Goal: Task Accomplishment & Management: Complete application form

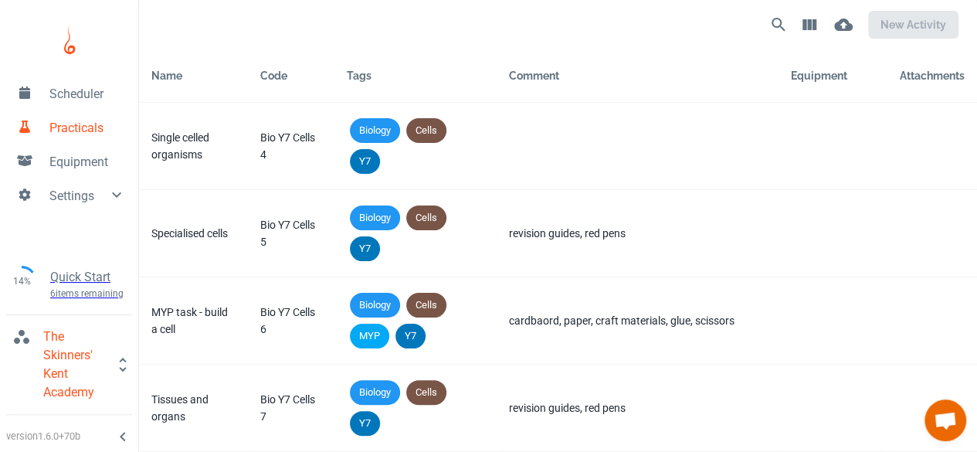
click at [604, 41] on div "new activity" at bounding box center [709, 24] width 498 height 37
click at [65, 111] on link "Practicals" at bounding box center [69, 127] width 138 height 34
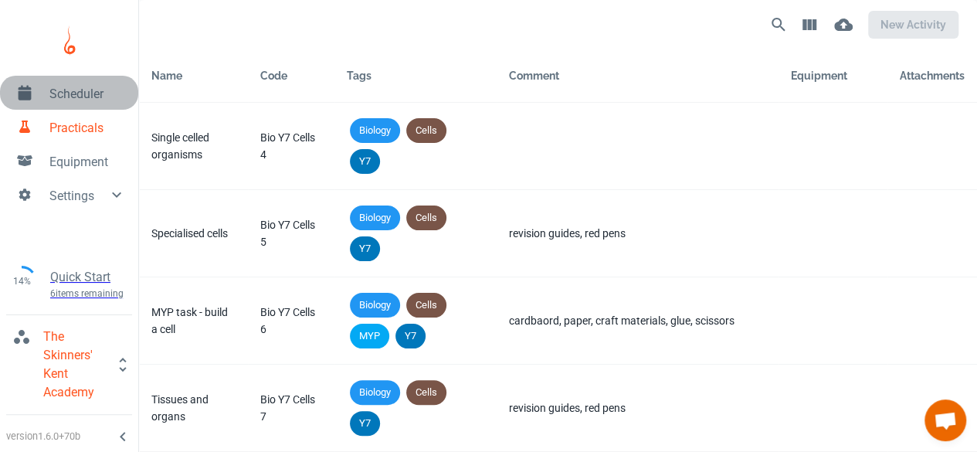
click at [71, 97] on span "Scheduler" at bounding box center [87, 94] width 76 height 19
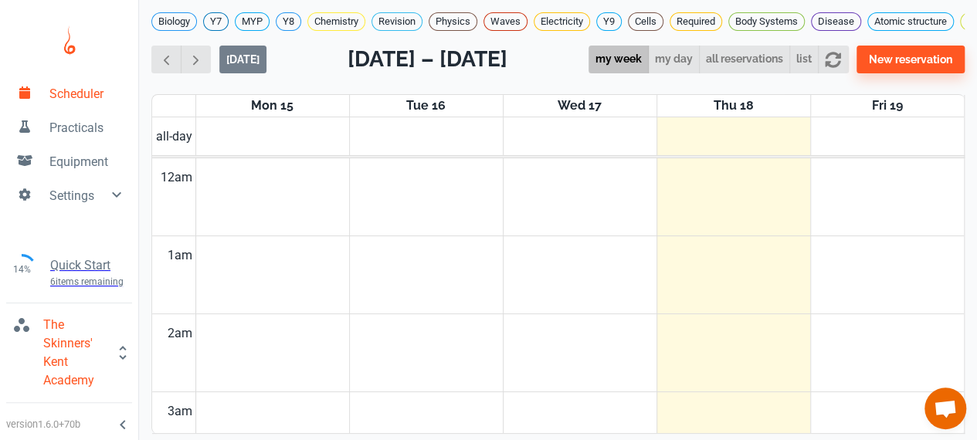
scroll to position [622, 0]
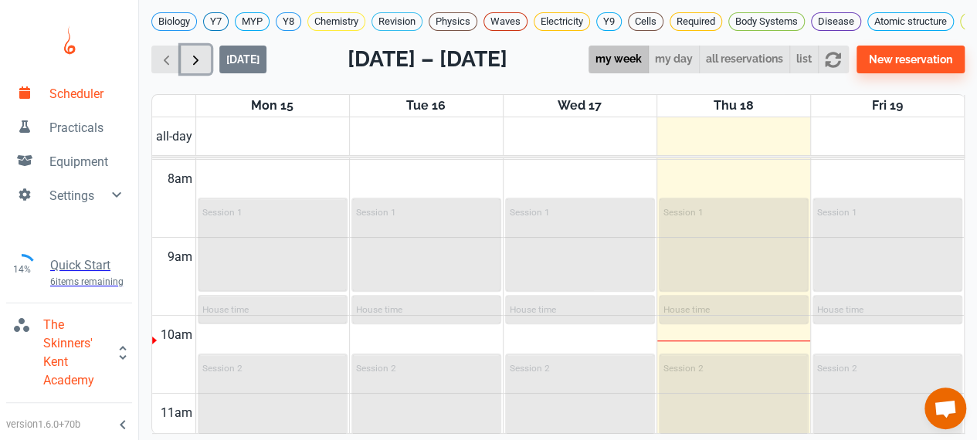
click at [208, 74] on button "button" at bounding box center [196, 60] width 30 height 29
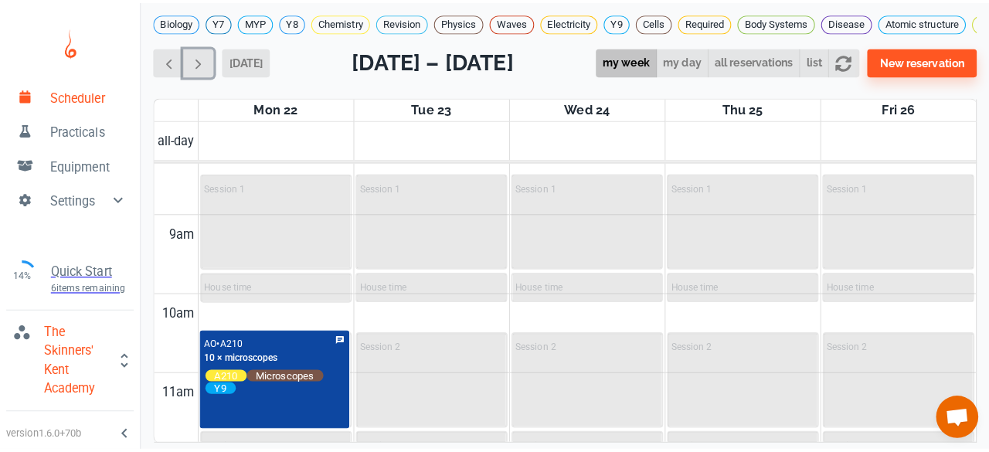
scroll to position [652, 0]
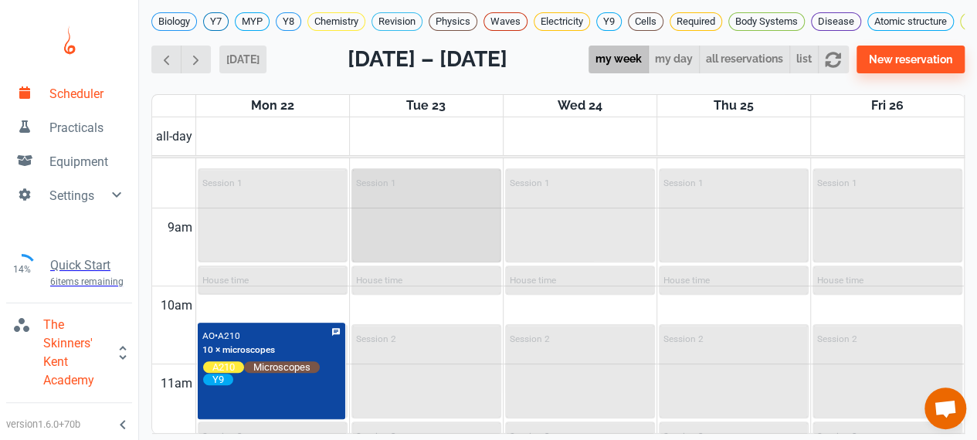
click at [399, 222] on div "Session 1" at bounding box center [426, 215] width 147 height 91
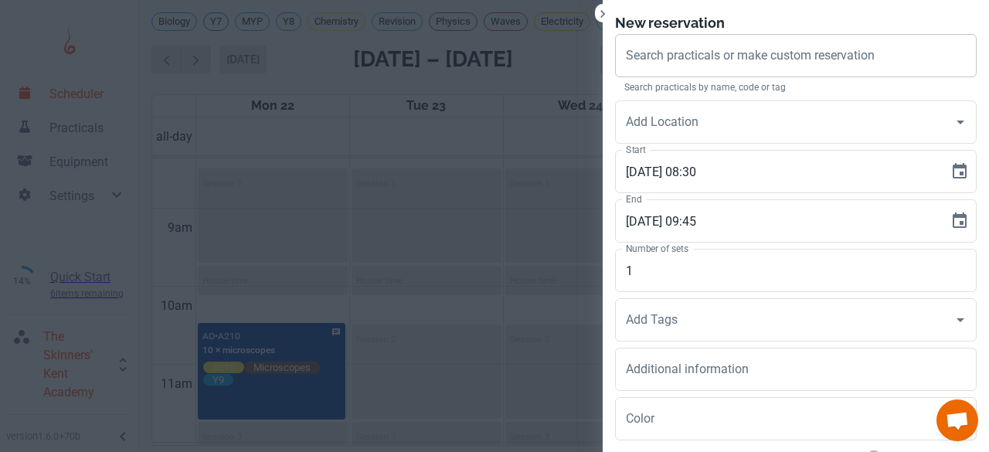
click at [644, 66] on input "Search practicals or make custom reservation" at bounding box center [796, 55] width 348 height 29
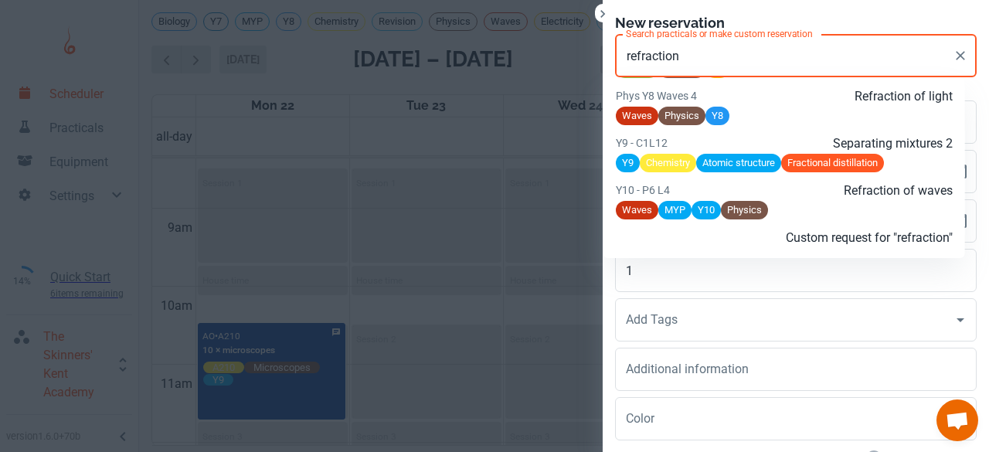
scroll to position [2096, 0]
click at [684, 198] on p "Y10 - P6 L4" at bounding box center [672, 189] width 112 height 17
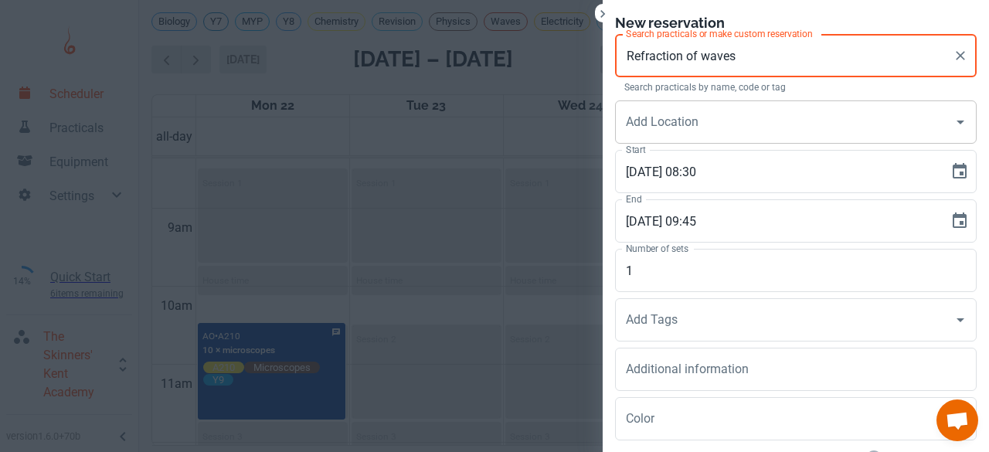
type input "Refraction of waves"
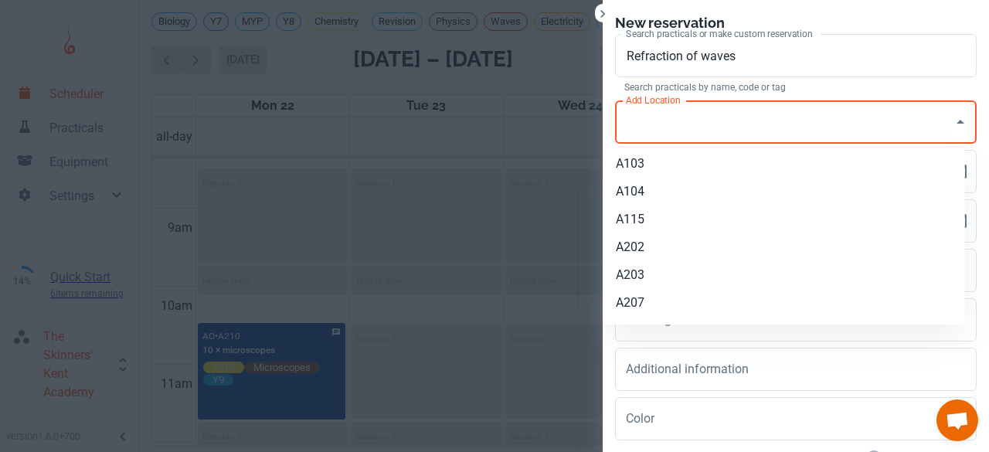
click at [685, 120] on input "Add Location" at bounding box center [784, 121] width 324 height 29
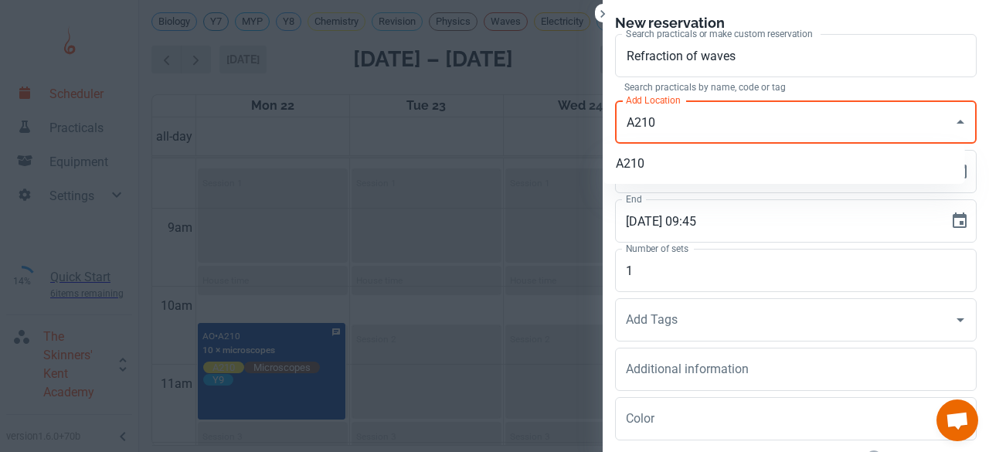
click at [646, 158] on li "A210" at bounding box center [783, 164] width 361 height 28
type input "A210"
click at [636, 266] on input "1" at bounding box center [795, 270] width 361 height 43
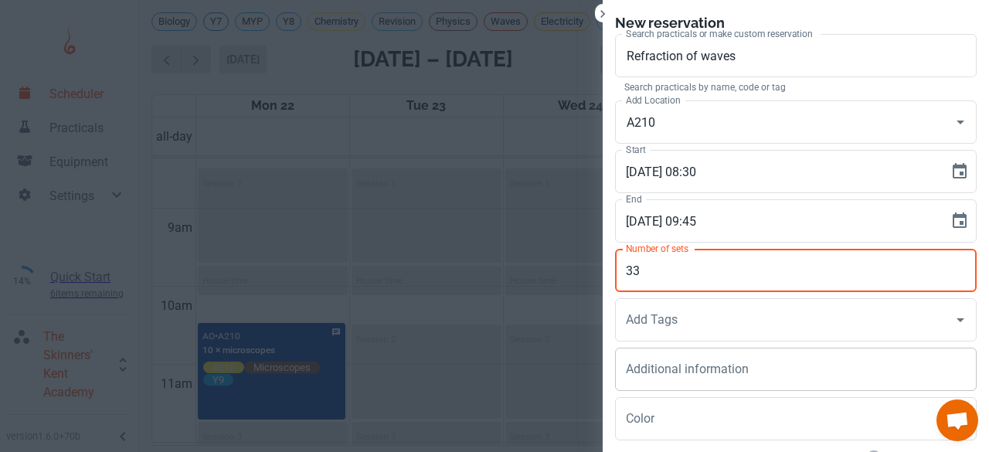
type input "33"
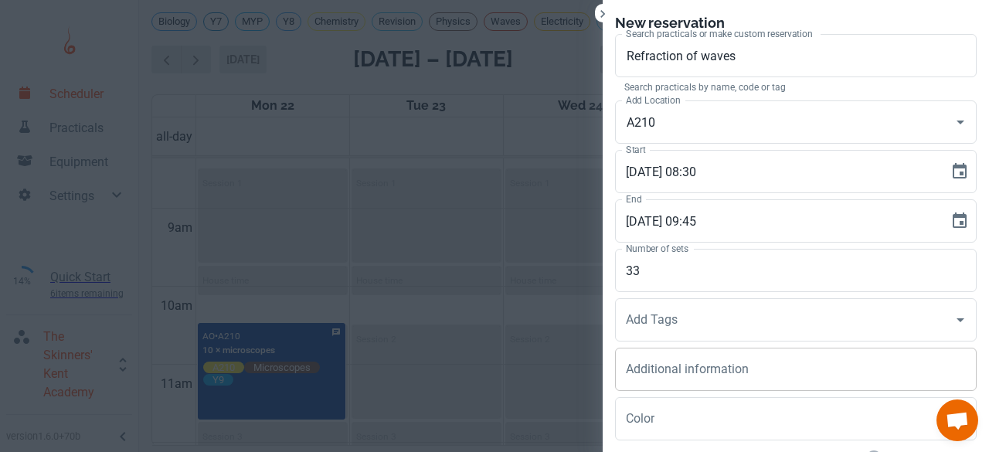
click at [624, 348] on div "x Additional information" at bounding box center [795, 369] width 361 height 43
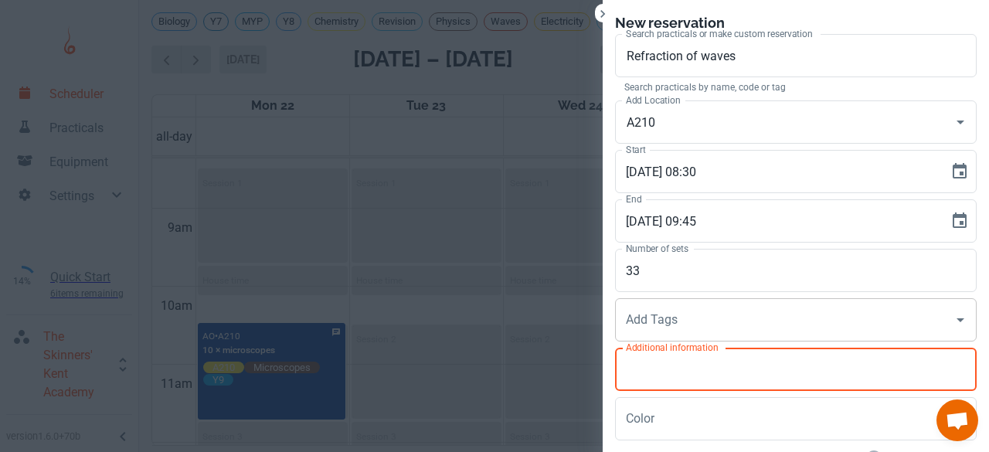
click at [627, 322] on div "Add Tags Add Tags" at bounding box center [795, 319] width 361 height 43
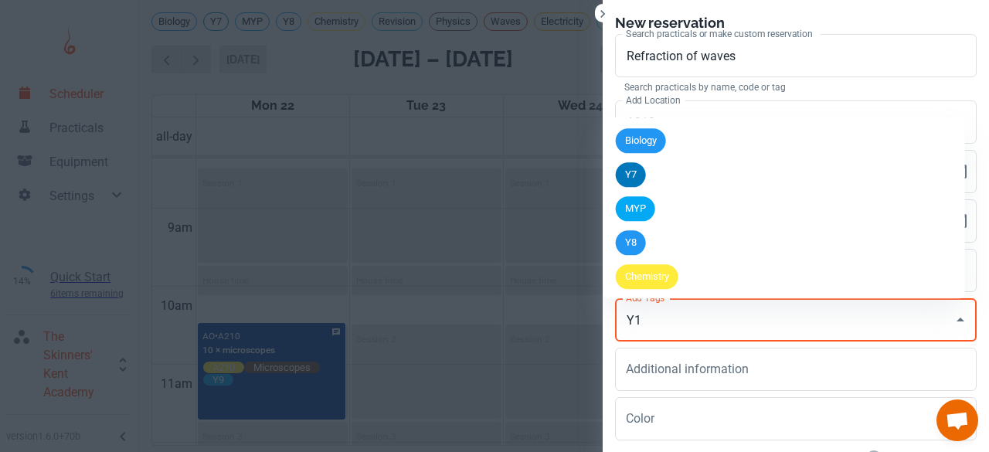
type input "Y11"
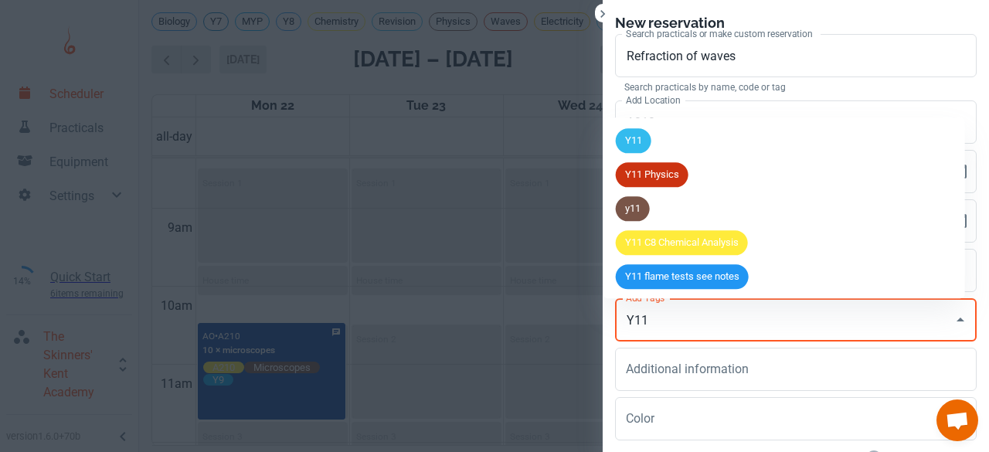
click at [635, 181] on span "Y11 Physics" at bounding box center [652, 175] width 73 height 15
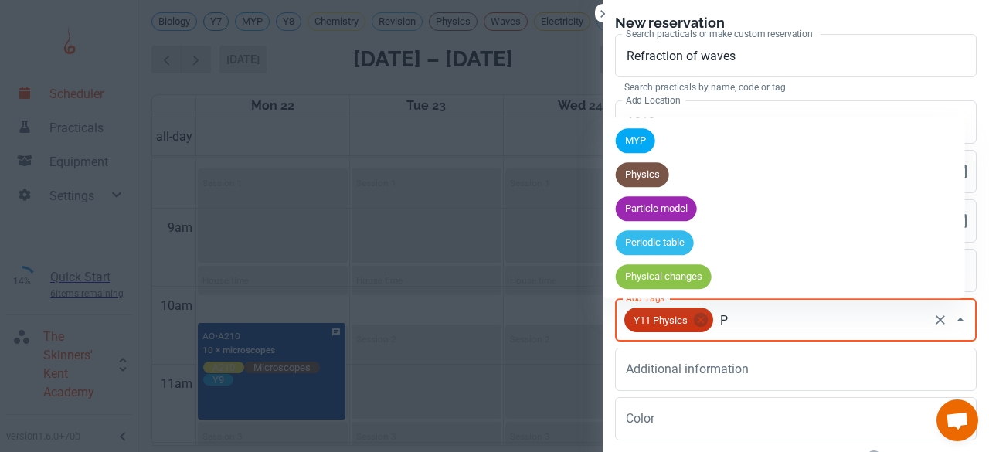
scroll to position [1355, 0]
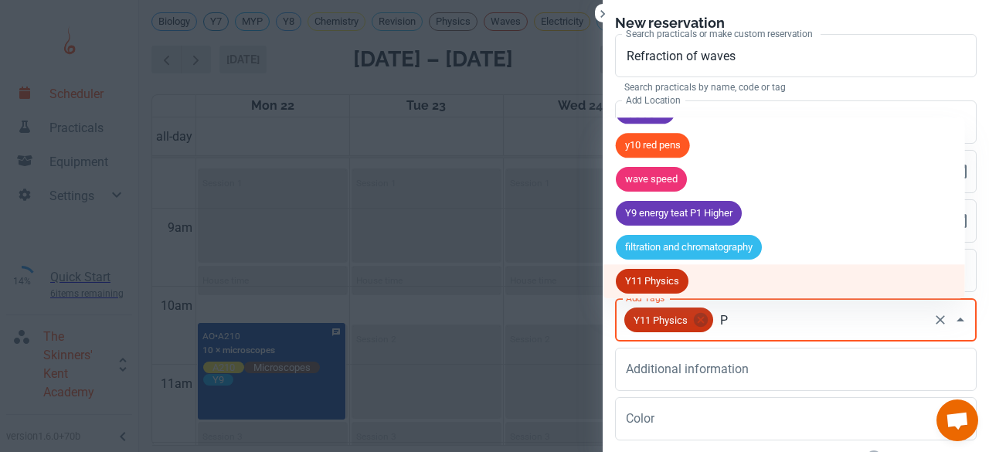
type input "P6"
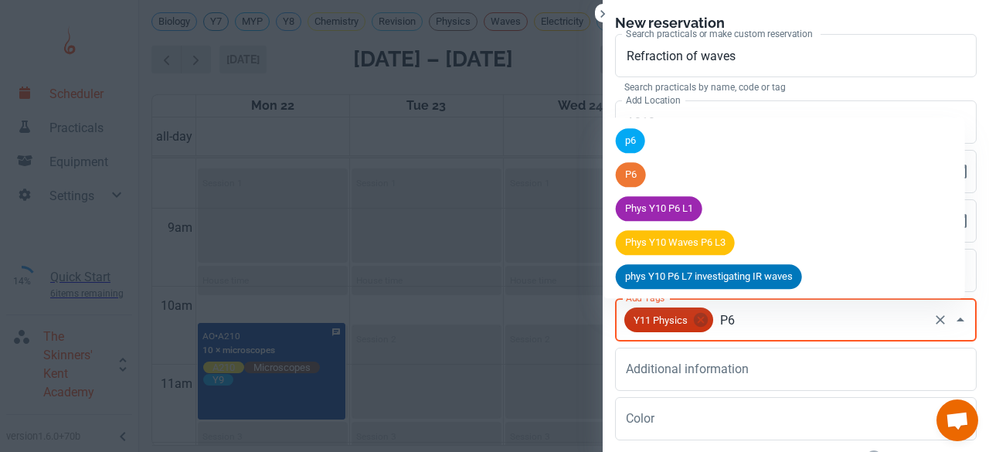
click at [635, 181] on span "P6" at bounding box center [631, 175] width 30 height 15
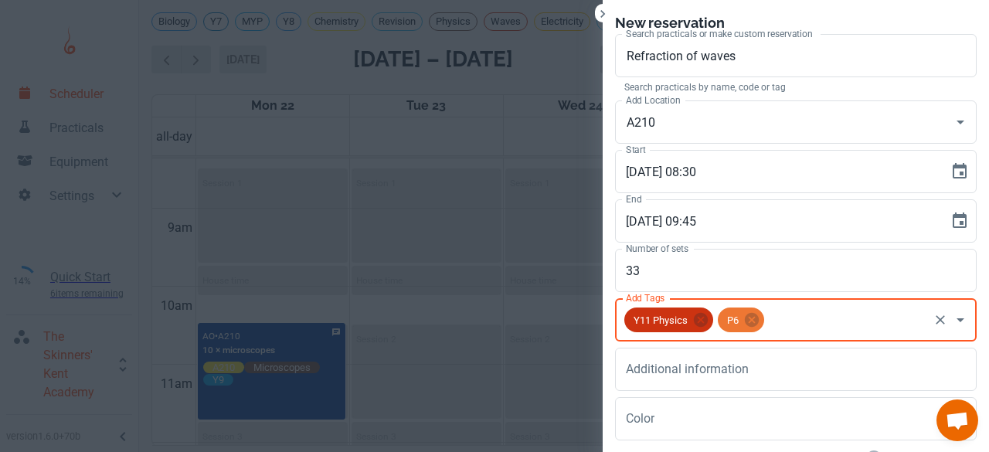
type input "W"
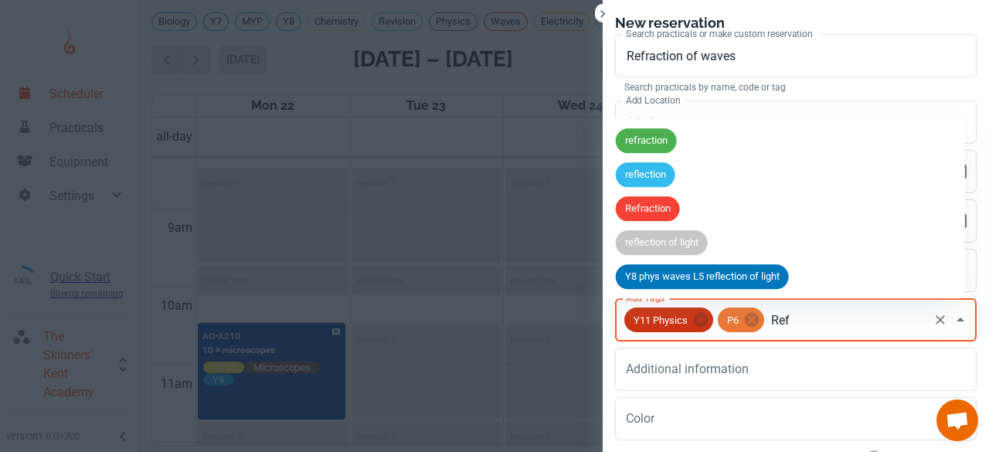
type input "Refr"
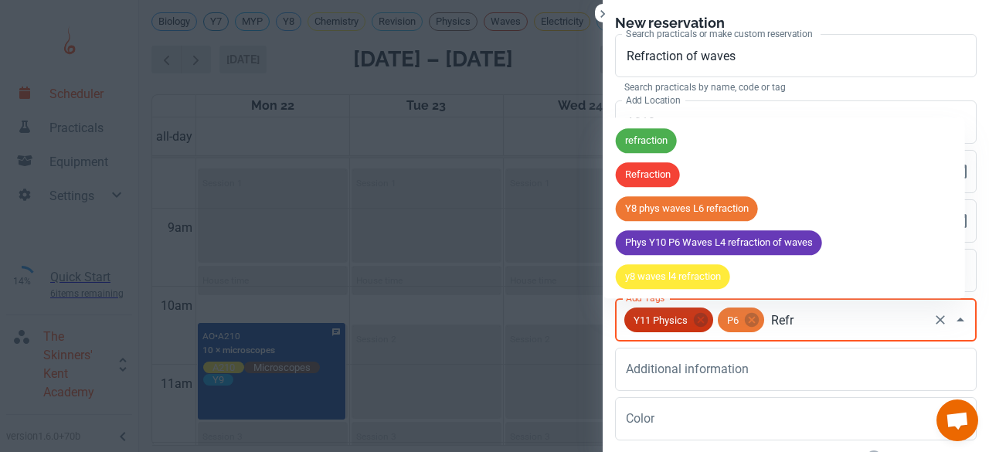
click at [635, 181] on span "Refraction" at bounding box center [648, 175] width 64 height 15
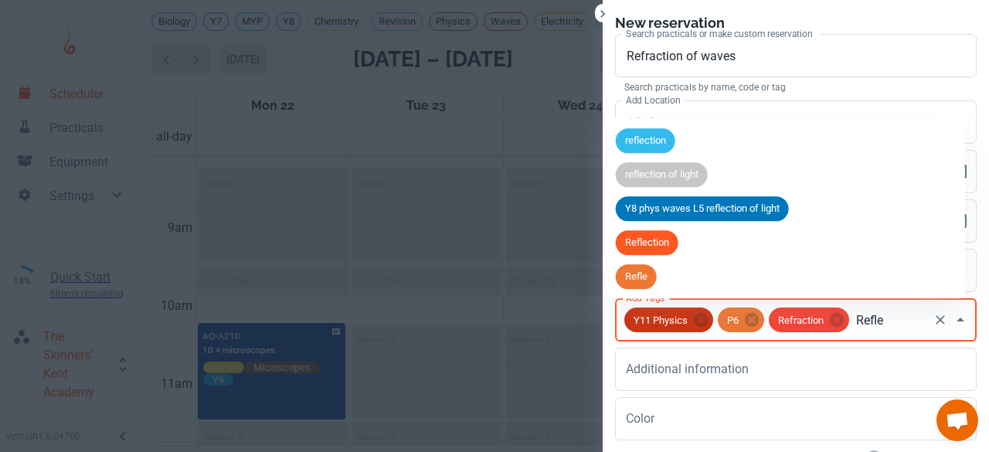
type input "Reflec"
click at [648, 243] on span "Reflection" at bounding box center [647, 243] width 63 height 15
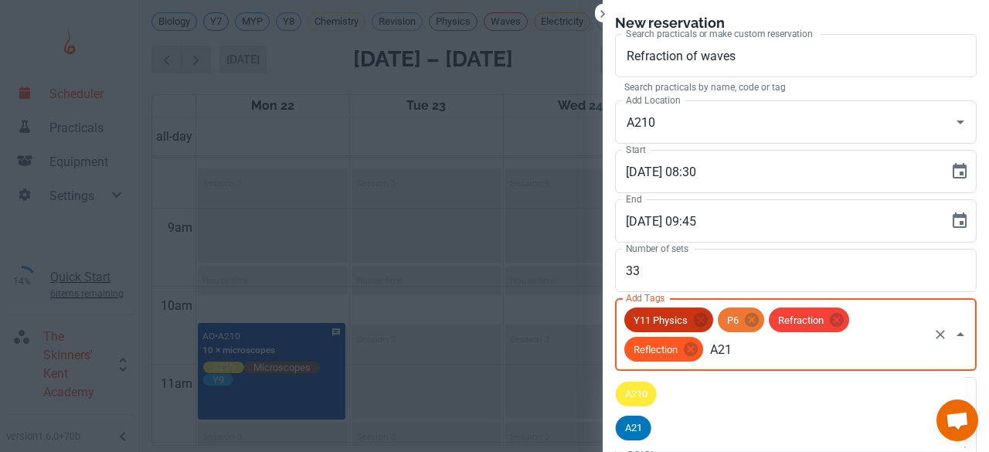
type input "A210"
click at [639, 386] on span "A210" at bounding box center [636, 393] width 41 height 15
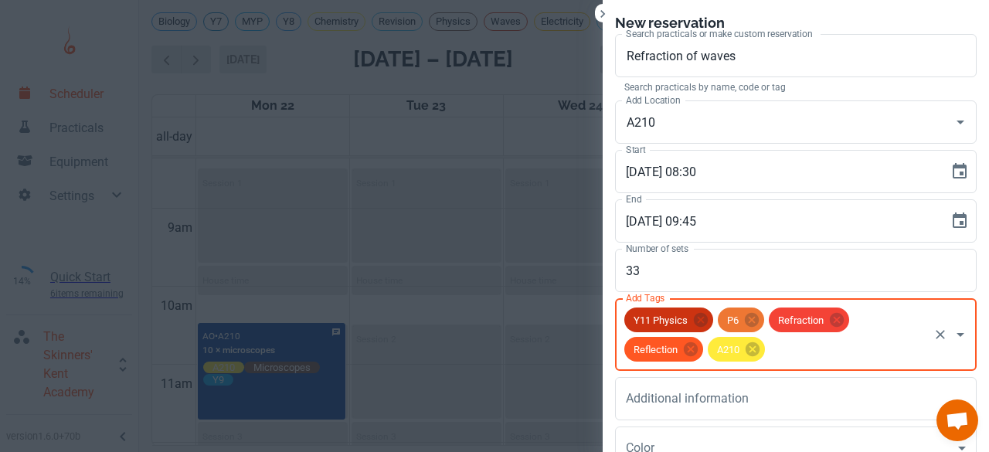
click at [856, 321] on div "Y11 Physics P6 Refraction Reflection A210 Add Tags" at bounding box center [795, 334] width 361 height 73
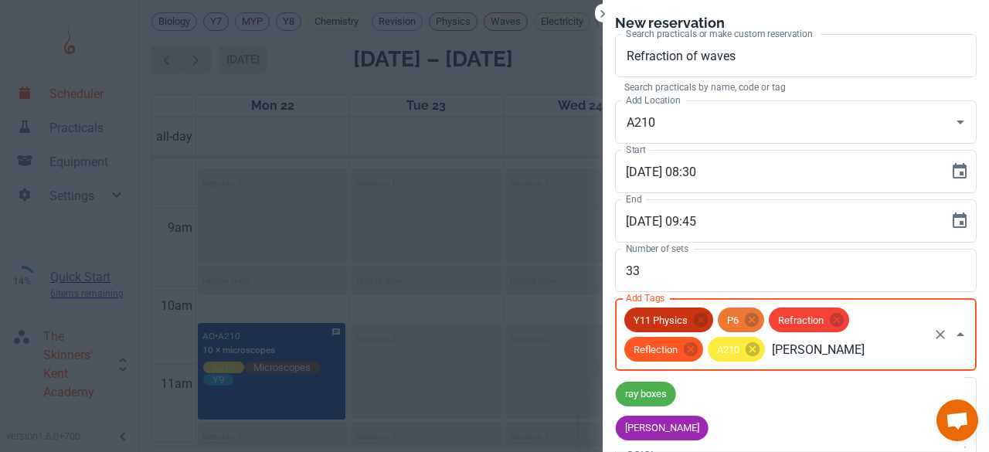
type input "Ray box"
click at [632, 424] on span "Ray box" at bounding box center [642, 427] width 53 height 15
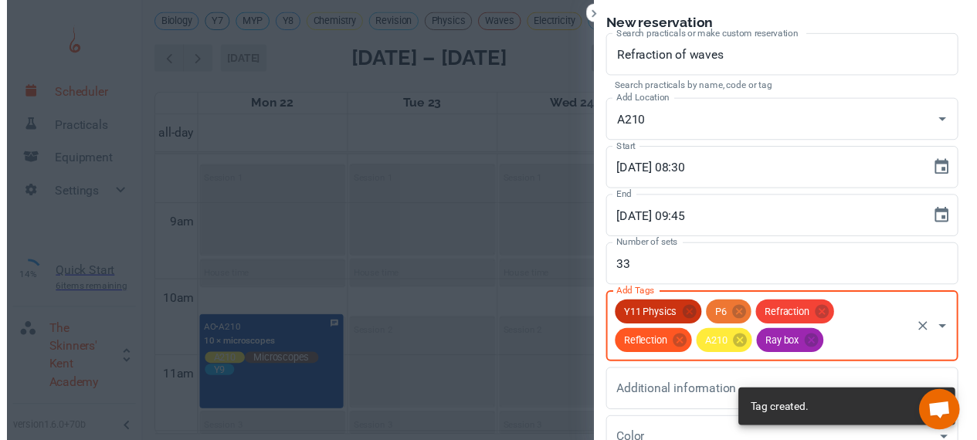
scroll to position [142, 0]
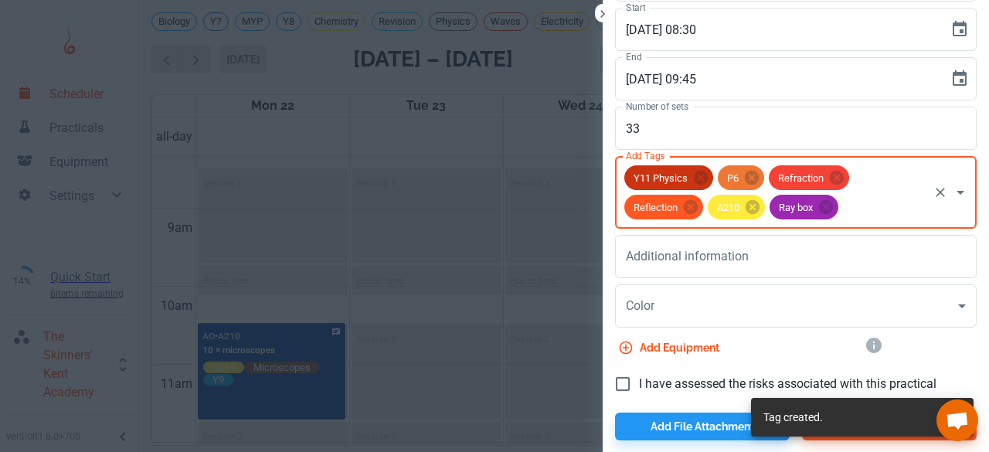
click at [623, 375] on input "I have assessed the risks associated with this practical" at bounding box center [622, 384] width 32 height 32
checkbox input "true"
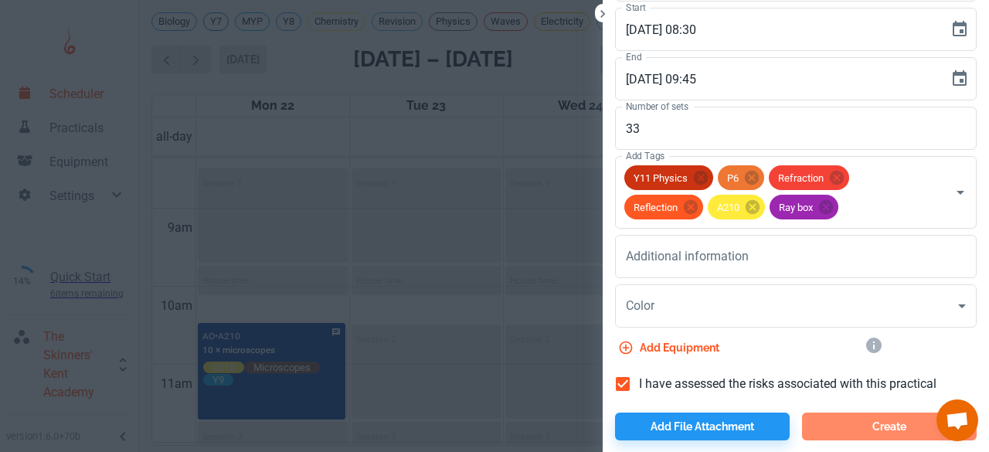
click at [848, 426] on button "Create" at bounding box center [889, 426] width 175 height 28
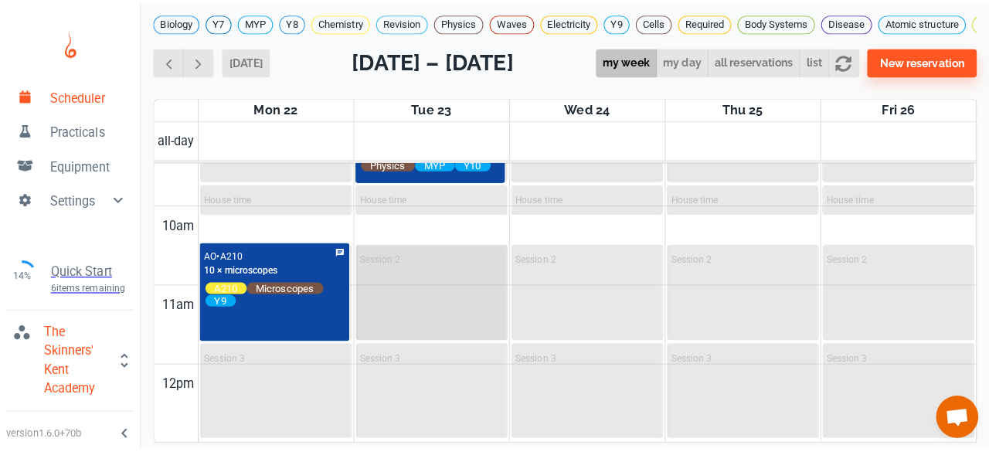
scroll to position [749, 0]
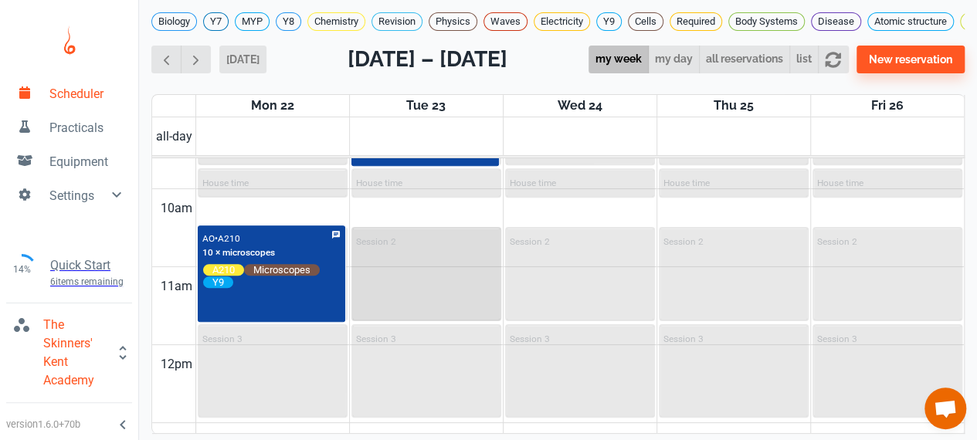
click at [414, 274] on div "Session 2" at bounding box center [426, 274] width 147 height 91
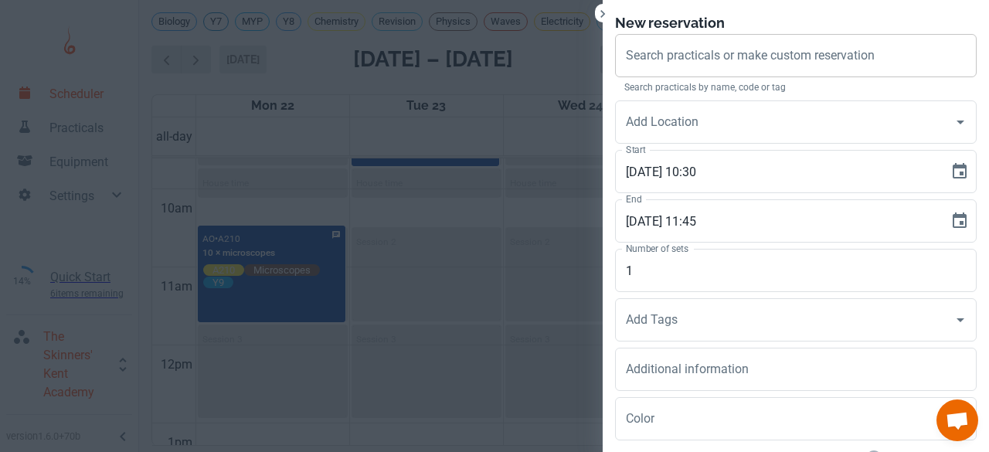
click at [649, 39] on div "Search practicals or make custom reservation" at bounding box center [795, 55] width 361 height 43
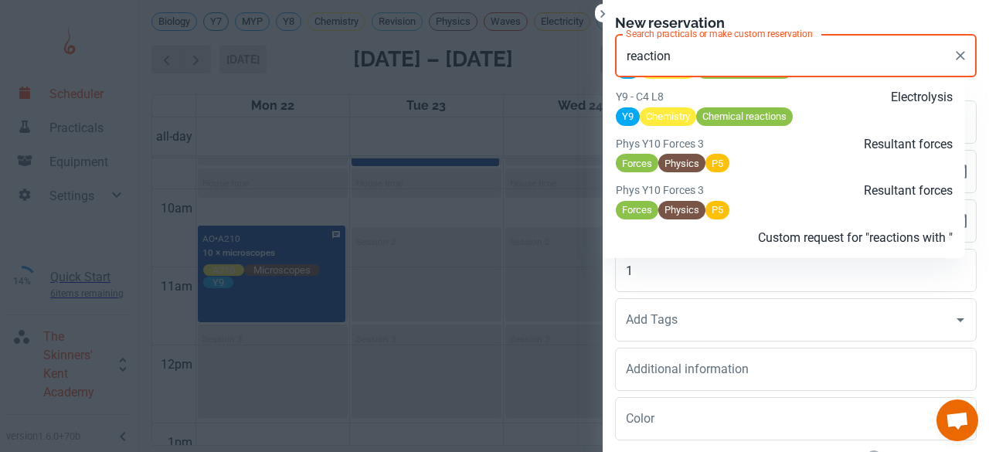
scroll to position [965, 0]
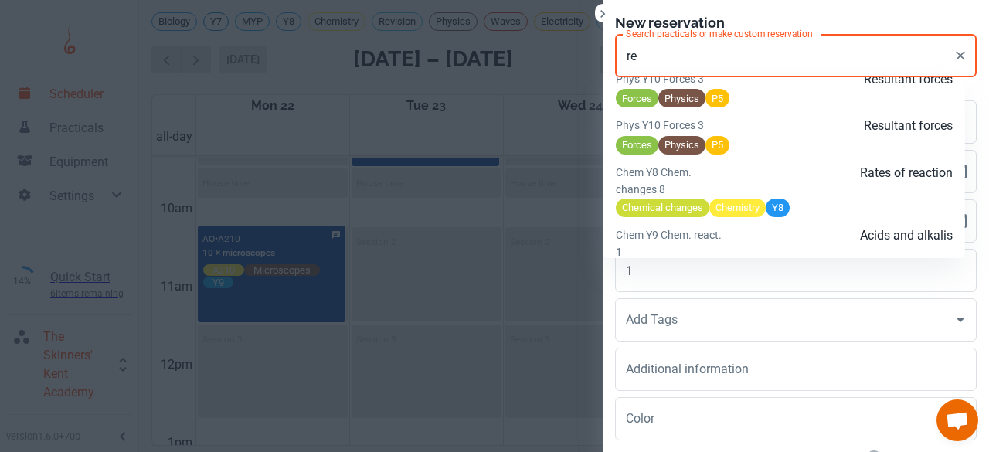
type input "r"
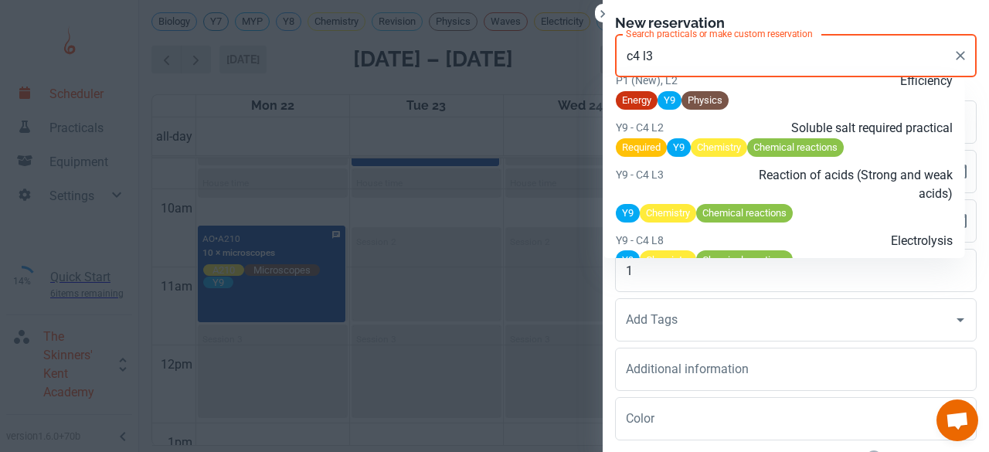
scroll to position [3549, 0]
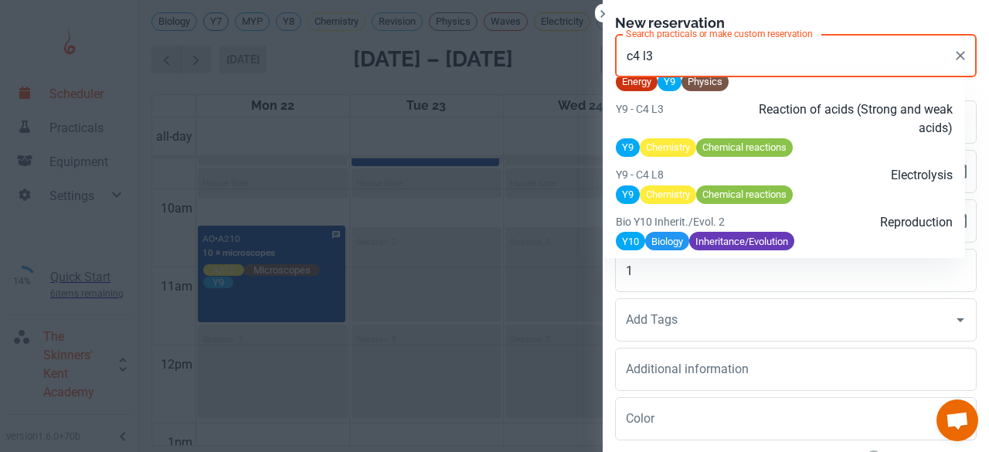
click at [870, 137] on p "Reaction of acids (Strong and weak acids)" at bounding box center [840, 118] width 225 height 37
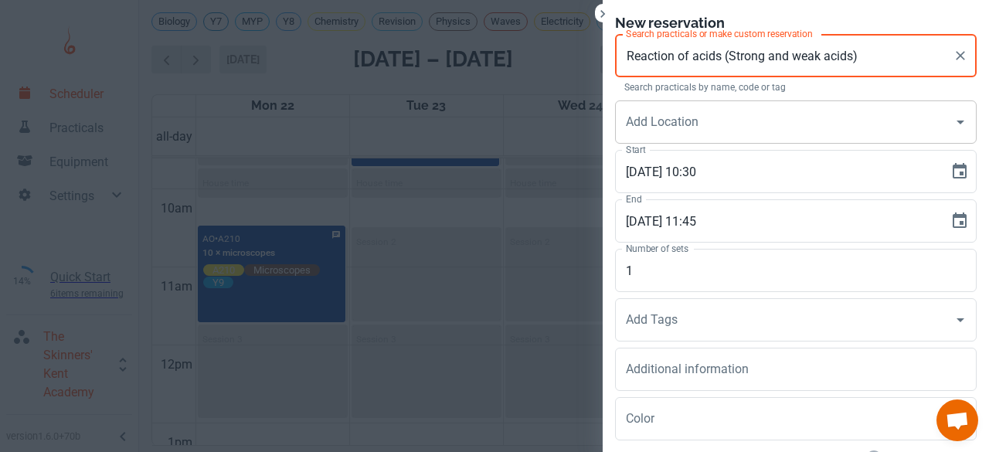
type input "Reaction of acids (Strong and weak acids)"
click at [683, 121] on input "Add Location" at bounding box center [784, 121] width 324 height 29
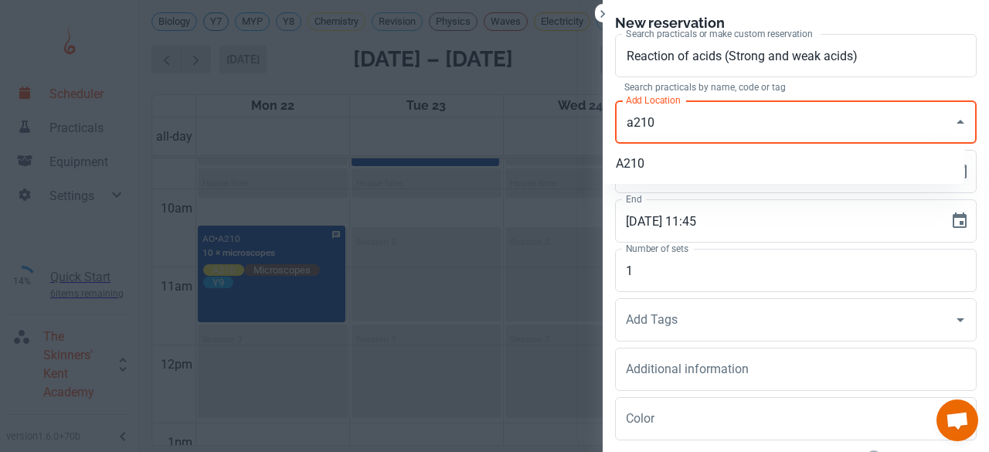
click at [650, 161] on li "A210" at bounding box center [783, 164] width 361 height 28
type input "A210"
click at [636, 260] on input "1" at bounding box center [795, 270] width 361 height 43
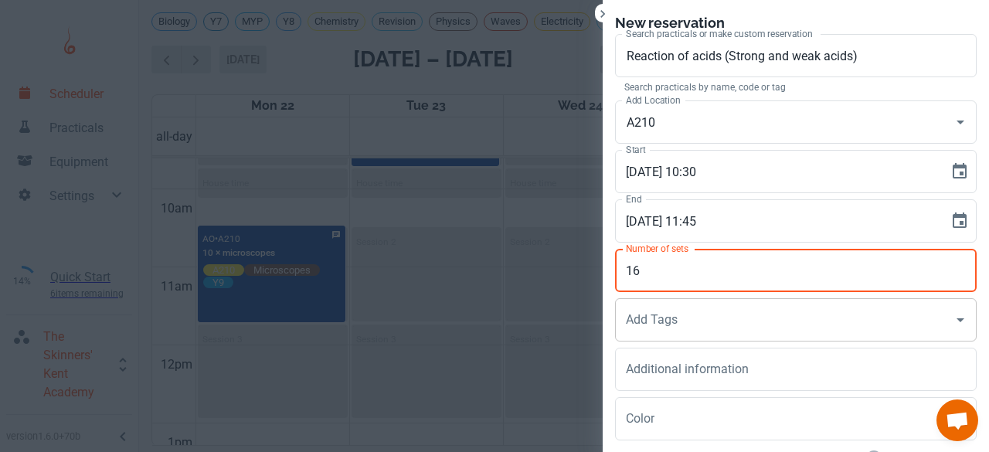
type input "16"
click at [636, 317] on div "Add Tags Add Tags" at bounding box center [795, 319] width 361 height 43
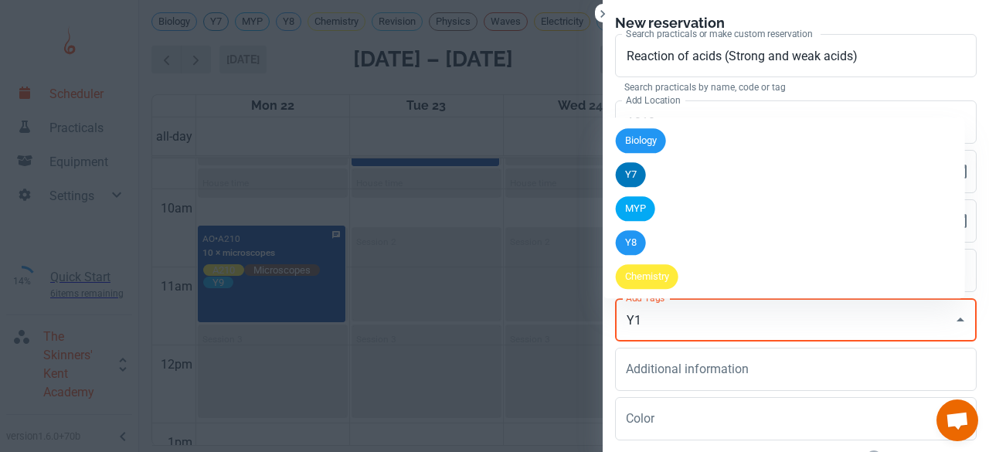
type input "Y10"
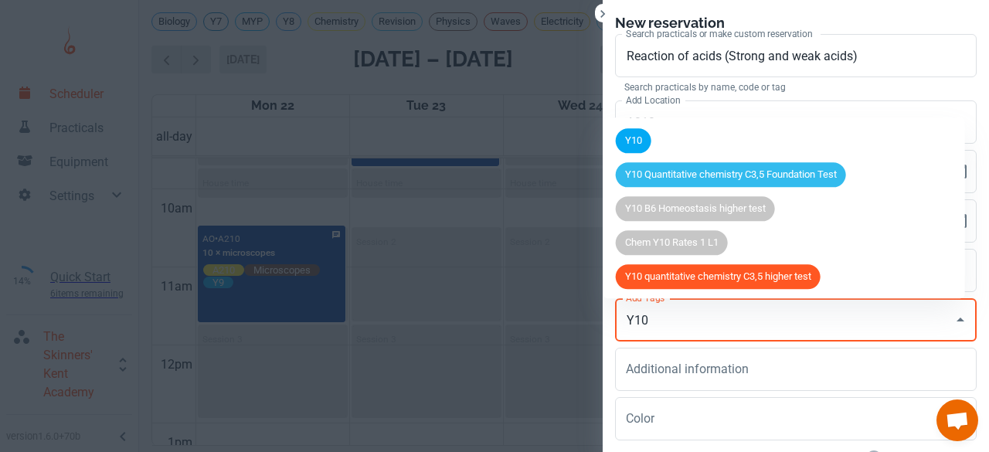
click at [622, 154] on li "Y10" at bounding box center [783, 141] width 361 height 34
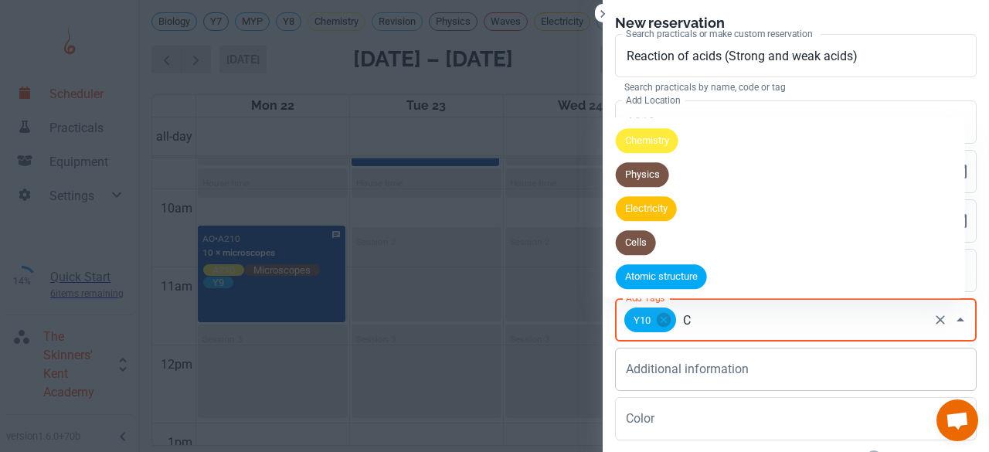
type input "C4"
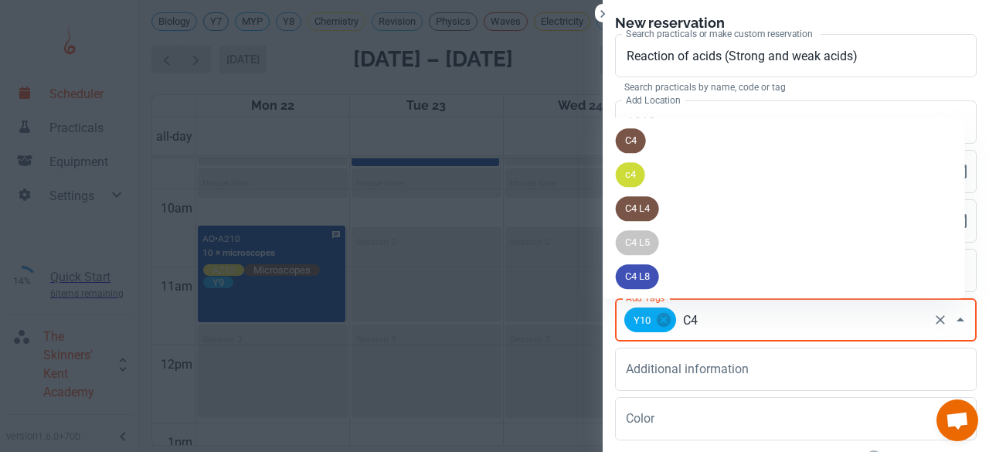
click at [633, 137] on span "C4" at bounding box center [631, 141] width 30 height 15
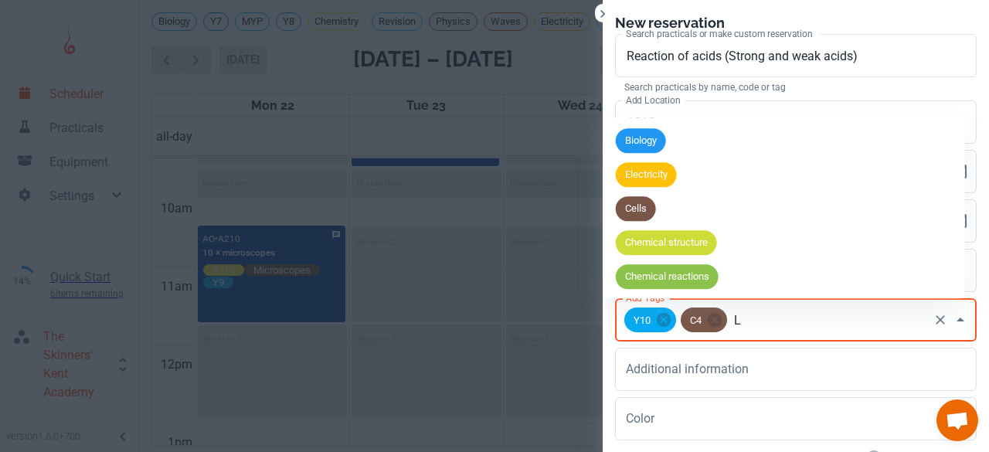
type input "L3"
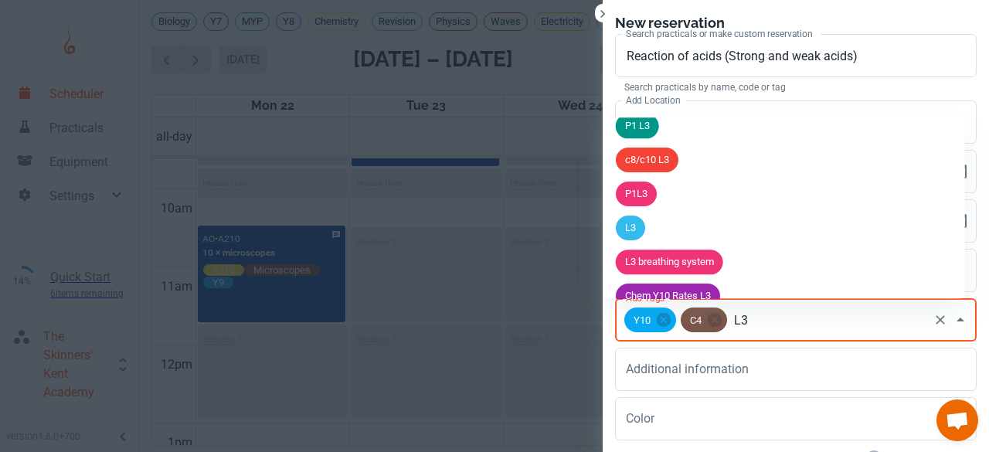
scroll to position [287, 0]
click at [656, 232] on li "L3" at bounding box center [783, 227] width 361 height 34
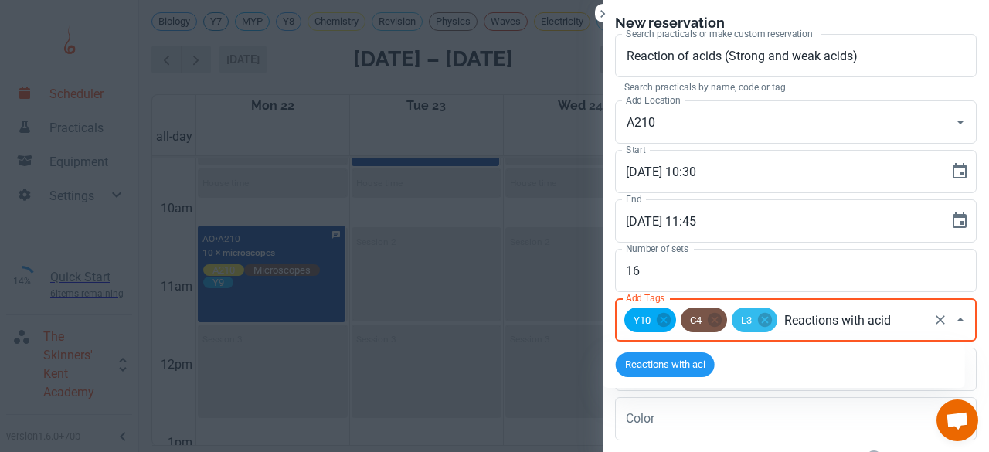
type input "Reactions with acids"
click at [663, 362] on span "Reactions with acids" at bounding box center [671, 364] width 110 height 15
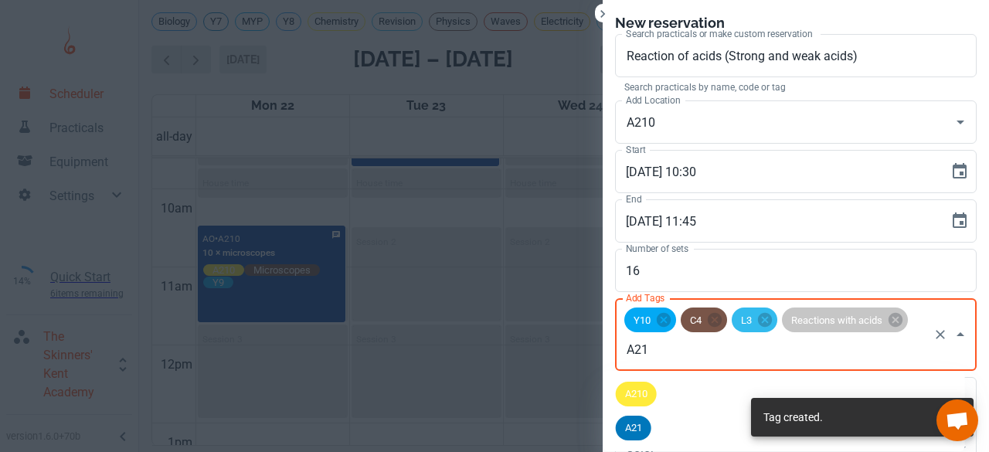
type input "A210"
click at [648, 377] on li "A210" at bounding box center [783, 394] width 361 height 34
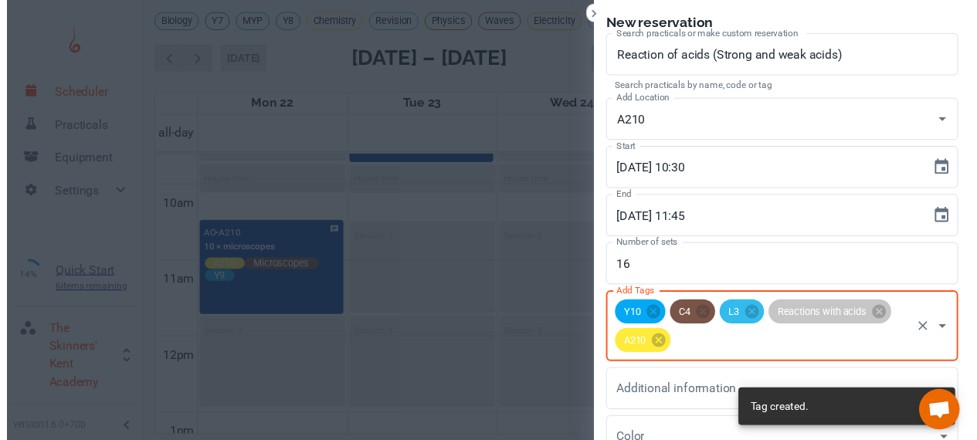
scroll to position [142, 0]
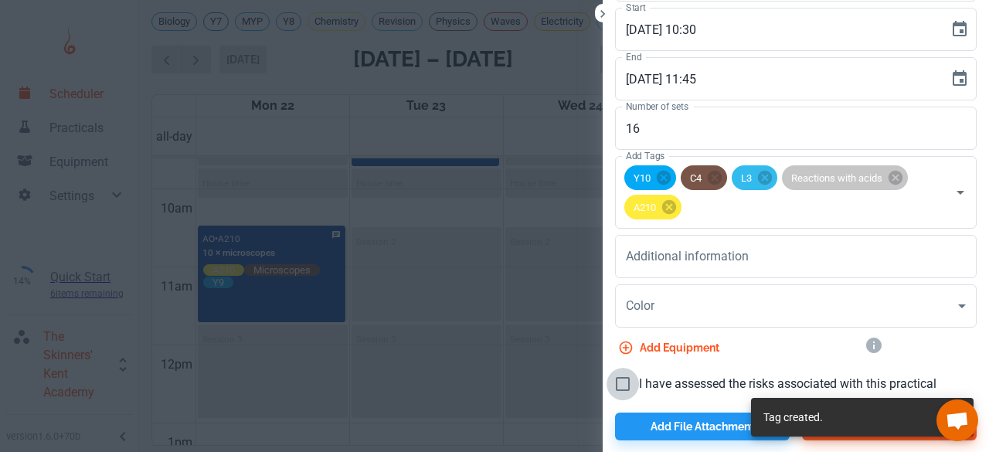
click at [616, 385] on input "I have assessed the risks associated with this practical" at bounding box center [622, 384] width 32 height 32
checkbox input "true"
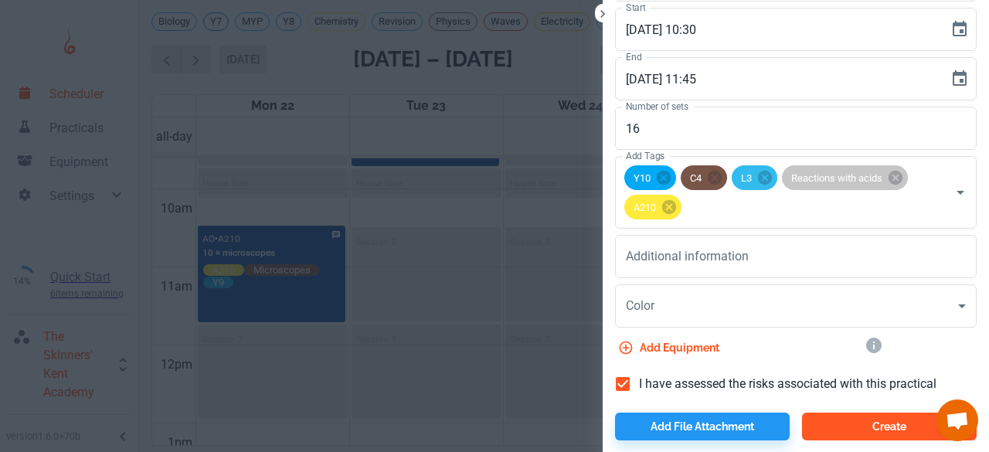
click at [846, 426] on button "Create" at bounding box center [889, 426] width 175 height 28
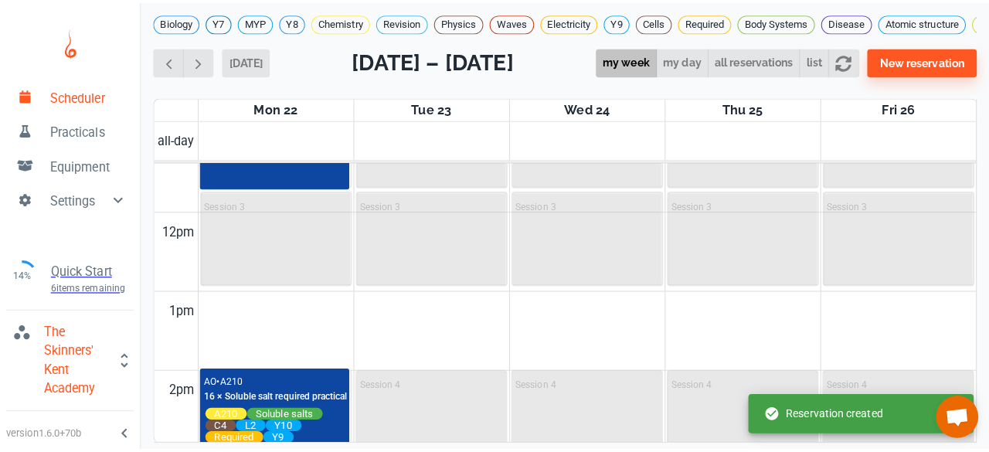
scroll to position [889, 0]
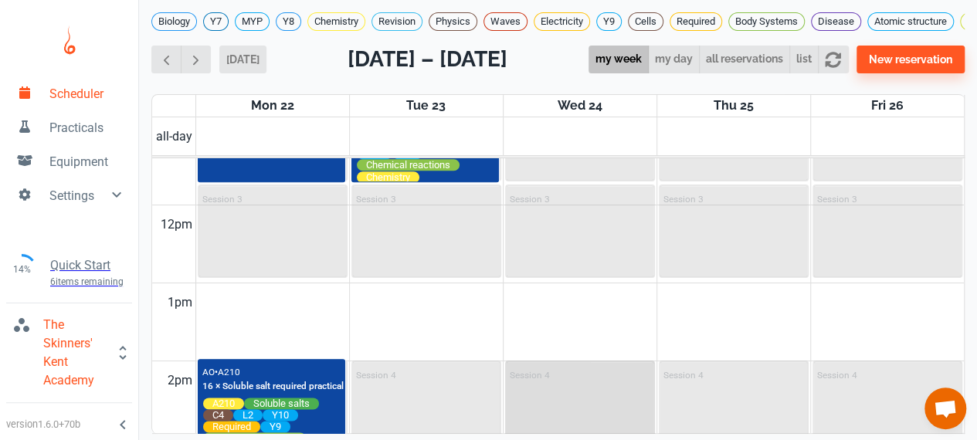
click at [598, 399] on div "Session 4" at bounding box center [580, 407] width 147 height 90
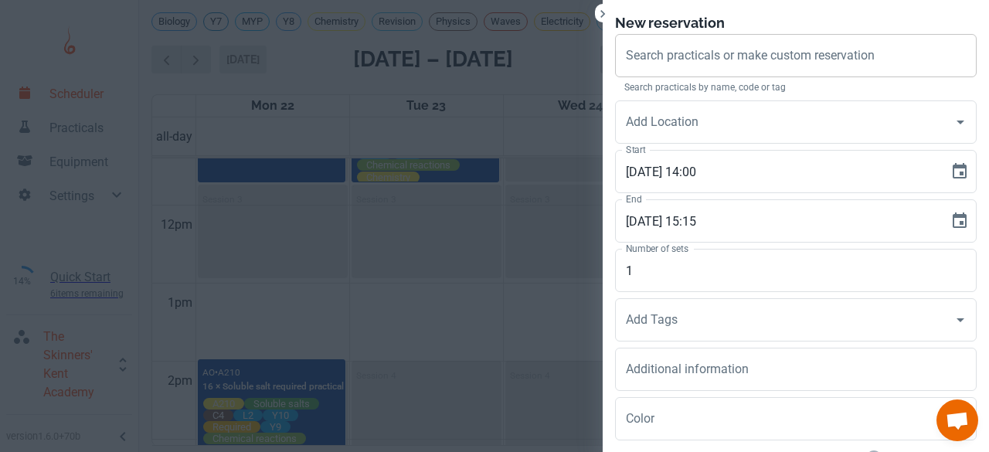
click at [639, 71] on div "Search practicals or make custom reservation" at bounding box center [795, 55] width 361 height 43
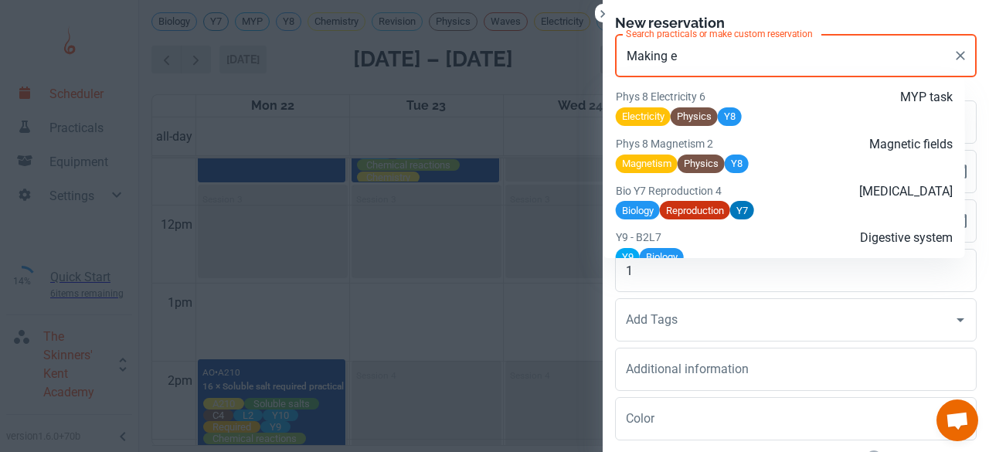
scroll to position [482, 0]
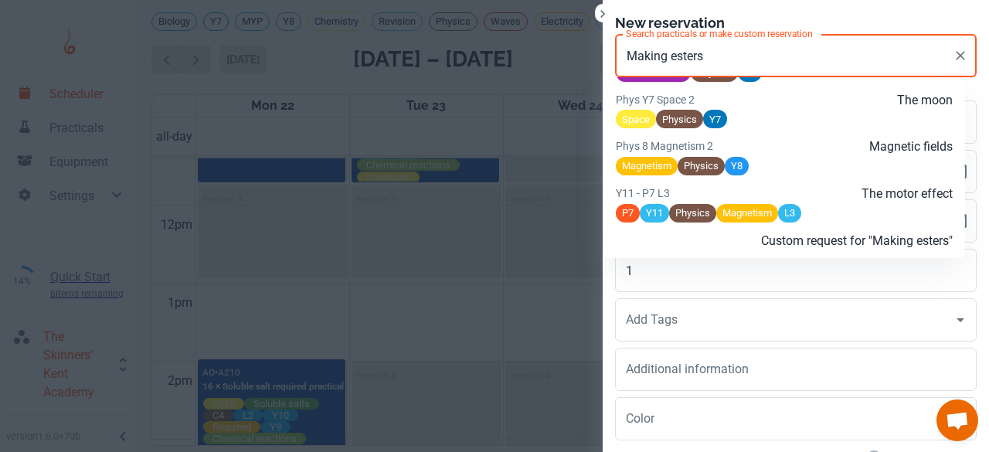
click at [739, 239] on p "Custom request for "Making esters"" at bounding box center [840, 241] width 225 height 19
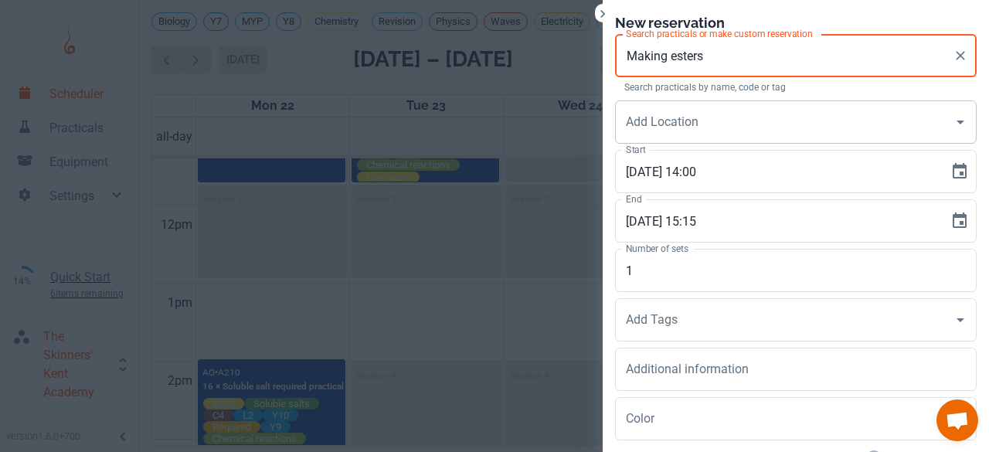
type input "Making esters"
click at [662, 129] on input "Add Location" at bounding box center [784, 121] width 324 height 29
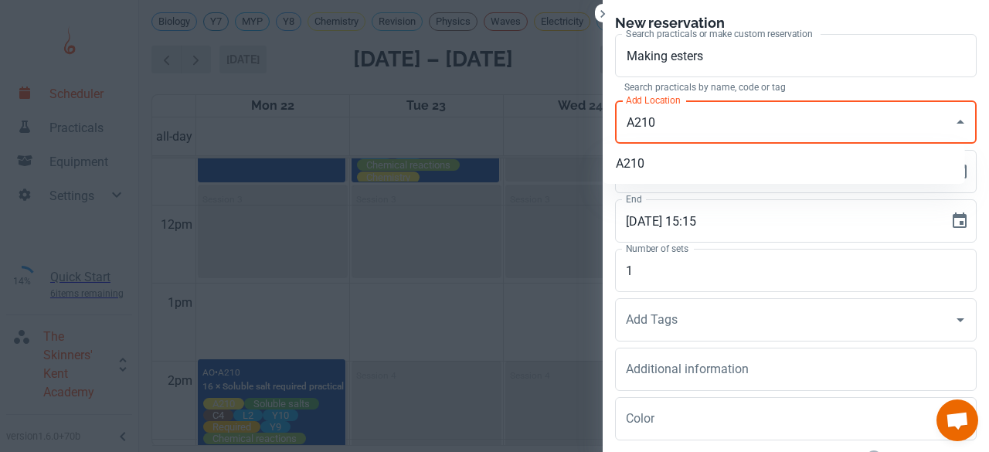
click at [639, 158] on li "A210" at bounding box center [783, 164] width 361 height 28
type input "A210"
click at [629, 249] on label "Number of sets" at bounding box center [657, 248] width 63 height 13
click at [629, 249] on input "1" at bounding box center [795, 270] width 361 height 43
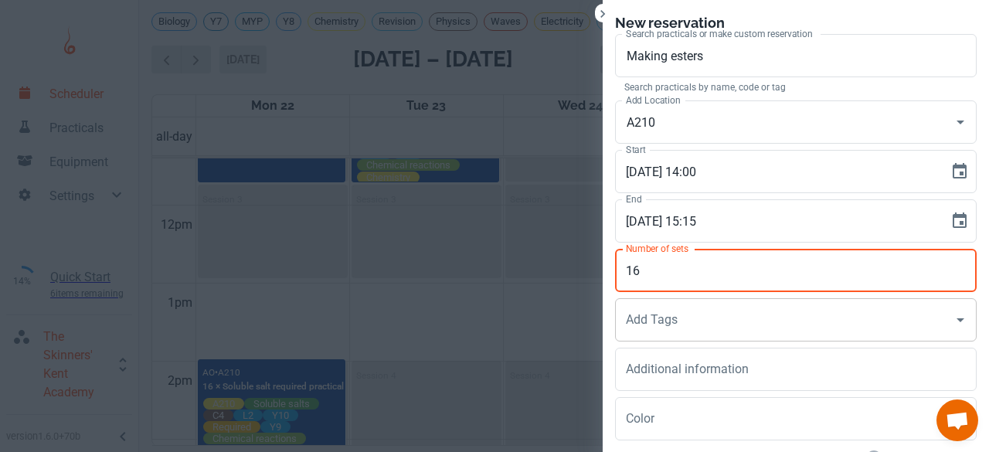
type input "16"
click at [630, 331] on input "Add Tags" at bounding box center [784, 319] width 324 height 29
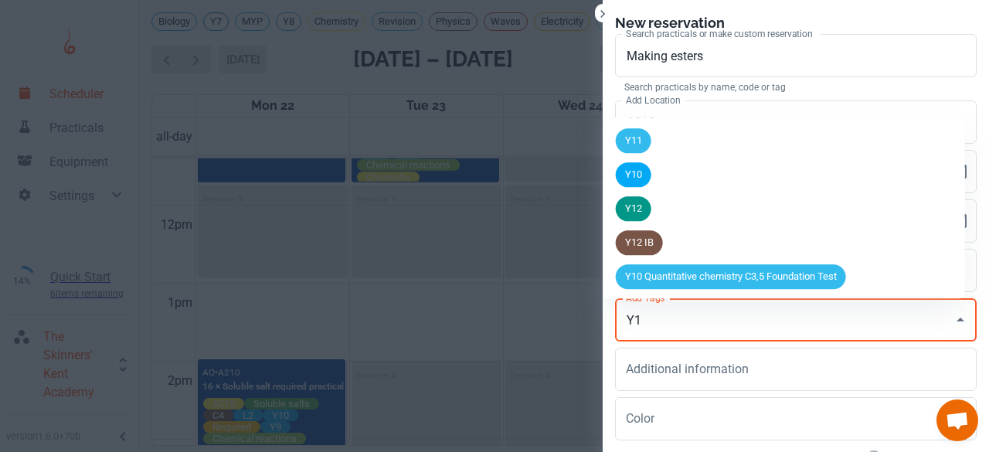
type input "Y11"
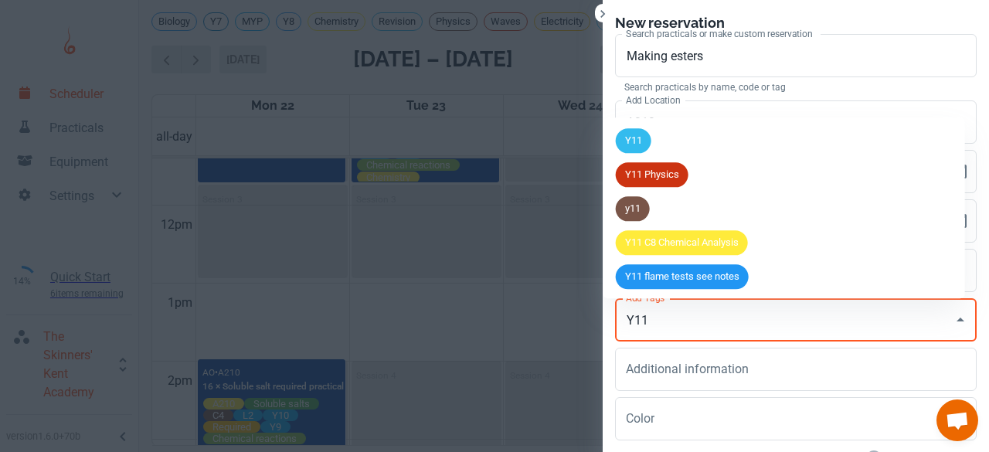
click at [629, 128] on div "Y11" at bounding box center [634, 140] width 36 height 25
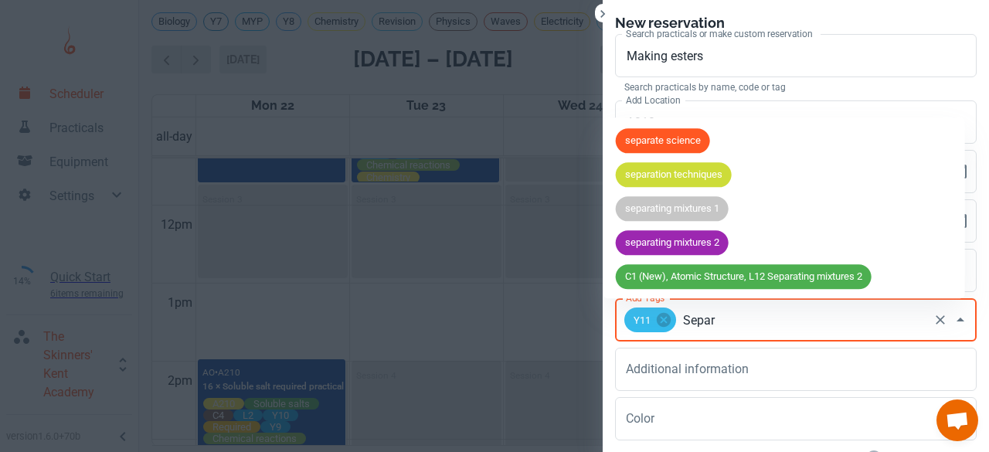
type input "Separa"
click at [638, 140] on span "separate science" at bounding box center [663, 141] width 94 height 15
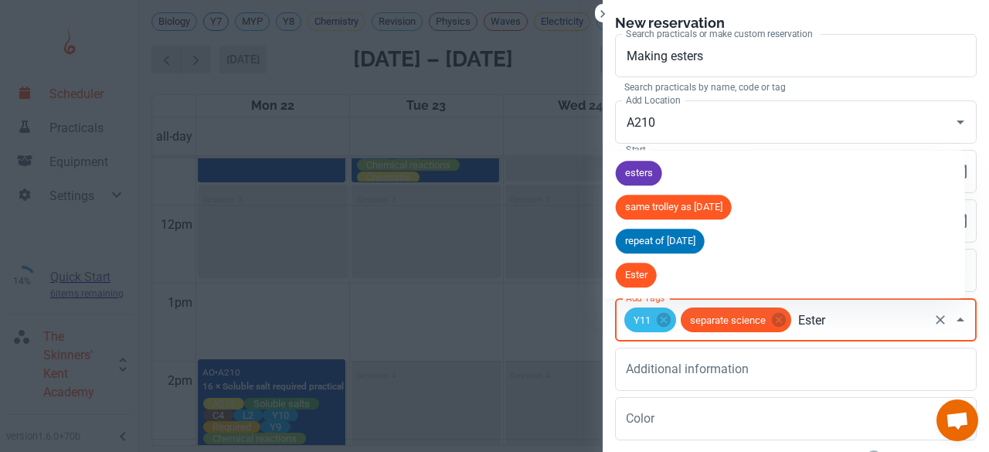
type input "Esters"
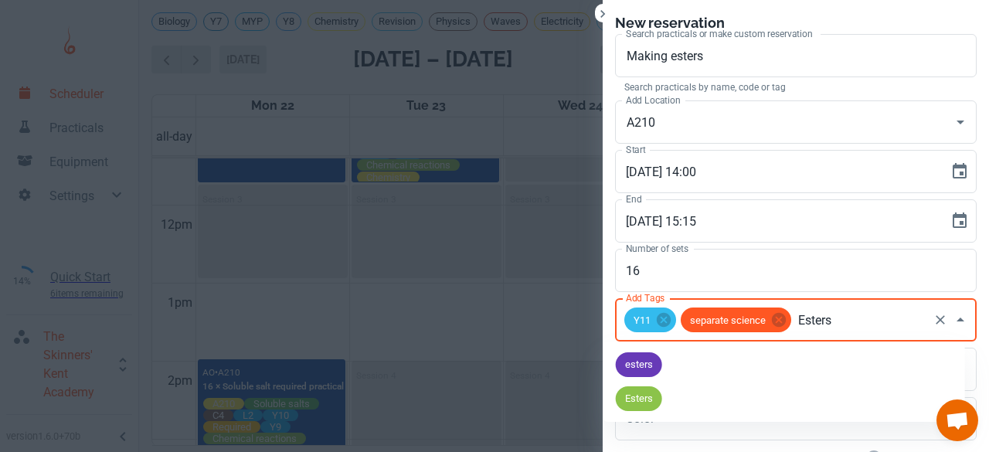
click at [659, 399] on span "Esters" at bounding box center [639, 398] width 46 height 15
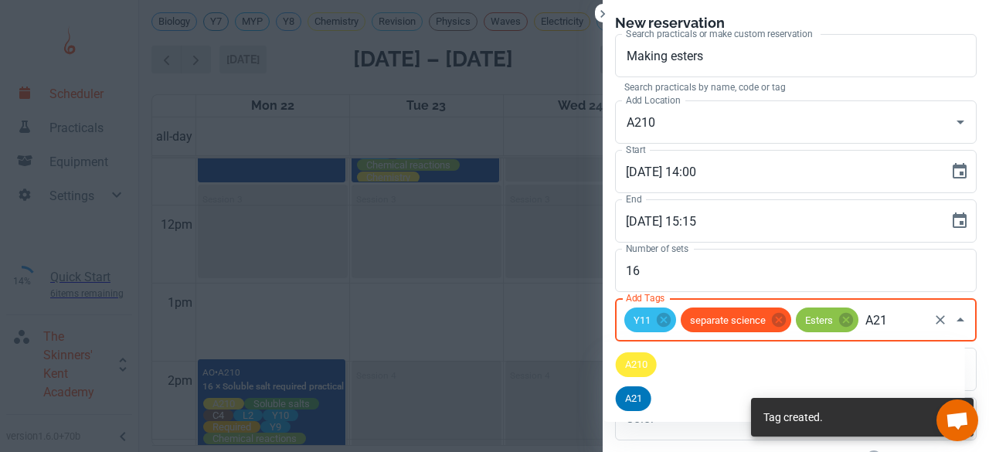
type input "A210"
click at [641, 375] on div "A210" at bounding box center [636, 364] width 41 height 25
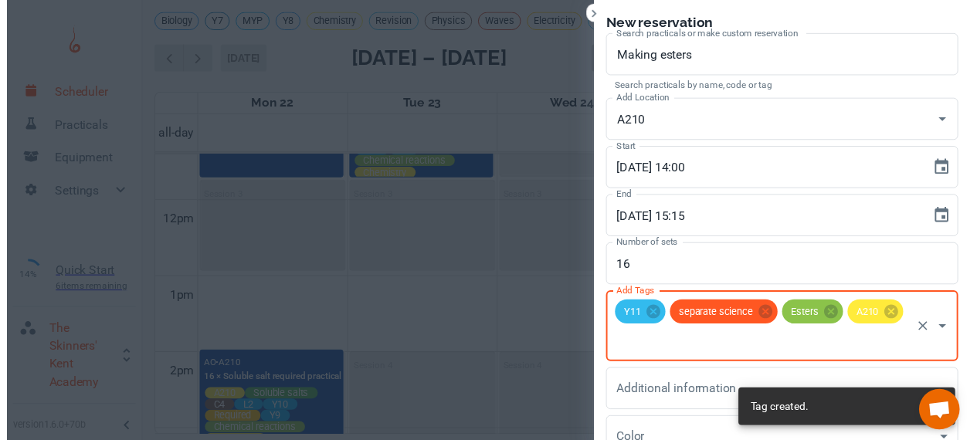
scroll to position [142, 0]
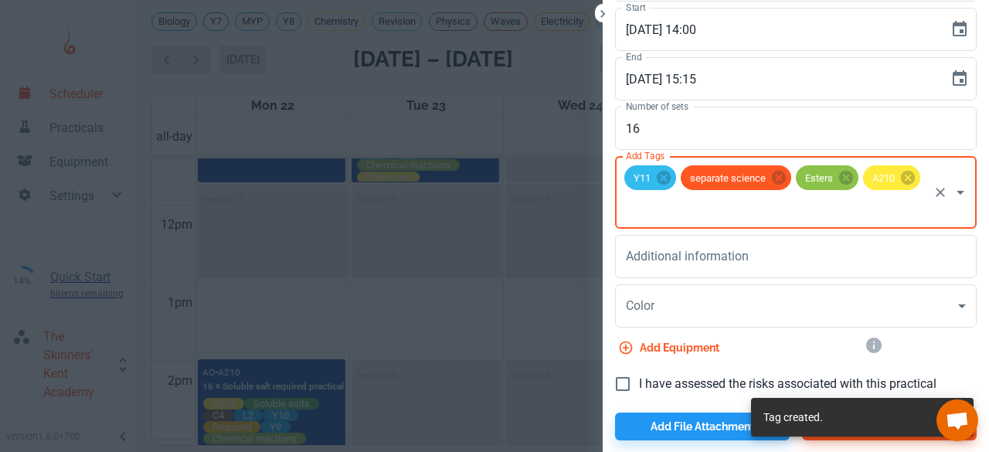
click at [624, 373] on input "I have assessed the risks associated with this practical" at bounding box center [622, 384] width 32 height 32
checkbox input "true"
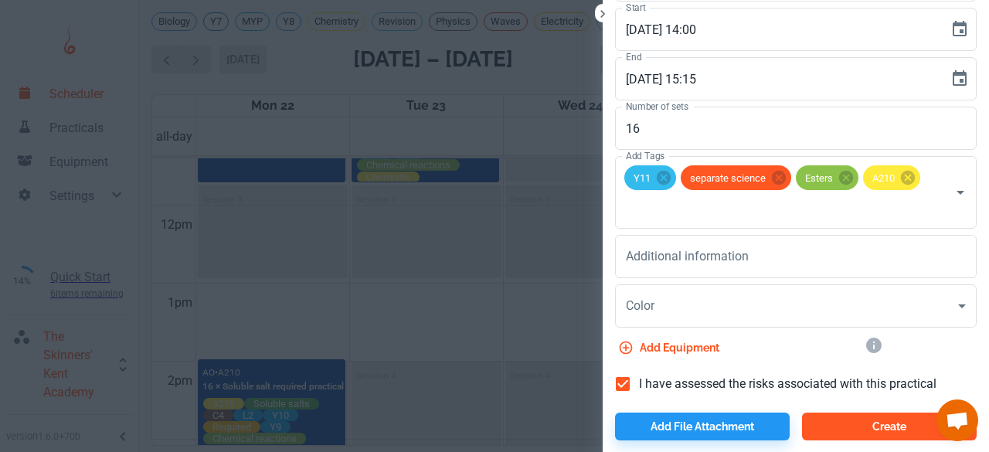
click at [864, 422] on button "Create" at bounding box center [889, 426] width 175 height 28
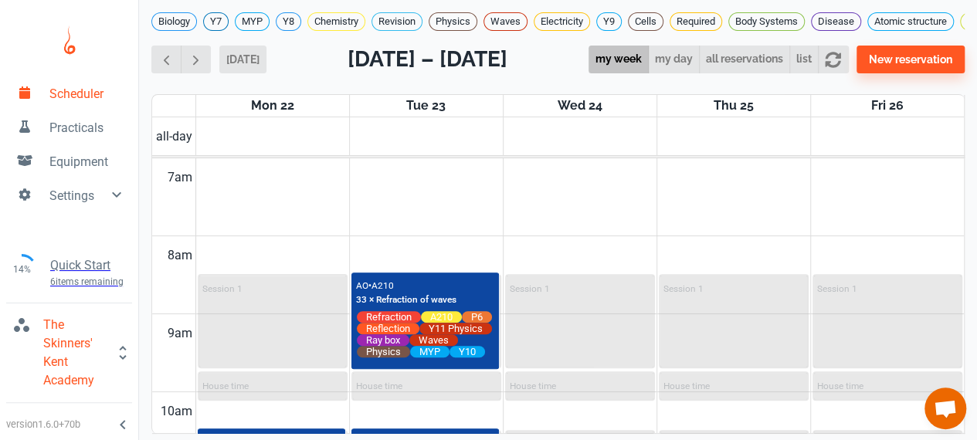
scroll to position [544, 0]
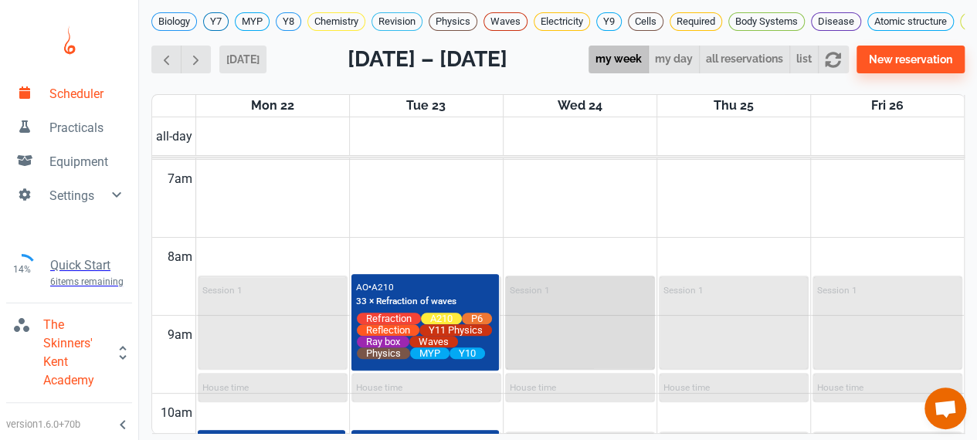
click at [585, 346] on div "Session 1" at bounding box center [580, 322] width 147 height 91
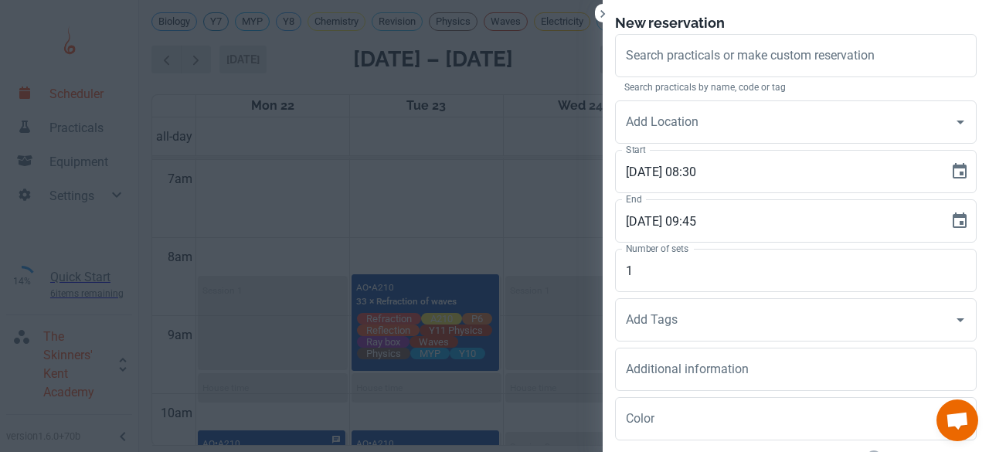
click at [483, 178] on div at bounding box center [494, 226] width 989 height 452
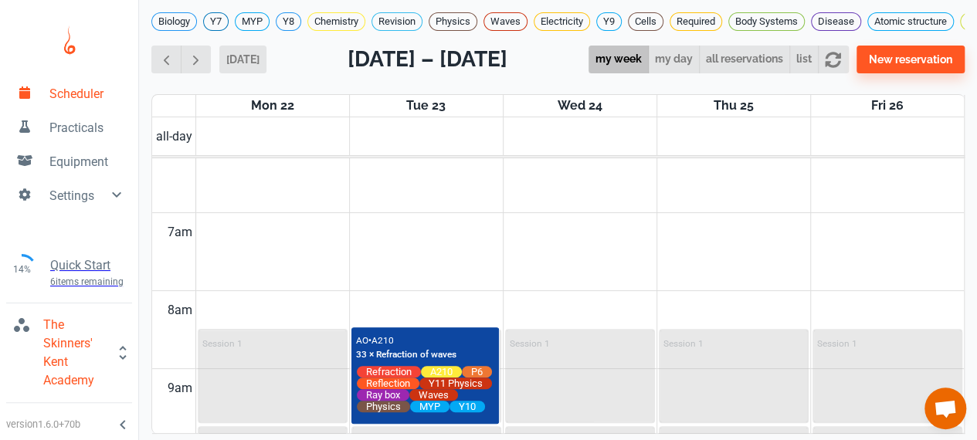
scroll to position [492, 0]
click at [168, 54] on div "Biology Y7 MYP Y8 Chemistry Revision Physics Waves Electricity Y9 Cells Require…" at bounding box center [558, 208] width 838 height 416
click at [165, 68] on span "button" at bounding box center [166, 60] width 16 height 16
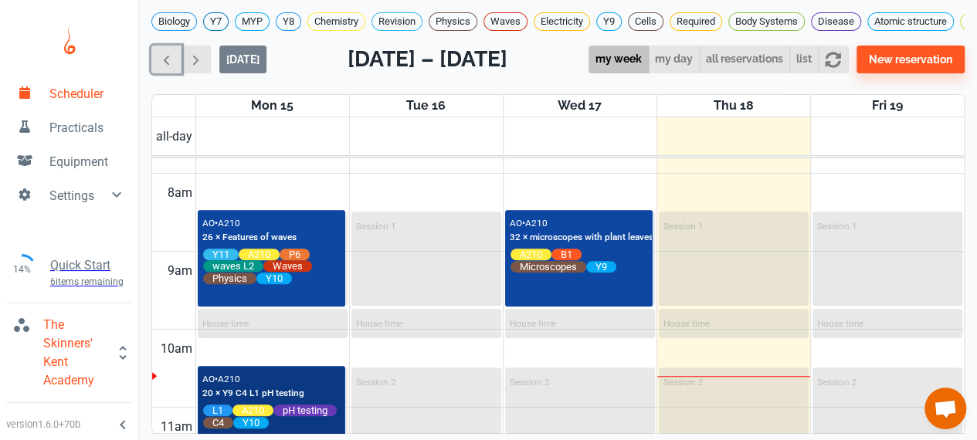
scroll to position [608, 0]
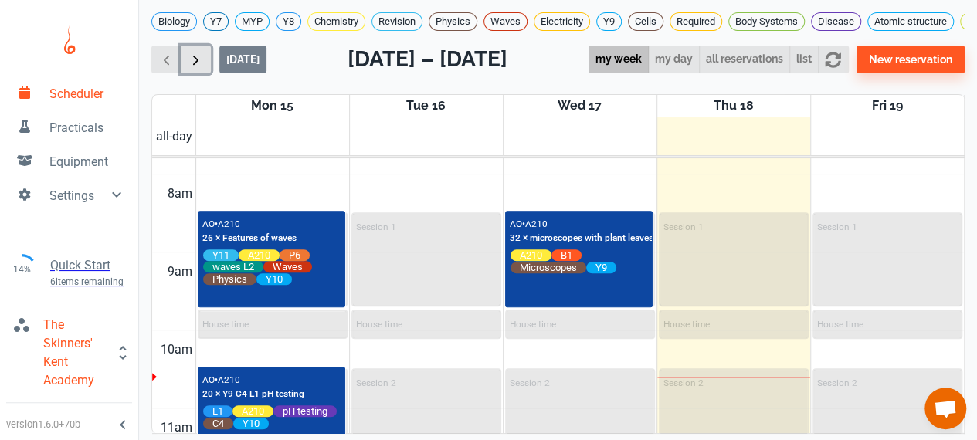
click at [207, 73] on button "button" at bounding box center [196, 60] width 30 height 29
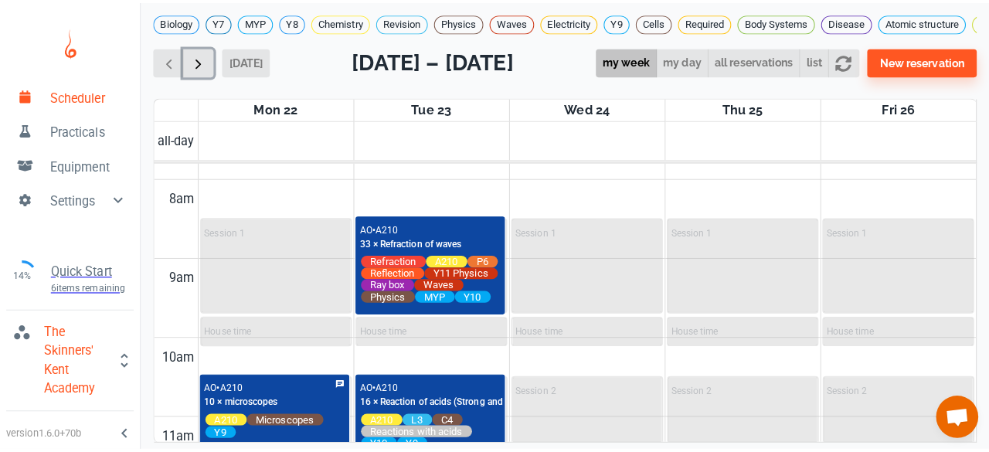
scroll to position [623, 0]
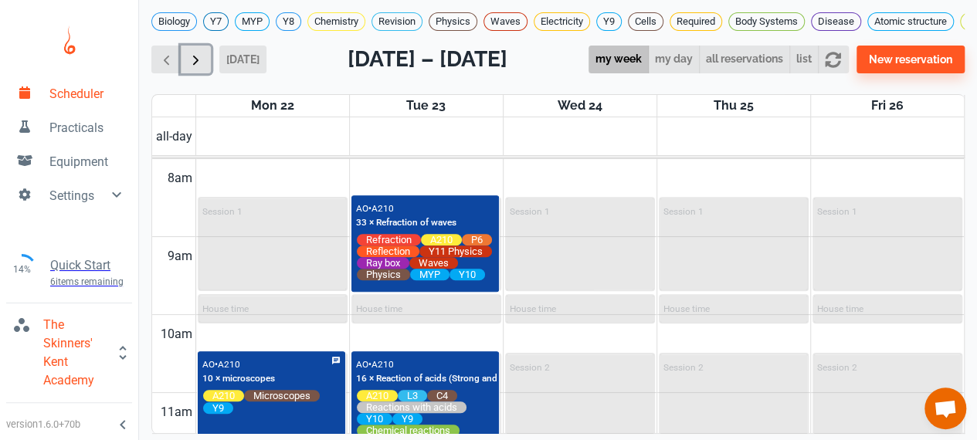
click at [207, 73] on button "button" at bounding box center [196, 60] width 30 height 29
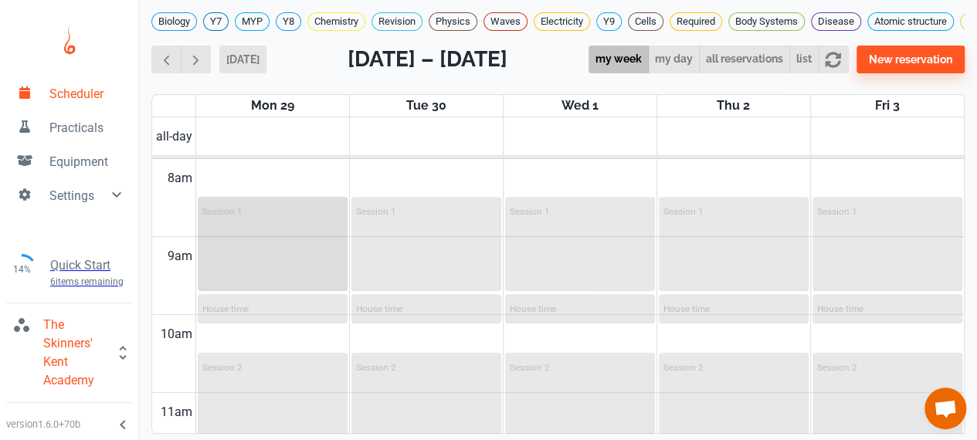
click at [305, 273] on div "Session 1" at bounding box center [272, 243] width 147 height 91
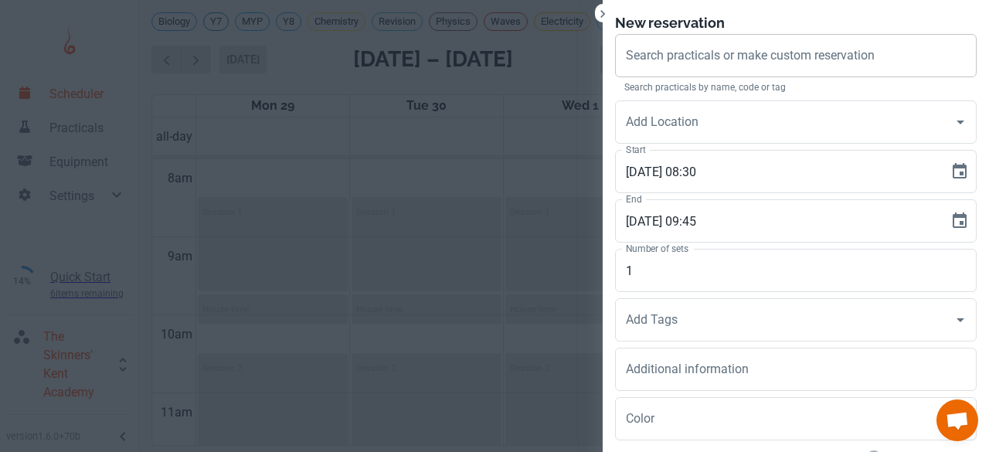
click at [641, 61] on div "Search practicals or make custom reservation Search practicals or make custom r…" at bounding box center [795, 55] width 361 height 43
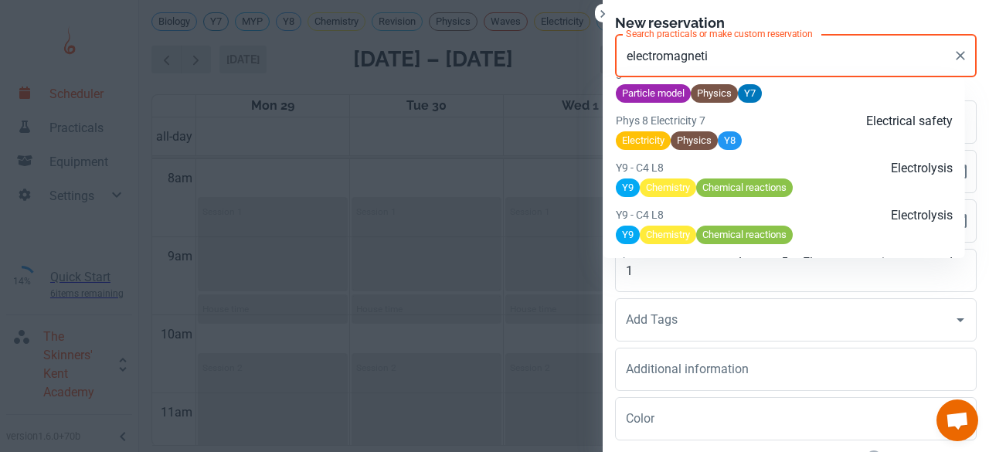
scroll to position [2373, 0]
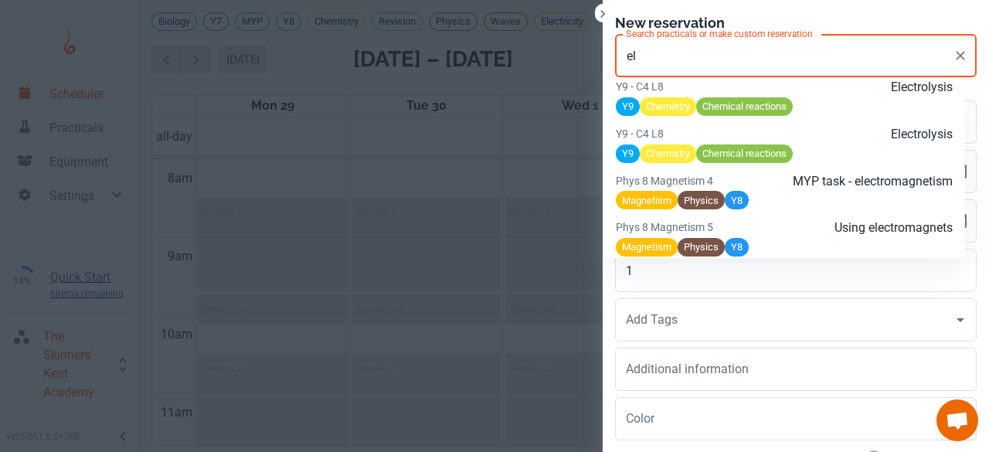
type input "e"
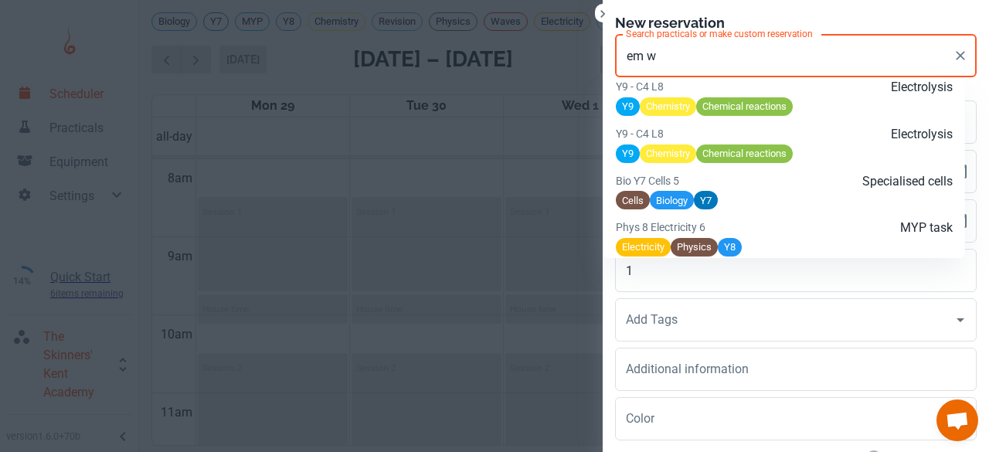
scroll to position [5980, 0]
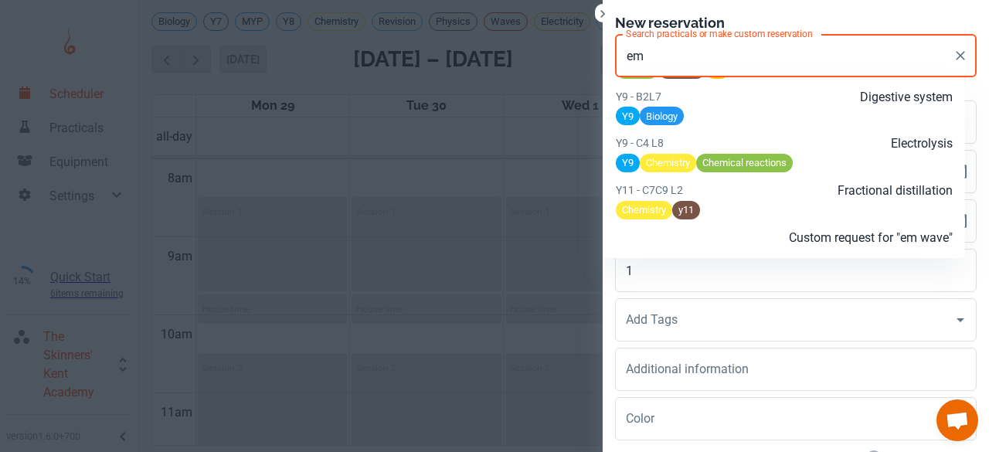
type input "e"
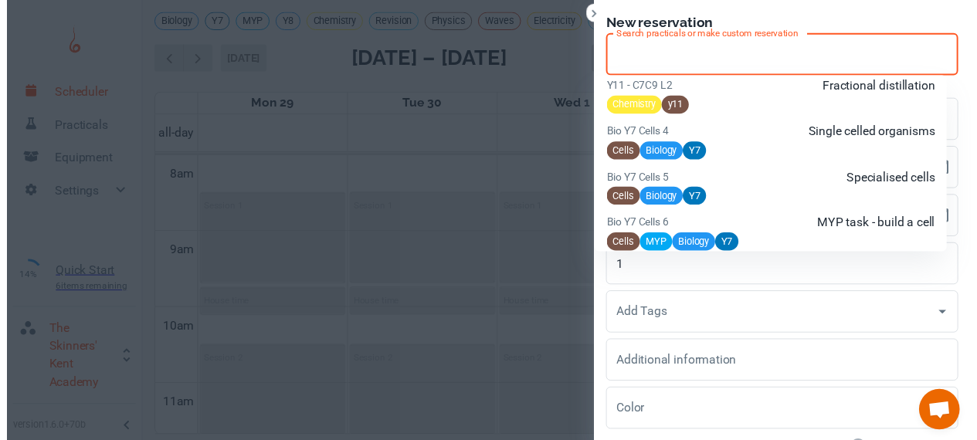
scroll to position [6015, 0]
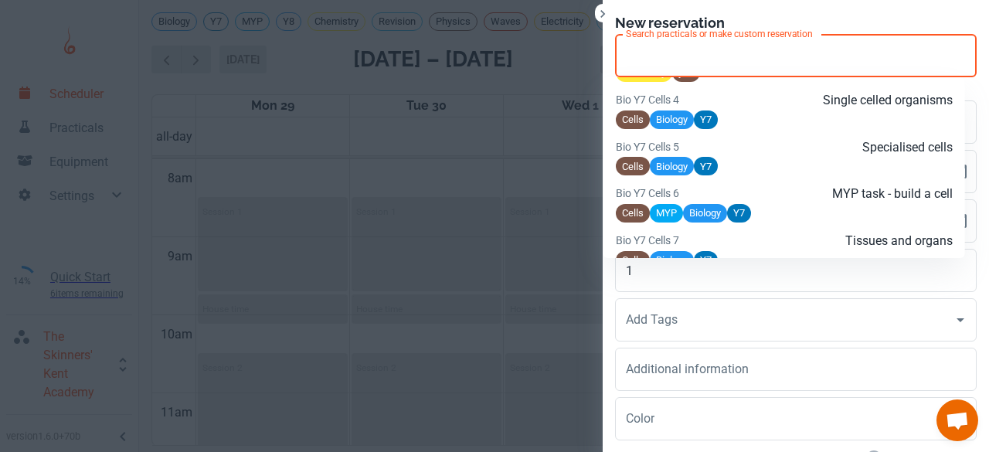
click at [465, 188] on div at bounding box center [494, 226] width 989 height 452
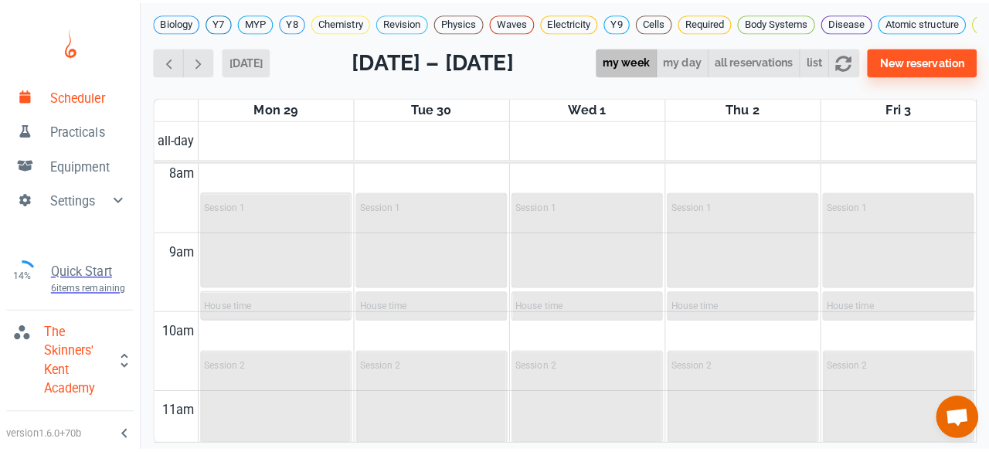
scroll to position [636, 0]
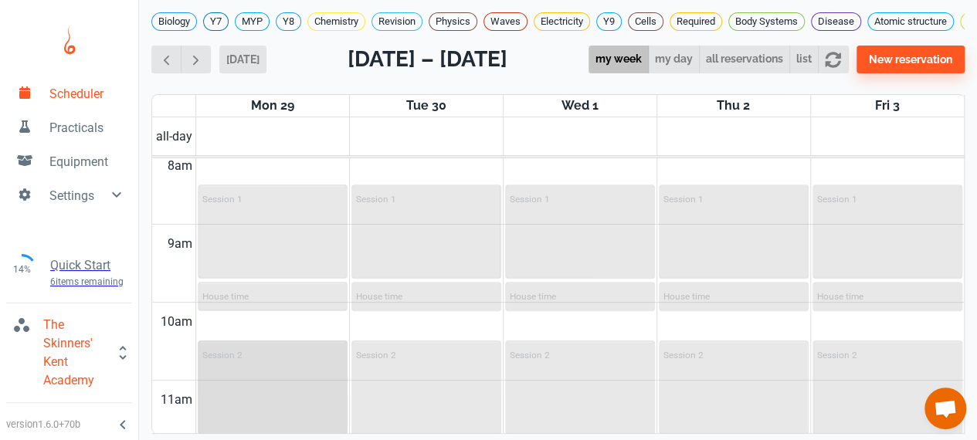
click at [263, 382] on div "Session 2" at bounding box center [272, 387] width 147 height 91
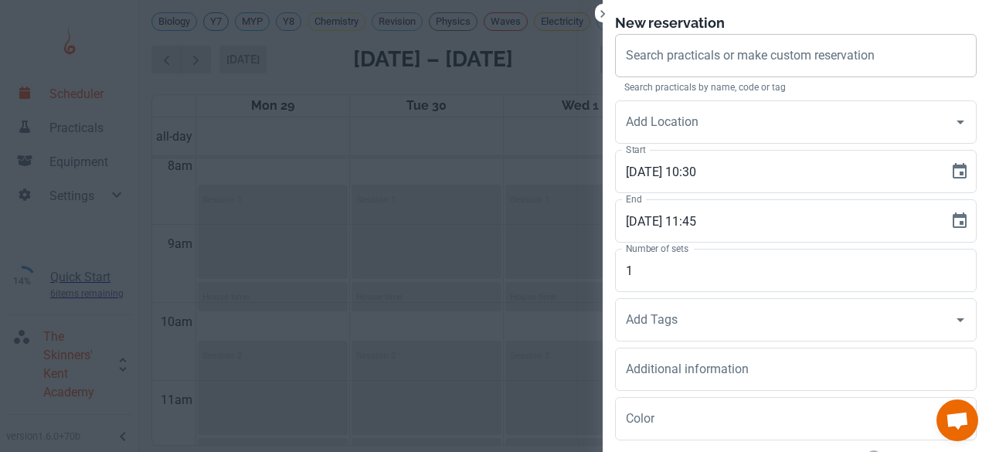
click at [658, 58] on div "Search practicals or make custom reservation Search practicals or make custom r…" at bounding box center [795, 55] width 361 height 43
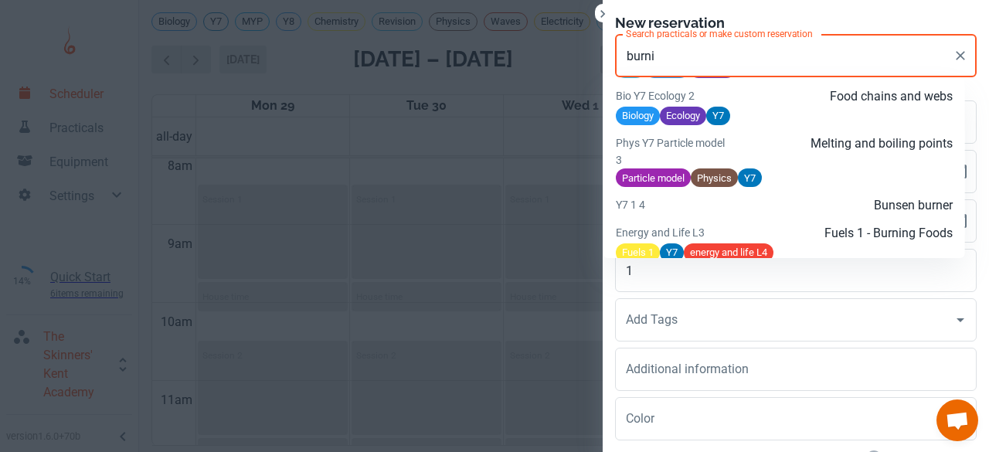
scroll to position [1311, 0]
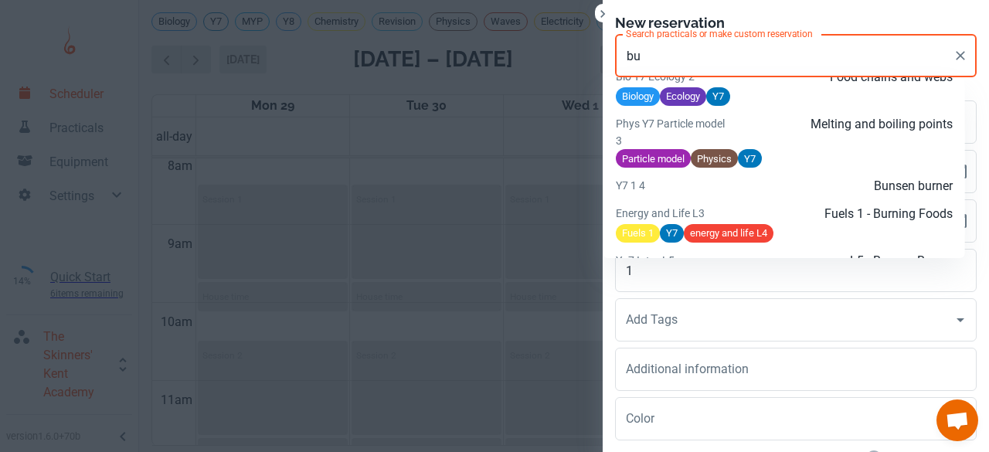
type input "b"
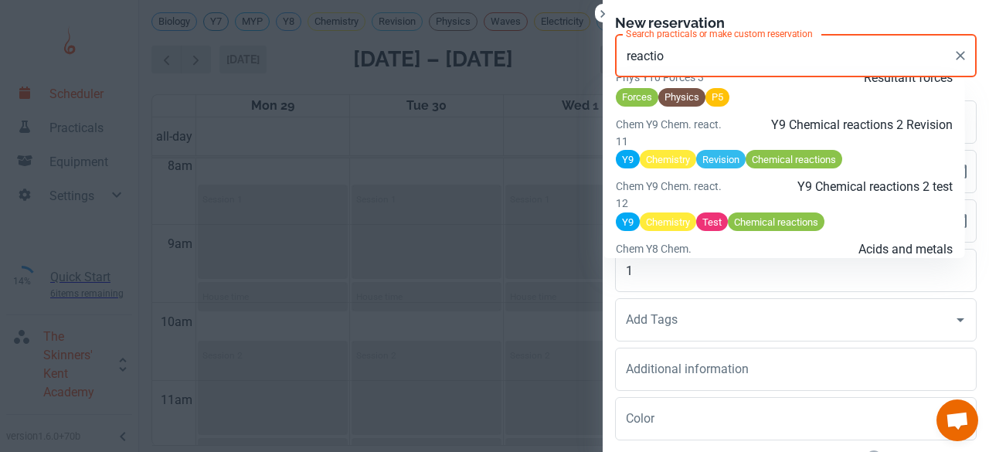
scroll to position [3890, 0]
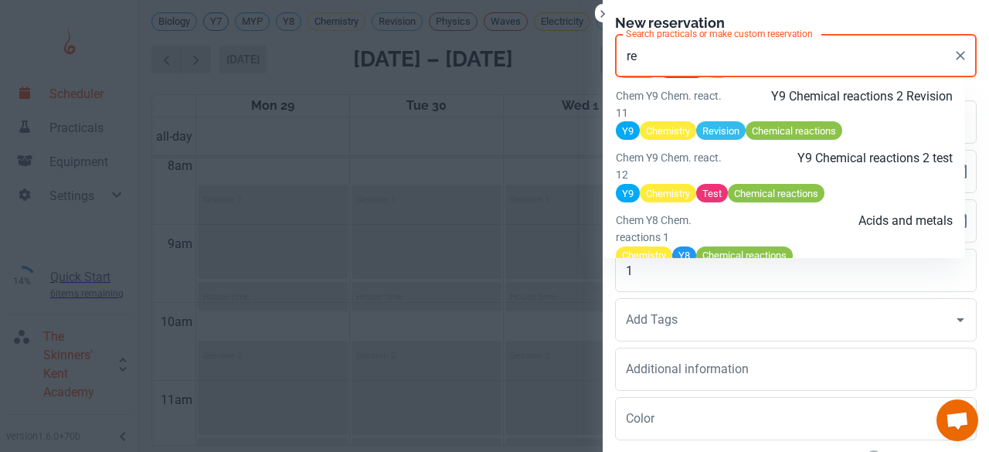
type input "r"
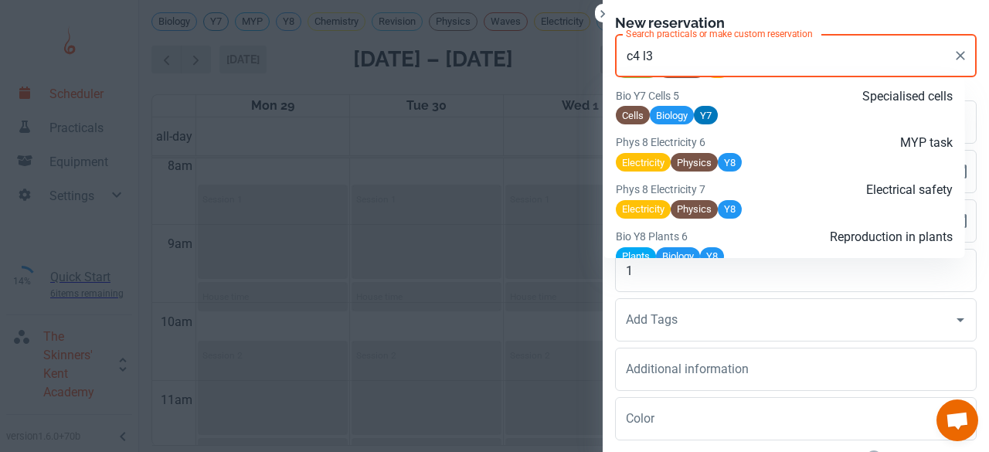
scroll to position [6473, 0]
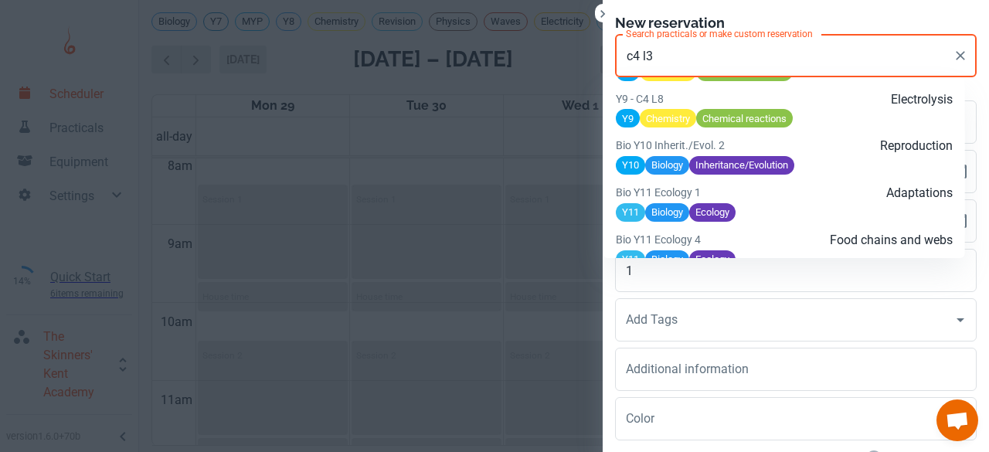
click at [822, 62] on p "Reaction of acids (Strong and weak acids)" at bounding box center [840, 43] width 225 height 37
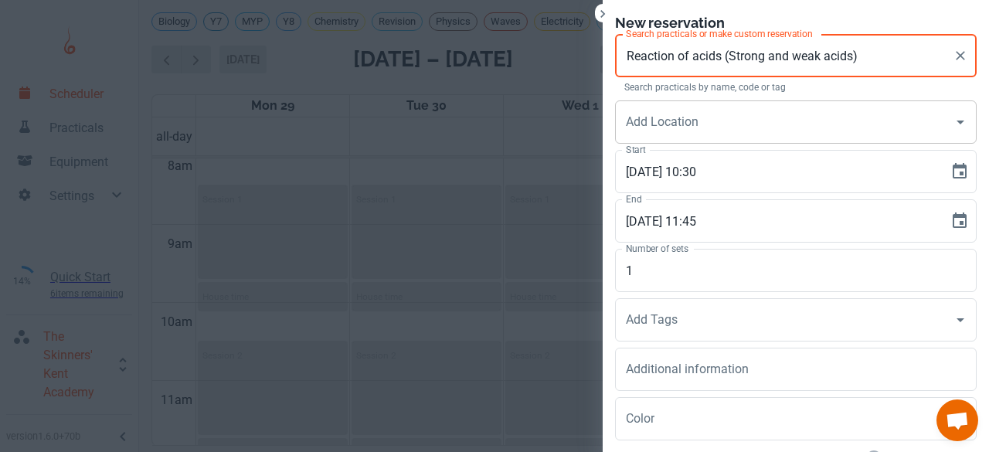
type input "Reaction of acids (Strong and weak acids)"
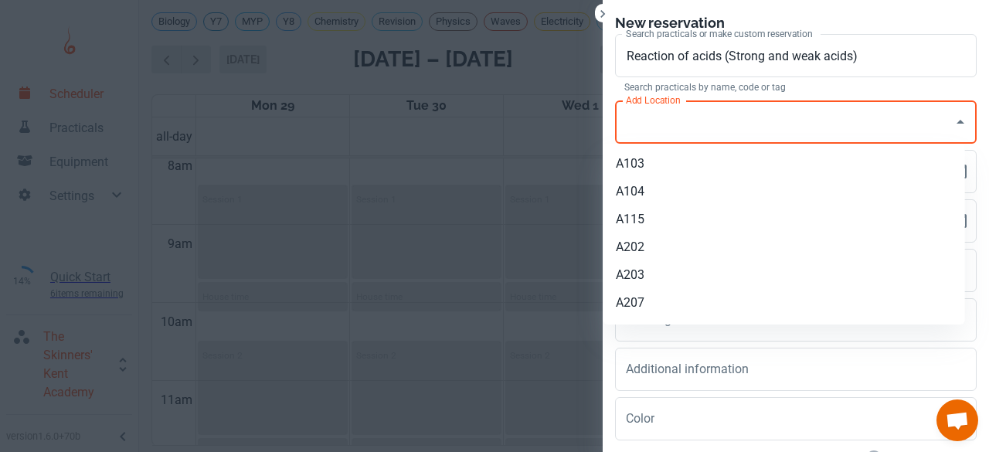
click at [684, 124] on input "Add Location" at bounding box center [784, 121] width 324 height 29
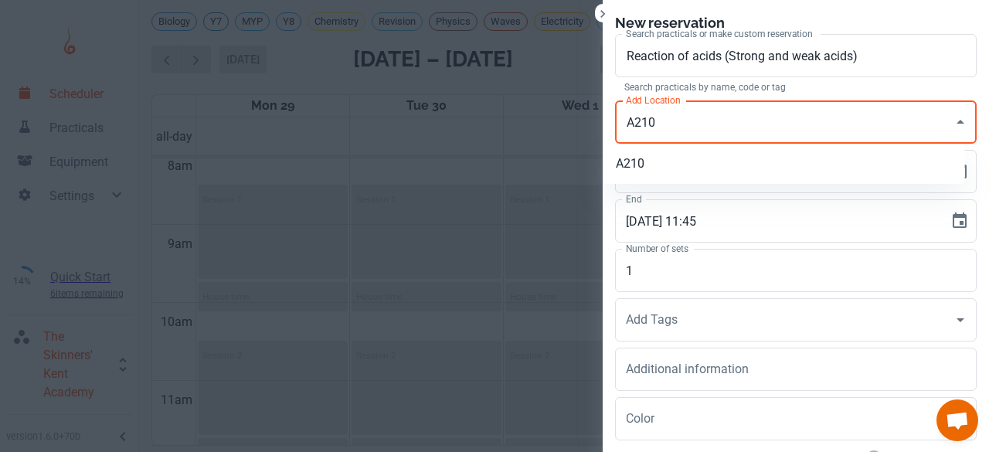
click at [659, 170] on li "A210" at bounding box center [783, 164] width 361 height 28
type input "A210"
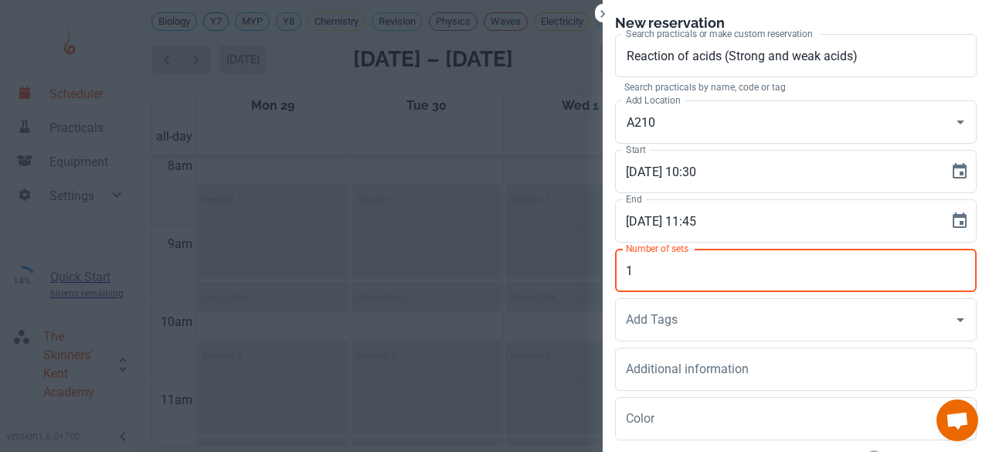
click at [640, 290] on input "1" at bounding box center [795, 270] width 361 height 43
type input "16"
click at [631, 321] on div "Add Tags Add Tags" at bounding box center [795, 319] width 361 height 43
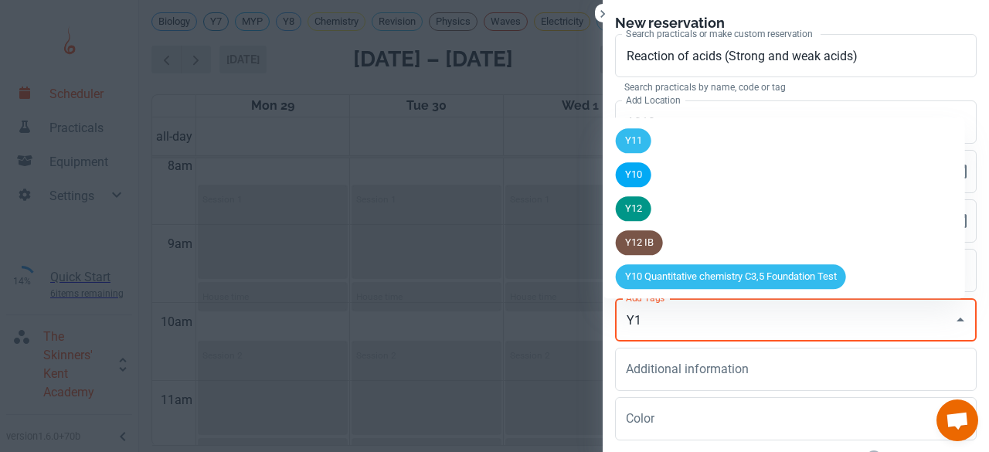
type input "Y10"
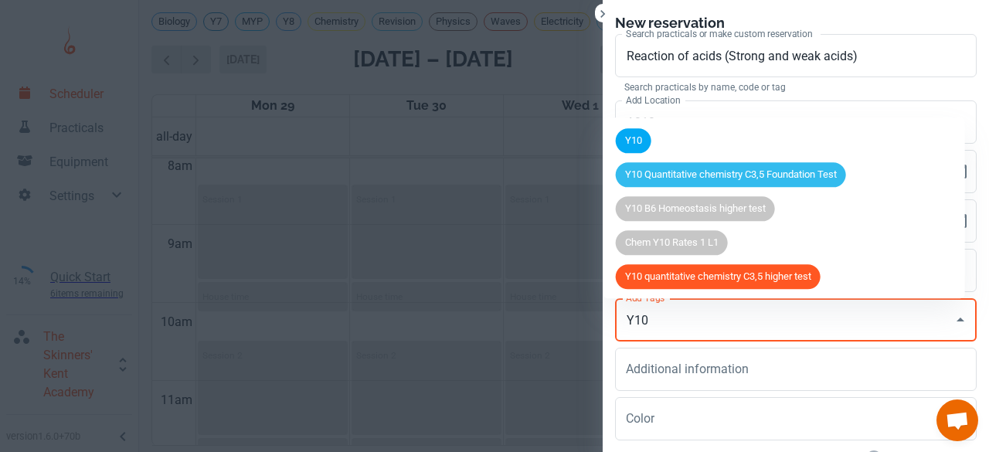
click at [633, 151] on div "Y10" at bounding box center [634, 140] width 36 height 25
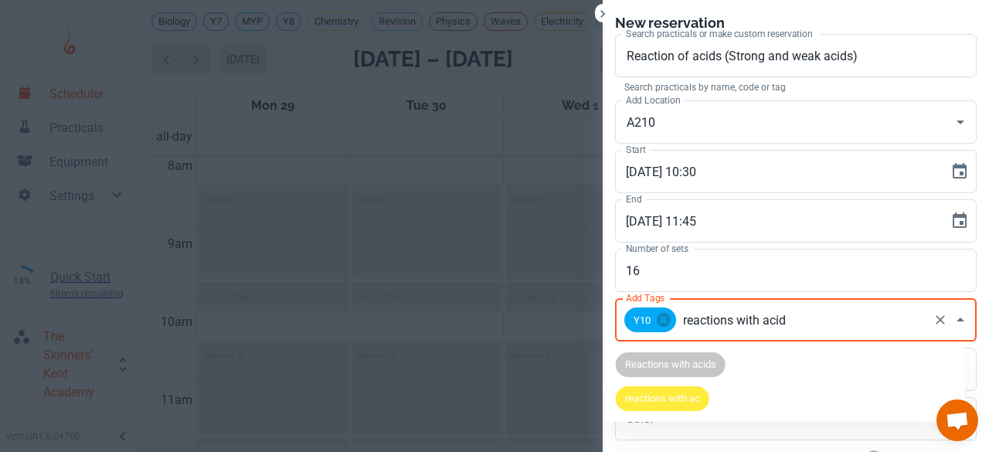
type input "reactions with acids"
click at [667, 365] on span "Reactions with acids" at bounding box center [671, 364] width 110 height 15
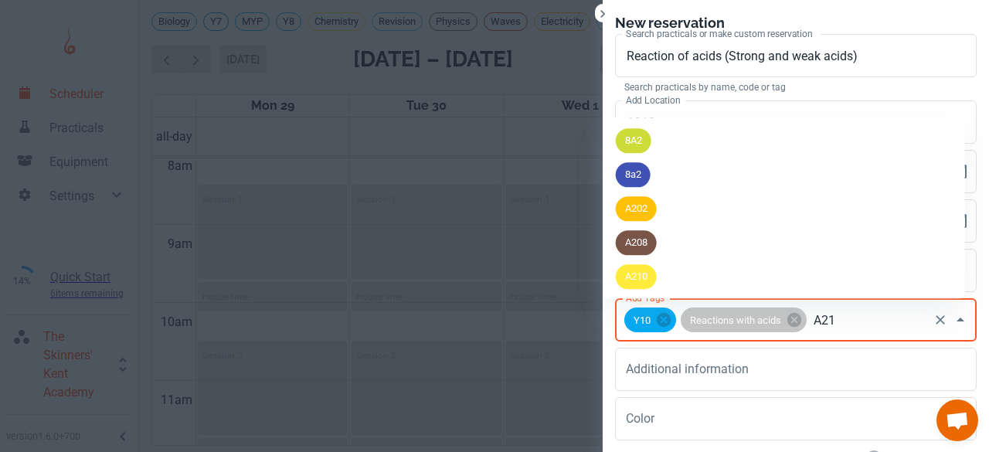
type input "A210"
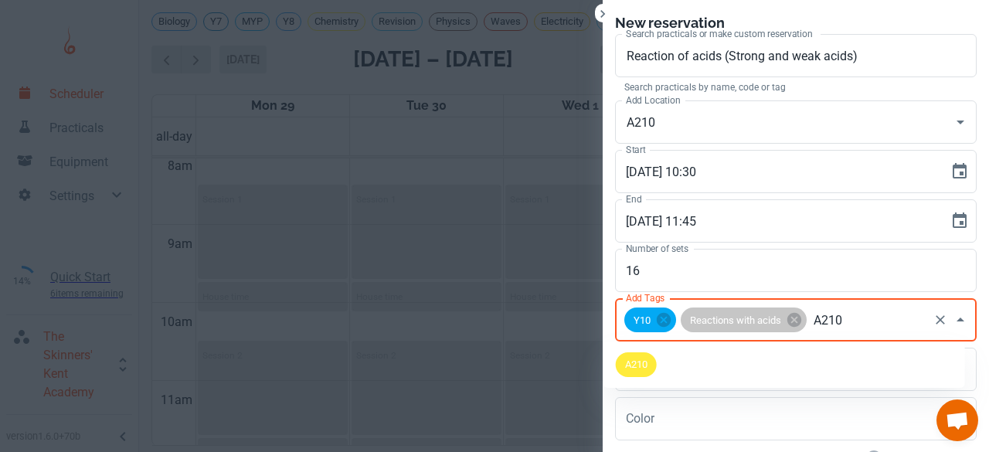
click at [657, 365] on li "A210" at bounding box center [783, 365] width 361 height 34
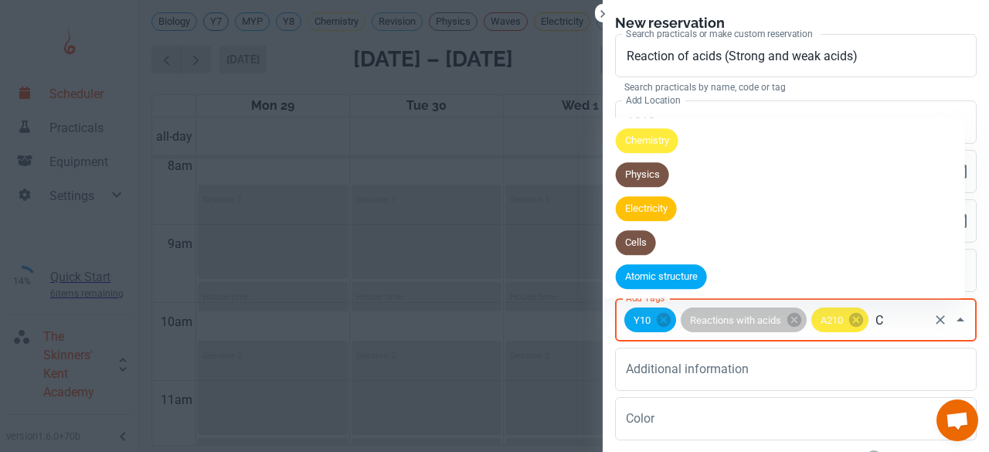
type input "C4"
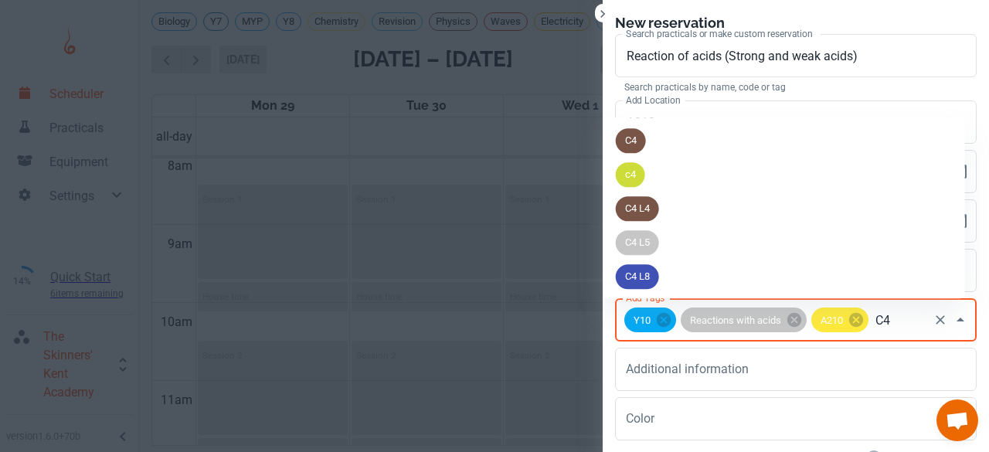
click at [631, 138] on span "C4" at bounding box center [631, 141] width 30 height 15
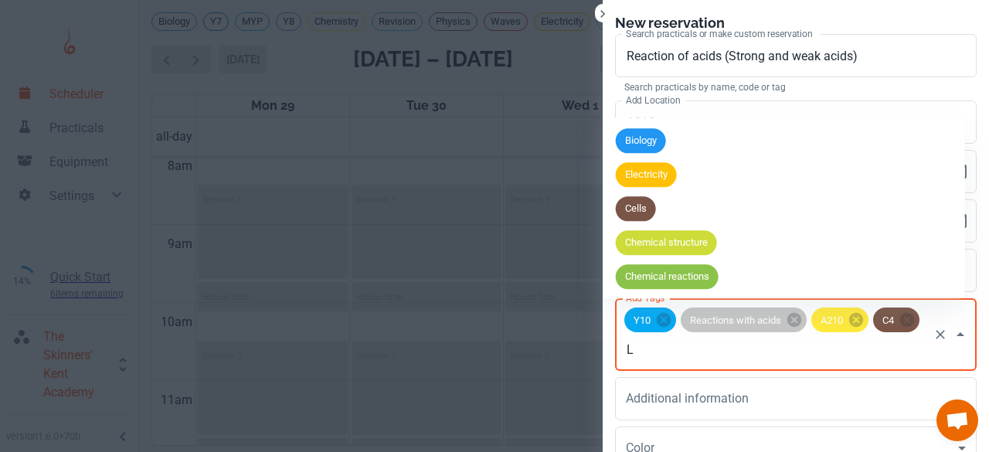
type input "L3"
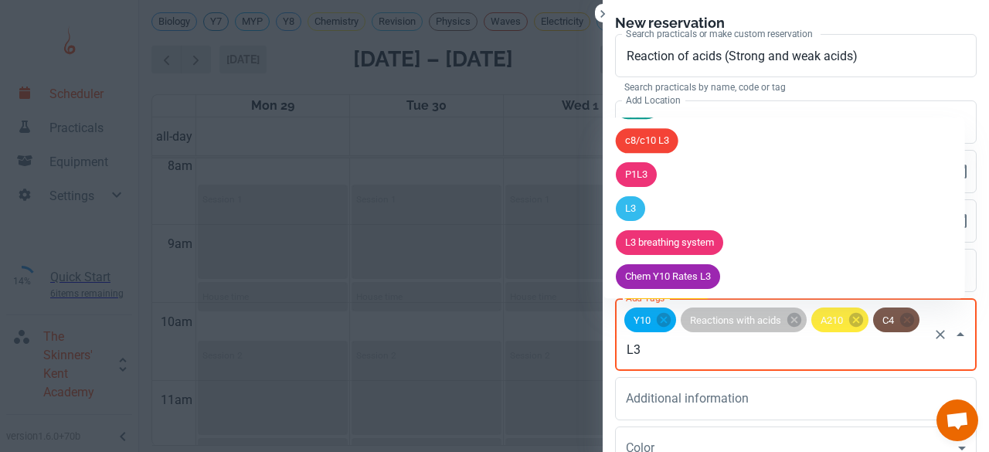
scroll to position [325, 0]
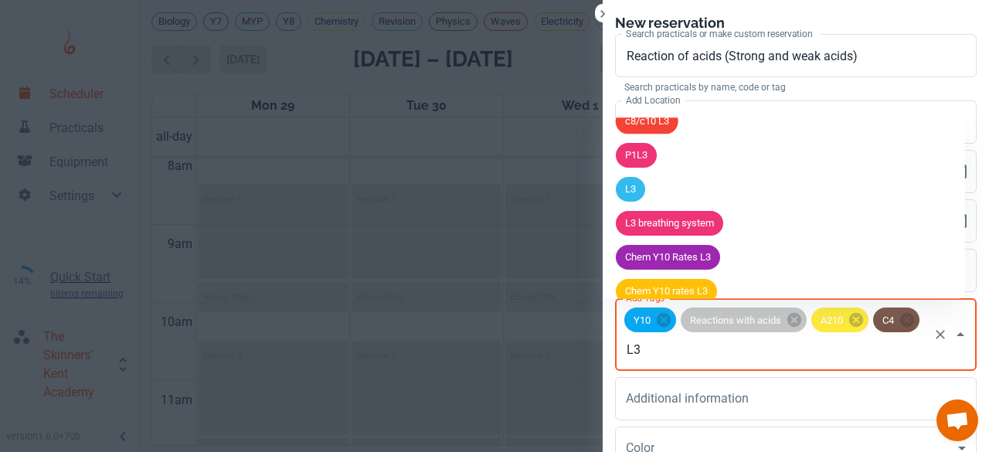
click at [632, 193] on span "L3" at bounding box center [630, 189] width 29 height 15
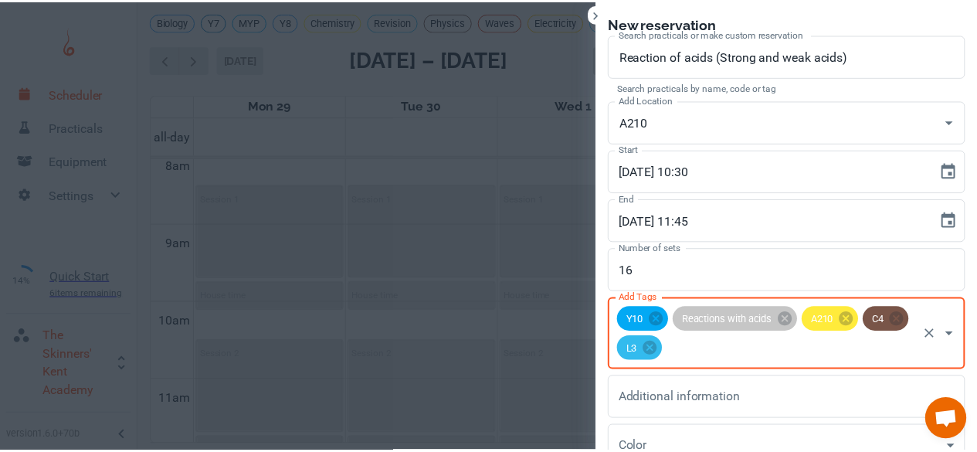
scroll to position [142, 0]
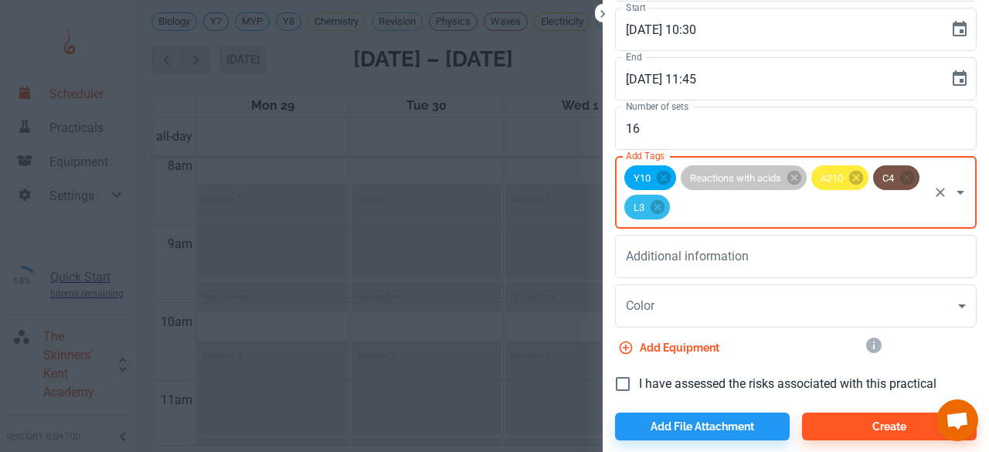
click at [622, 371] on input "I have assessed the risks associated with this practical" at bounding box center [622, 384] width 32 height 32
checkbox input "true"
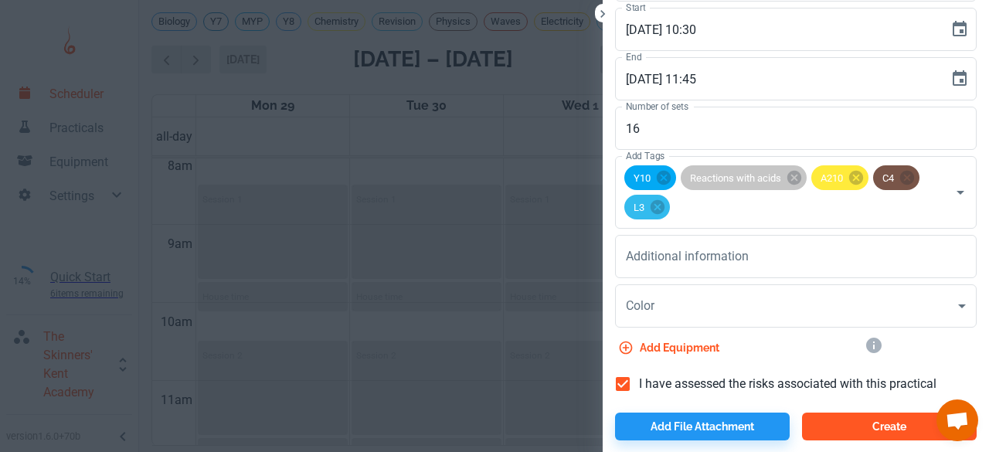
click at [829, 432] on button "Create" at bounding box center [889, 426] width 175 height 28
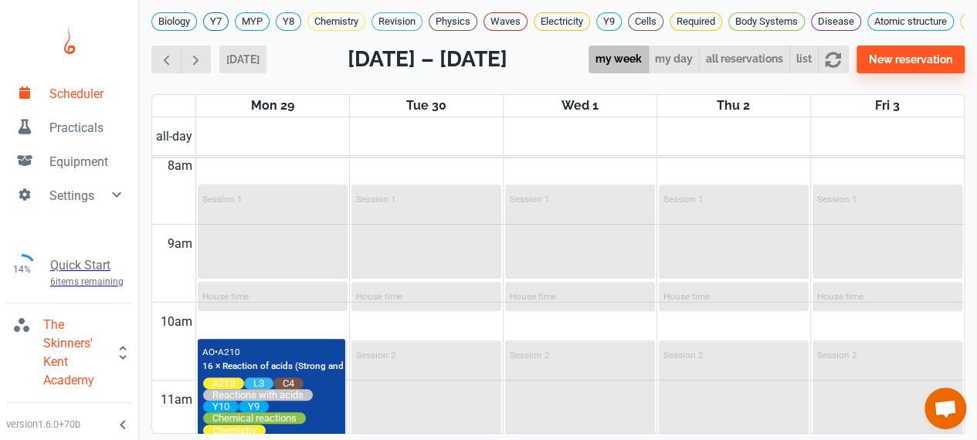
click at [71, 124] on span "Practicals" at bounding box center [87, 128] width 76 height 19
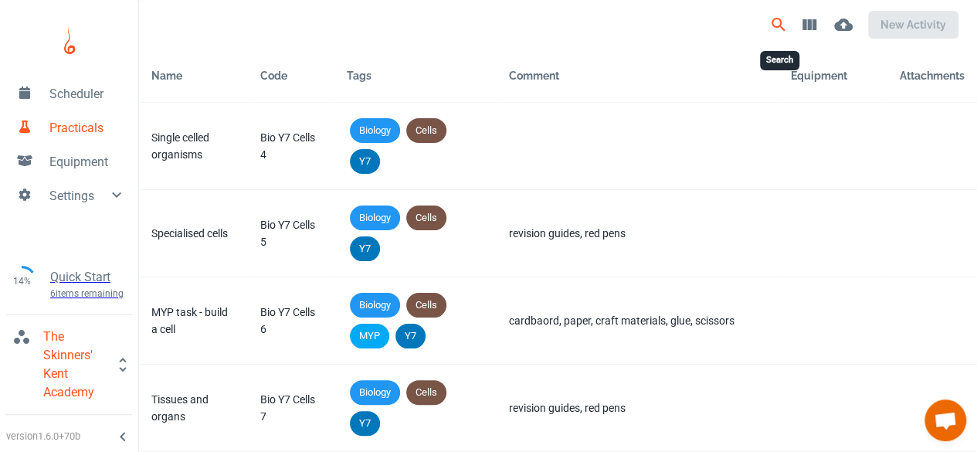
click at [782, 21] on icon "Search" at bounding box center [778, 24] width 13 height 13
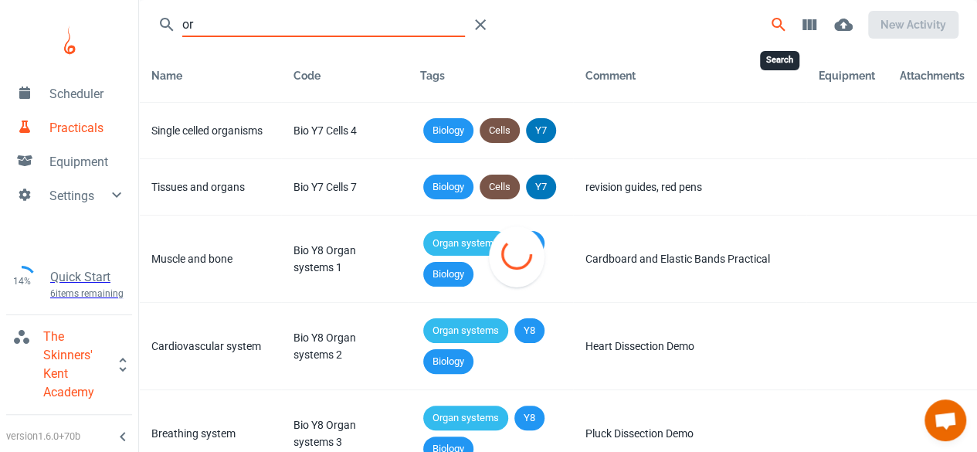
type input "o"
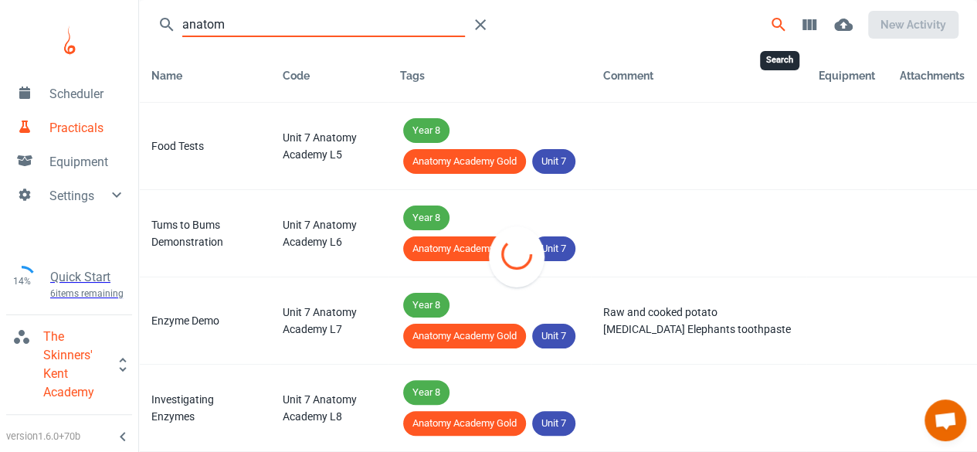
type input "anatomy"
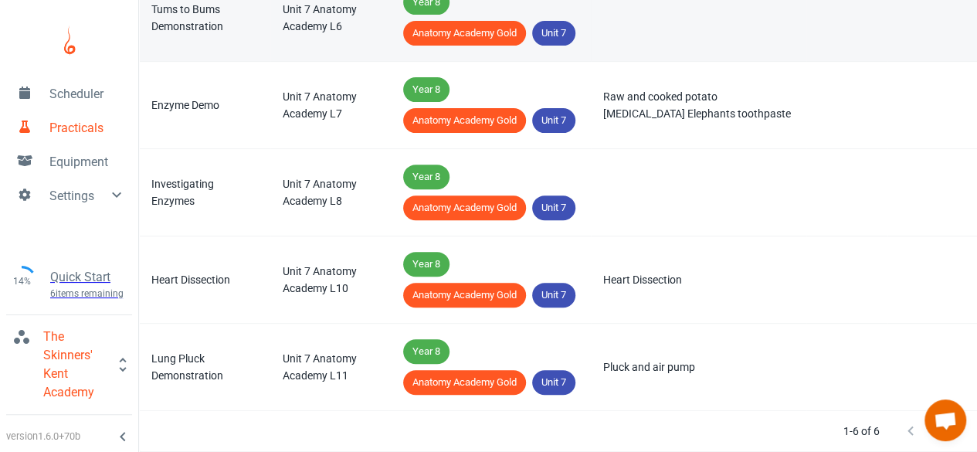
scroll to position [317, 0]
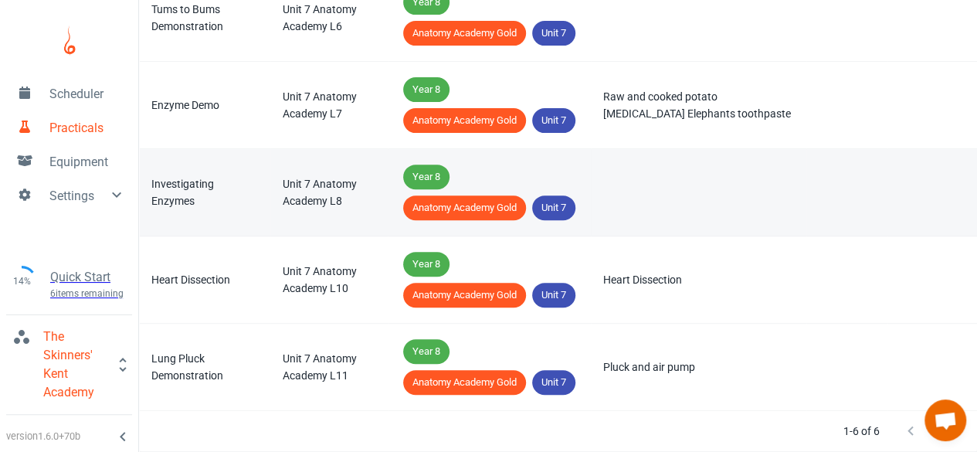
scroll to position [236, 0]
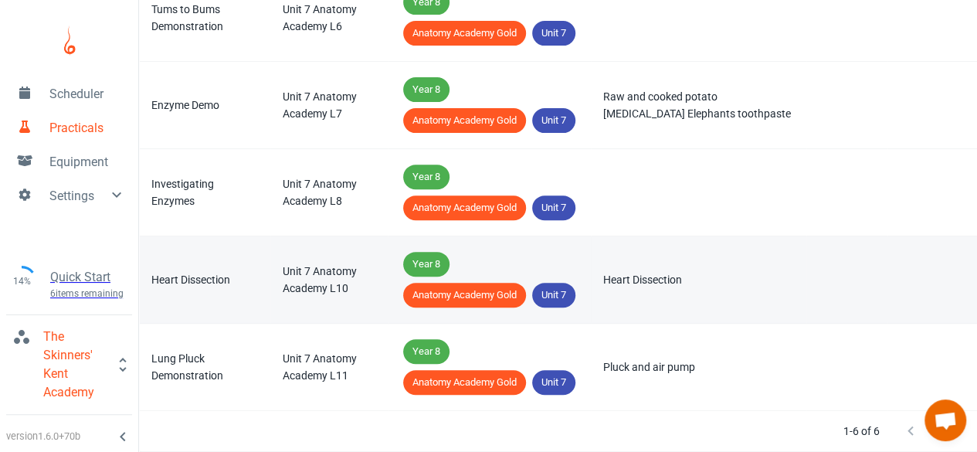
type input "anatomy"
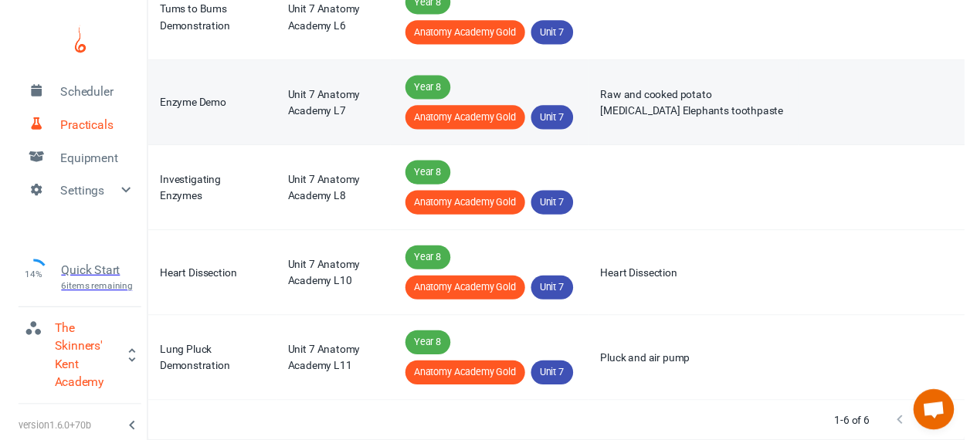
scroll to position [0, 0]
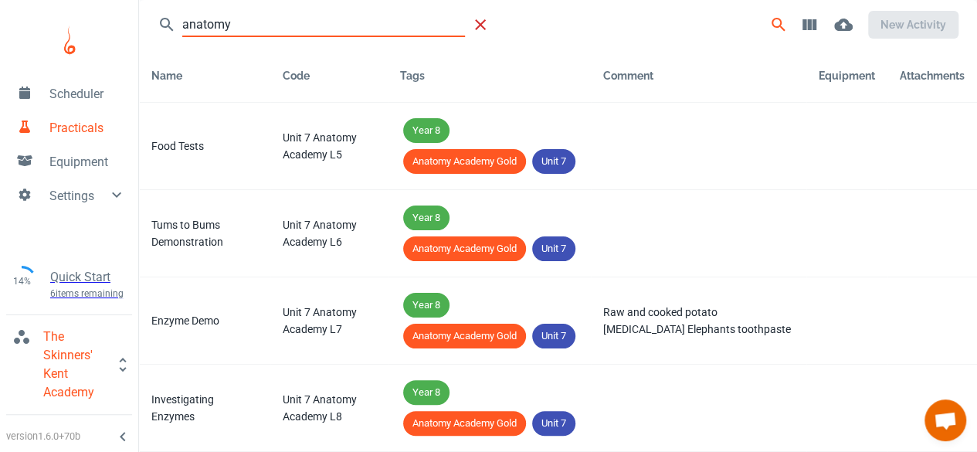
click at [473, 30] on icon "Table Toolbar" at bounding box center [480, 24] width 19 height 19
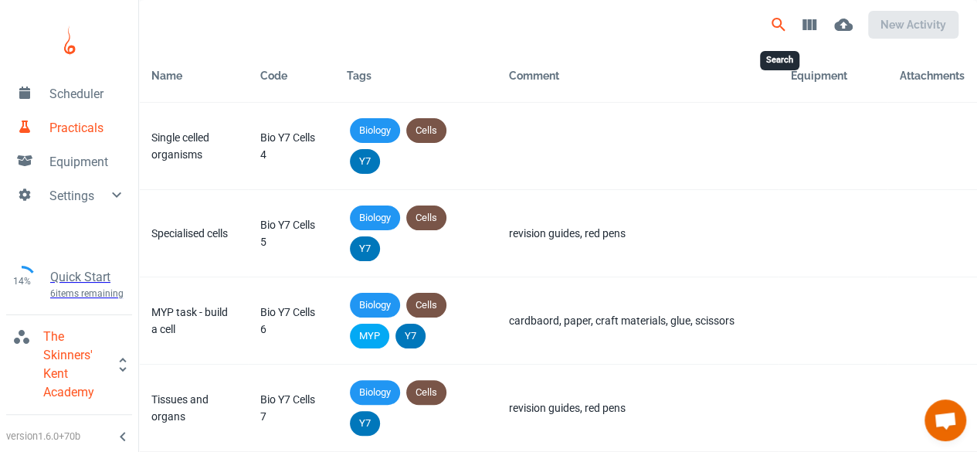
click at [768, 20] on button "Search" at bounding box center [778, 24] width 31 height 31
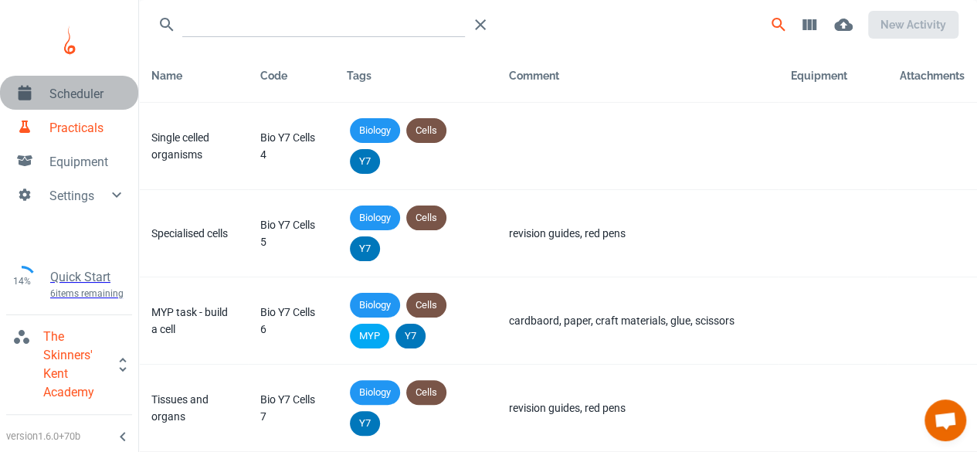
click at [85, 76] on link "Scheduler" at bounding box center [69, 93] width 138 height 34
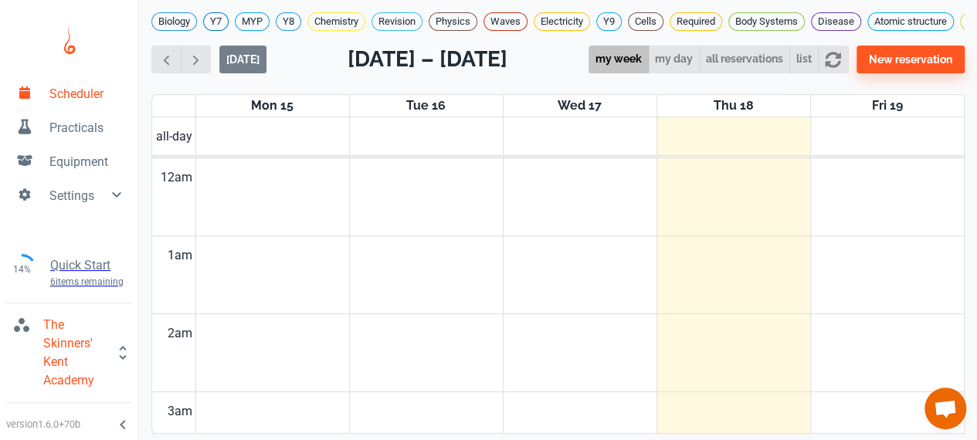
scroll to position [622, 0]
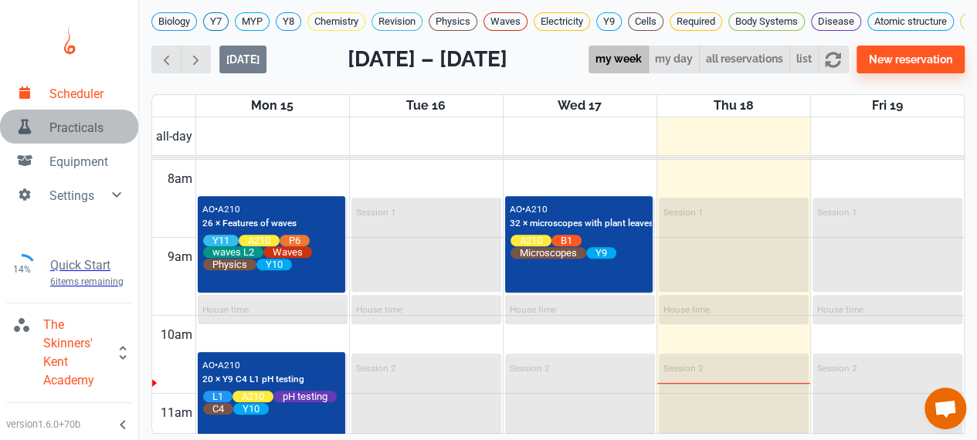
click at [86, 126] on span "Practicals" at bounding box center [87, 128] width 76 height 19
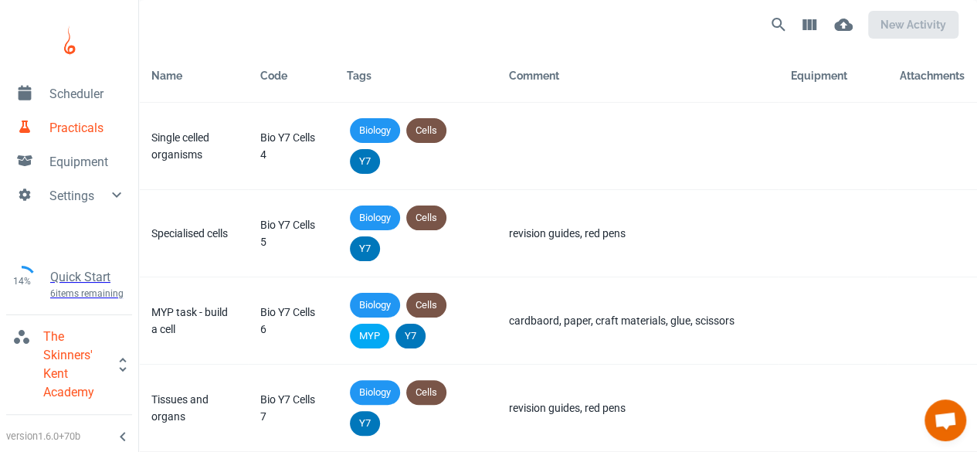
click at [99, 76] on link "Scheduler" at bounding box center [69, 93] width 138 height 34
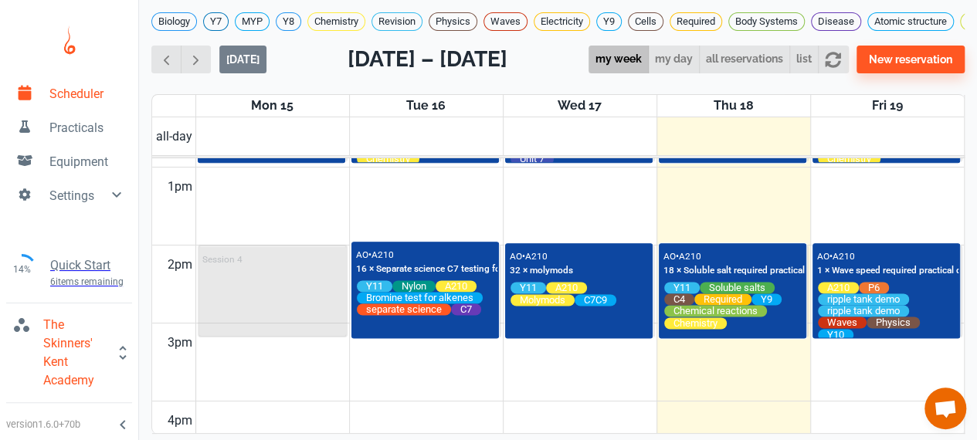
scroll to position [1006, 0]
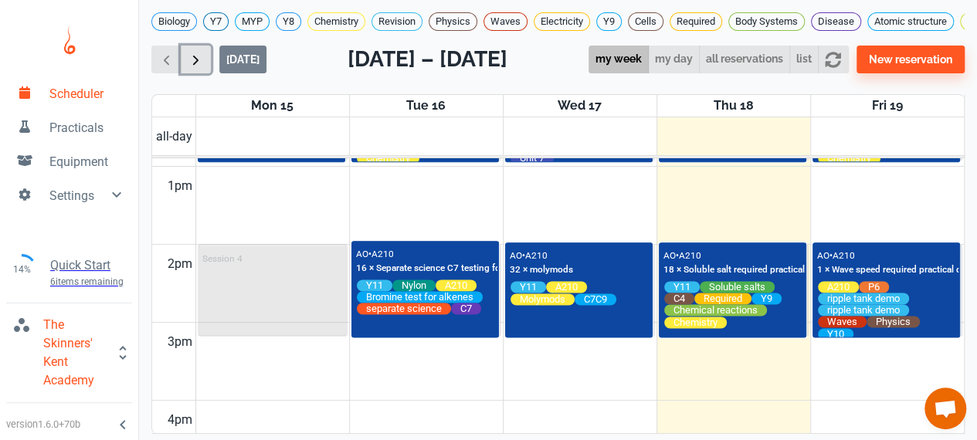
click at [198, 74] on button "button" at bounding box center [196, 60] width 30 height 29
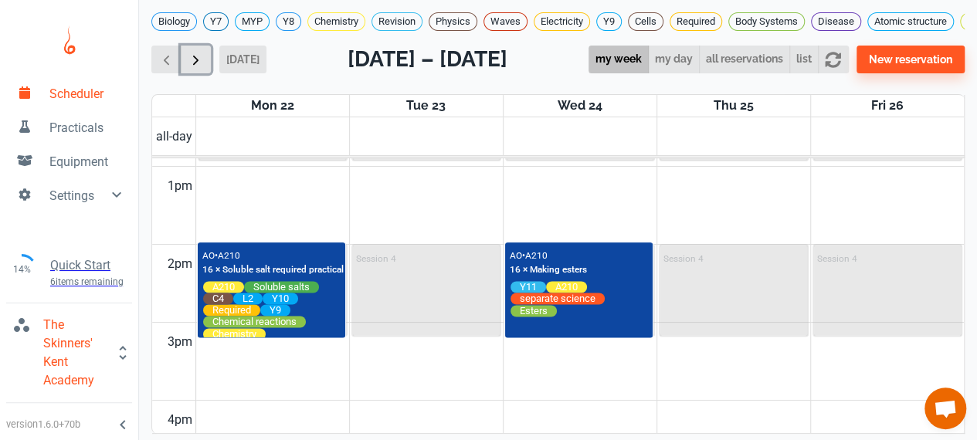
scroll to position [623, 0]
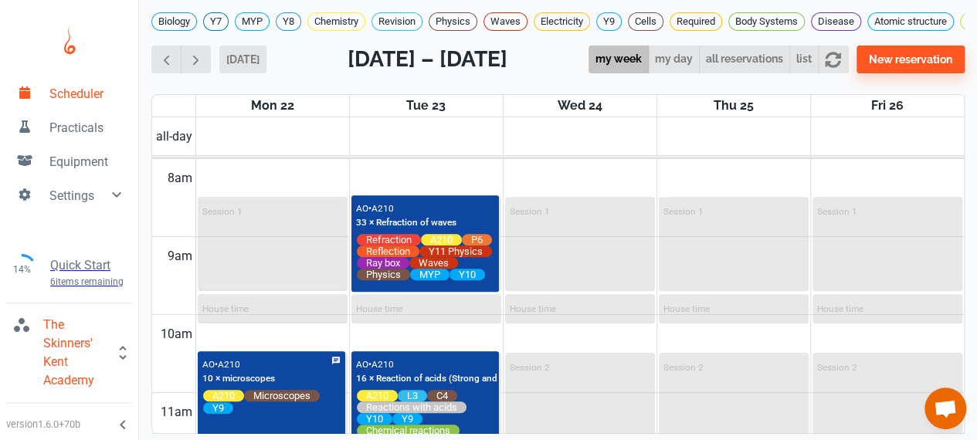
click at [932, 421] on span "Open chat" at bounding box center [945, 409] width 42 height 42
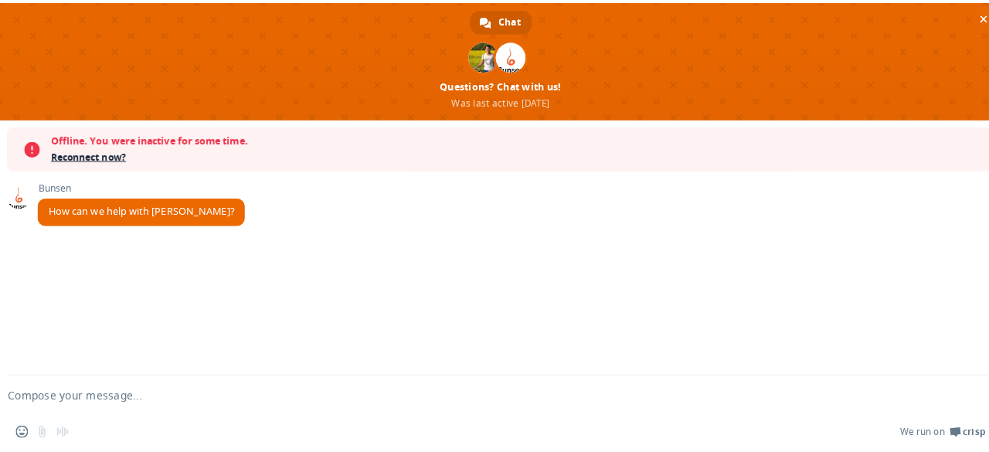
scroll to position [0, 0]
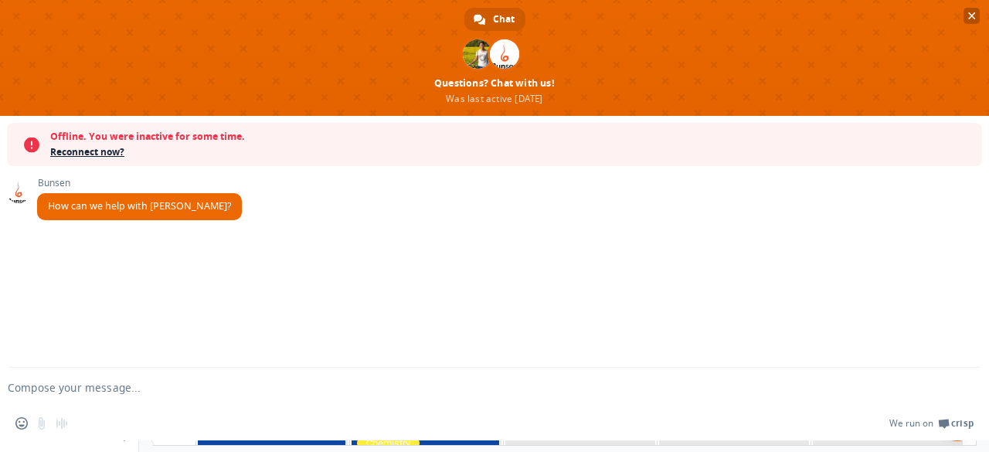
click at [976, 11] on span "Close chat" at bounding box center [971, 16] width 16 height 16
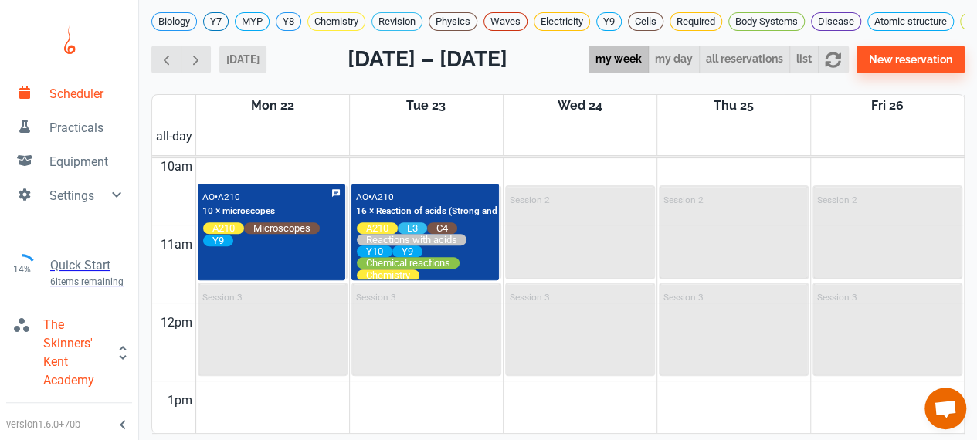
scroll to position [792, 0]
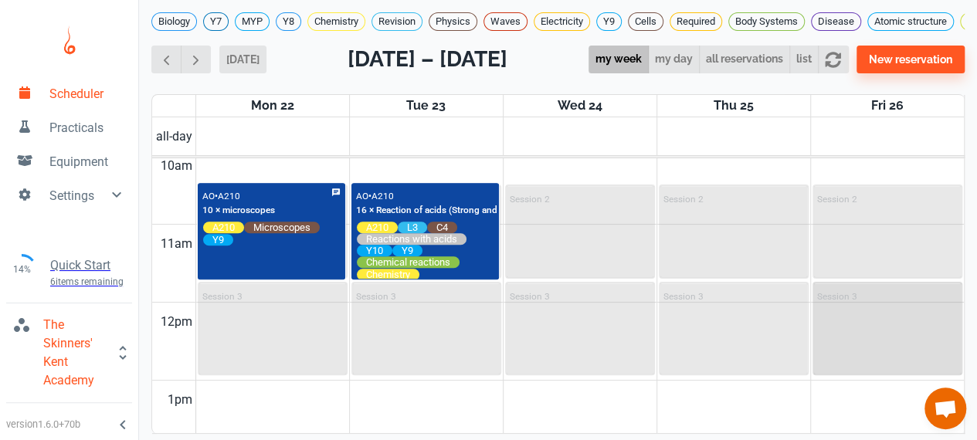
click at [841, 305] on div "Session 3" at bounding box center [888, 328] width 148 height 90
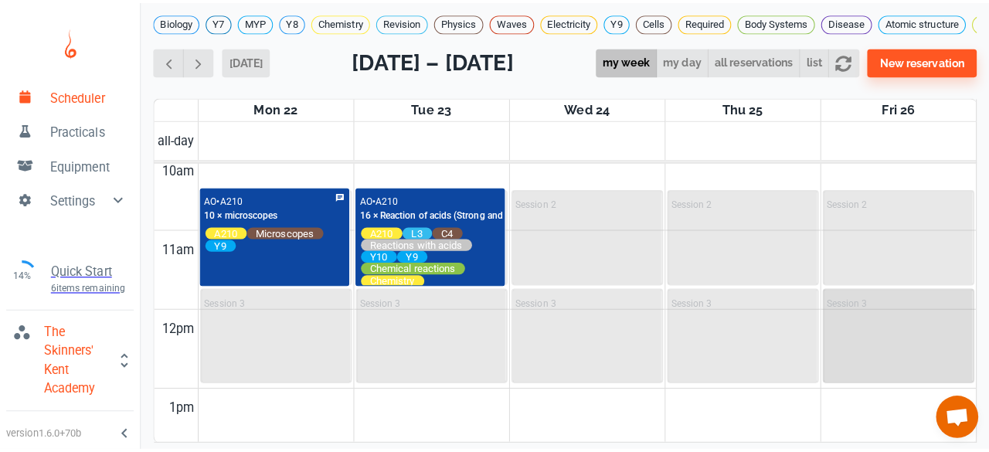
scroll to position [5, 0]
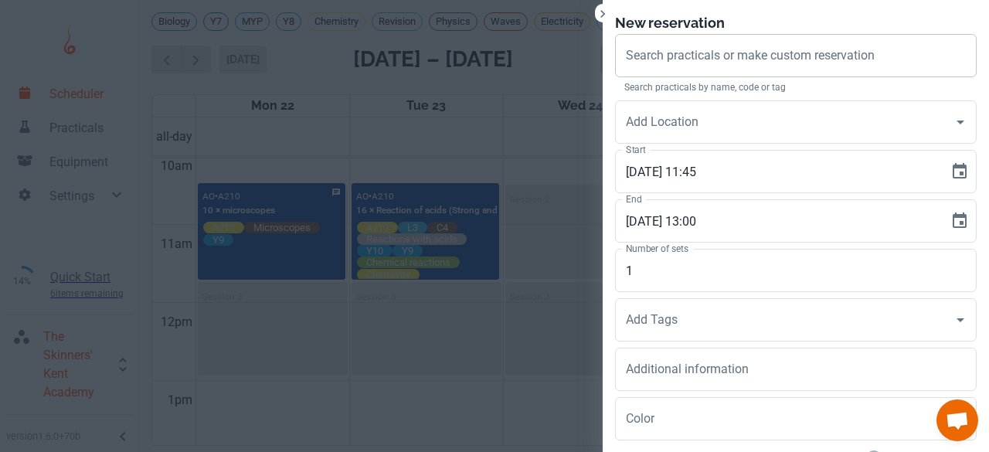
click at [726, 49] on div "Search practicals or make custom reservation Search practicals or make custom r…" at bounding box center [795, 55] width 361 height 43
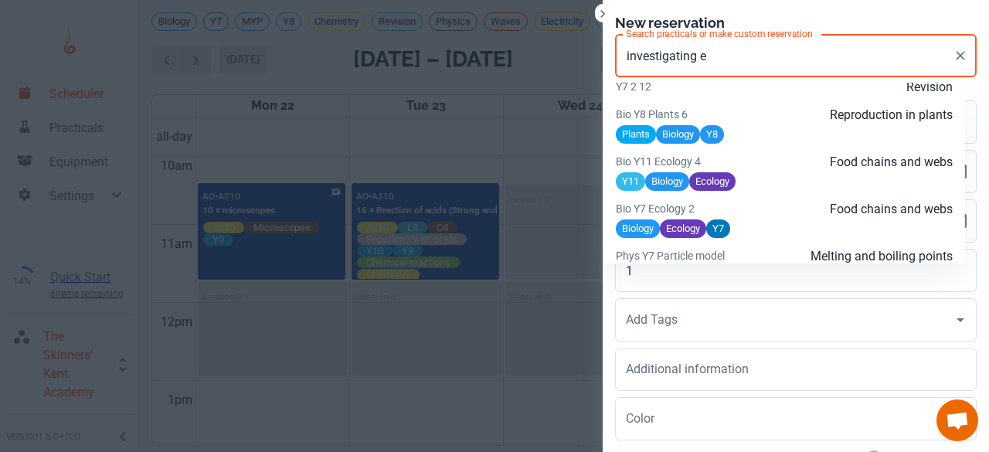
scroll to position [1273, 0]
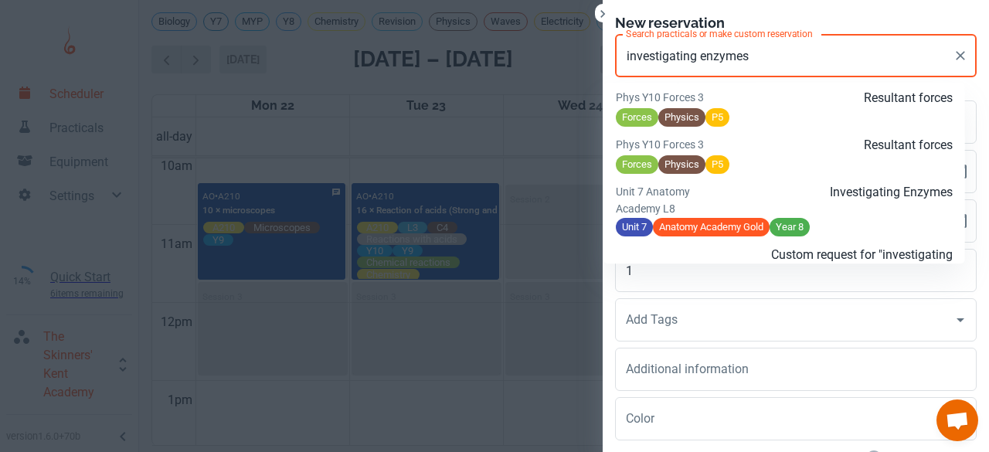
click at [758, 217] on div "Investigating Enzymes" at bounding box center [840, 200] width 225 height 34
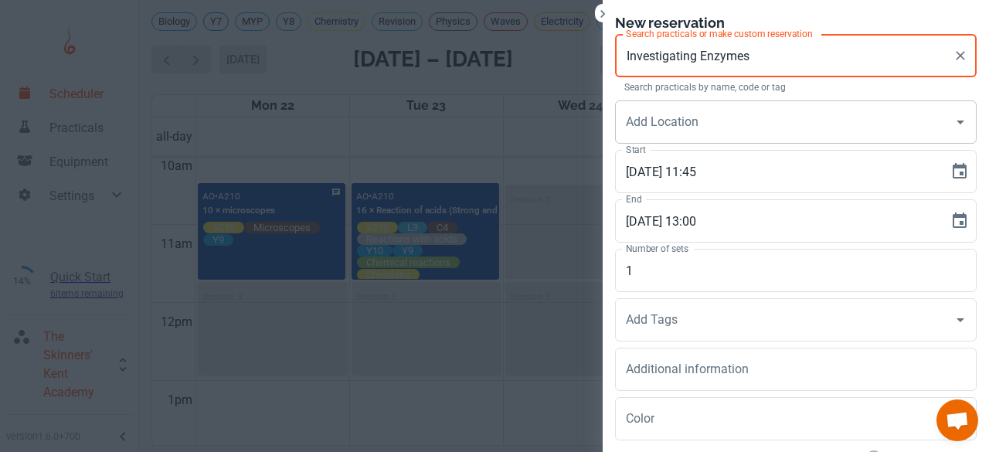
type input "Investigating Enzymes"
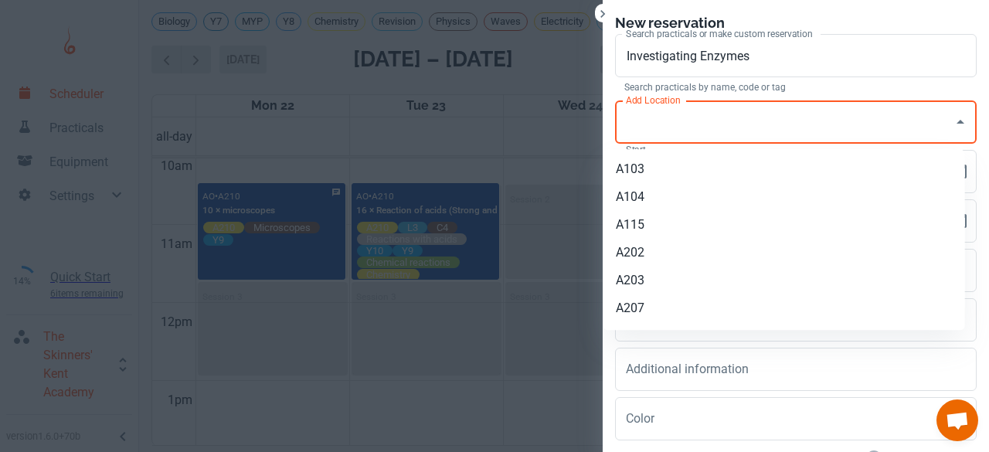
click at [720, 134] on input "Add Location" at bounding box center [784, 121] width 324 height 29
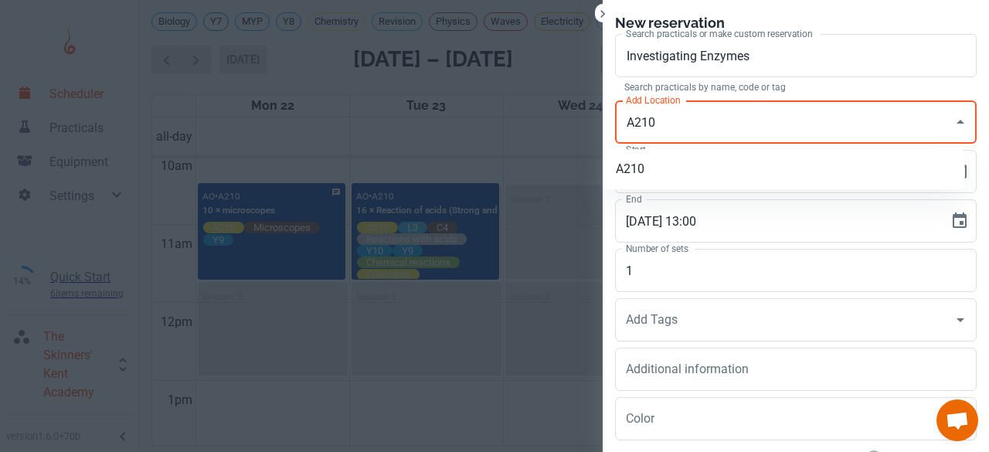
click at [694, 157] on li "A210" at bounding box center [783, 169] width 361 height 28
type input "A210"
click at [655, 263] on input "1" at bounding box center [795, 270] width 361 height 43
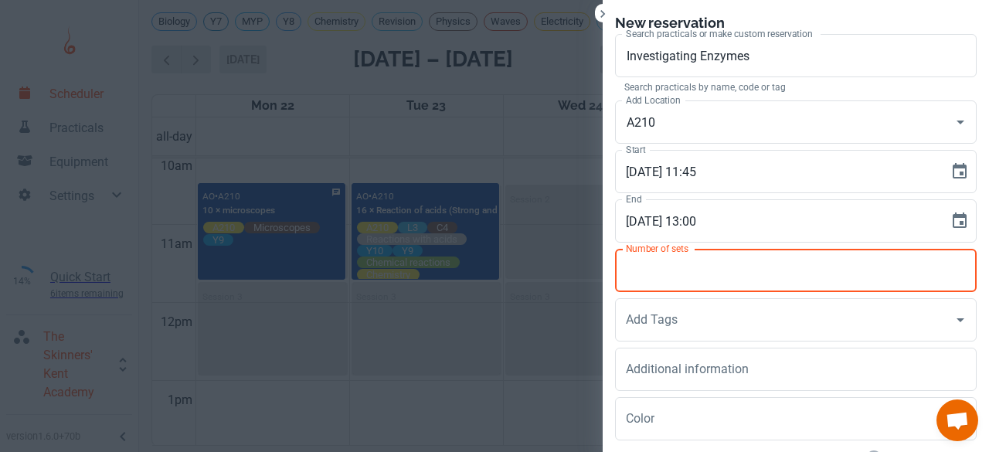
type input "3"
type input "2"
type input "30"
click at [653, 327] on div "Add Tags Add Tags" at bounding box center [795, 319] width 361 height 43
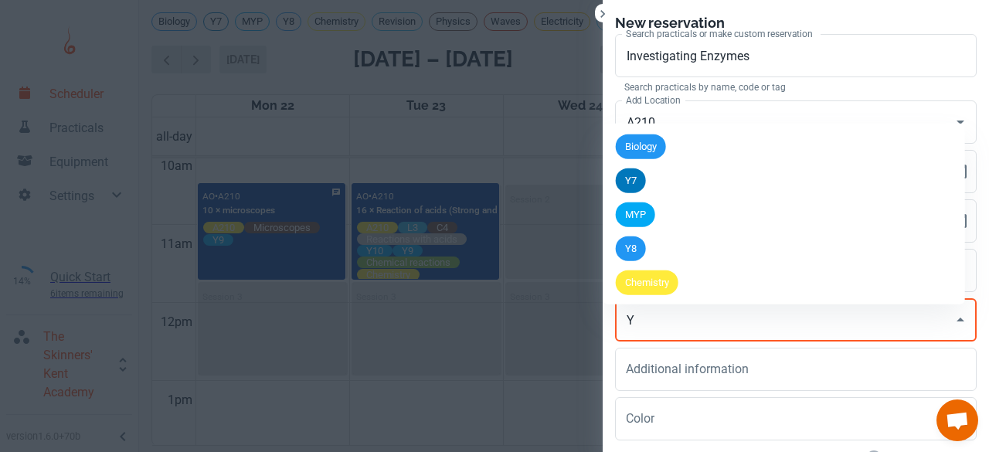
type input "Y8"
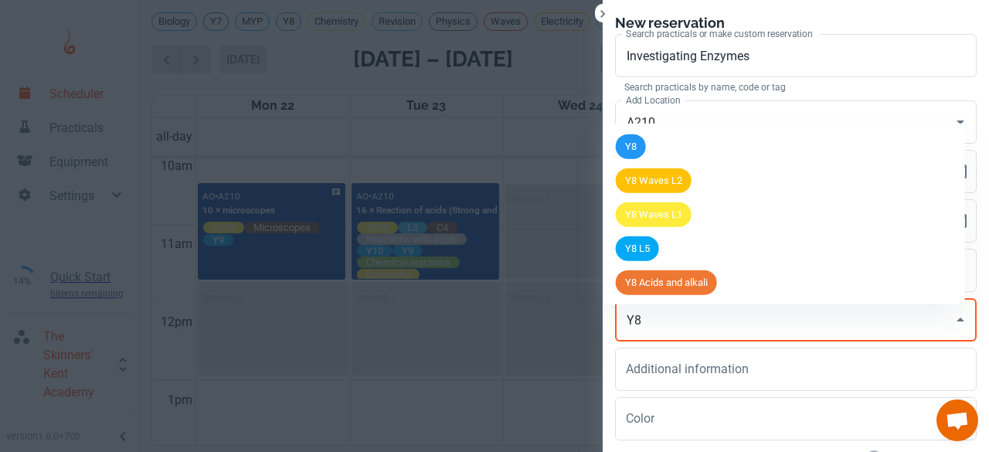
click at [659, 135] on li "Y8" at bounding box center [783, 147] width 361 height 34
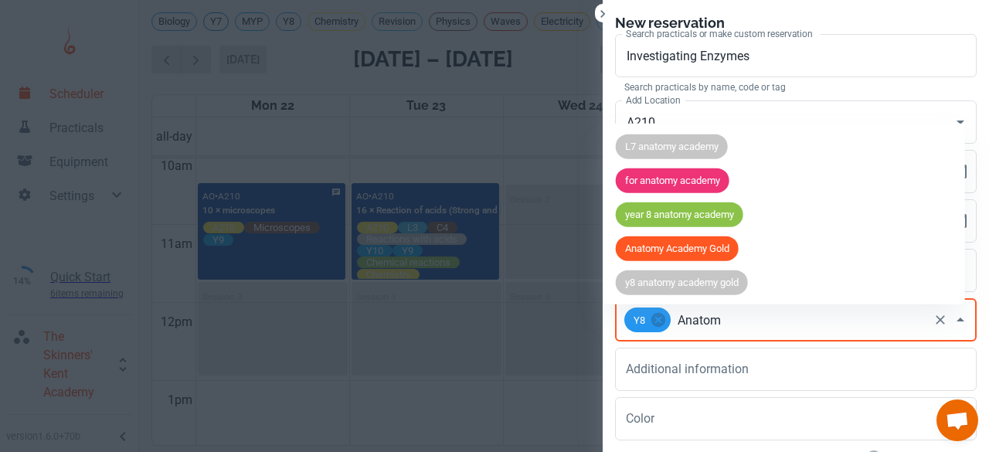
type input "Anatomy"
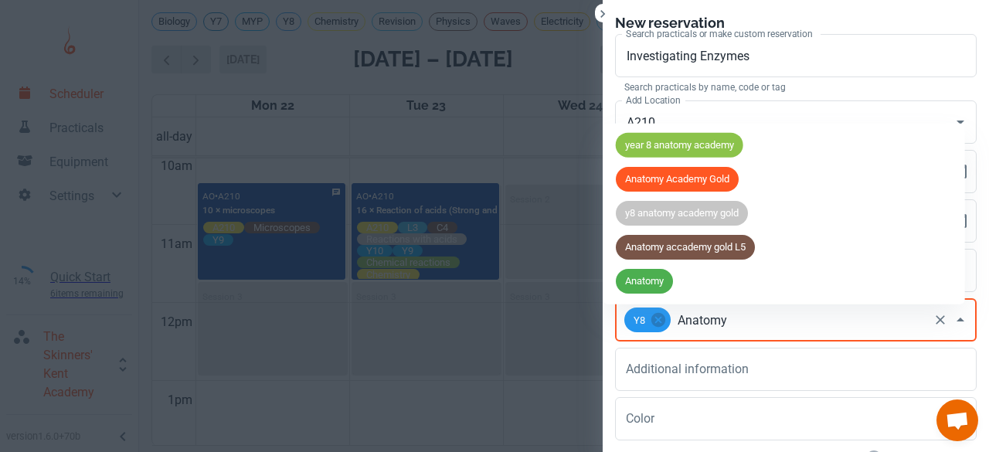
scroll to position [67, 0]
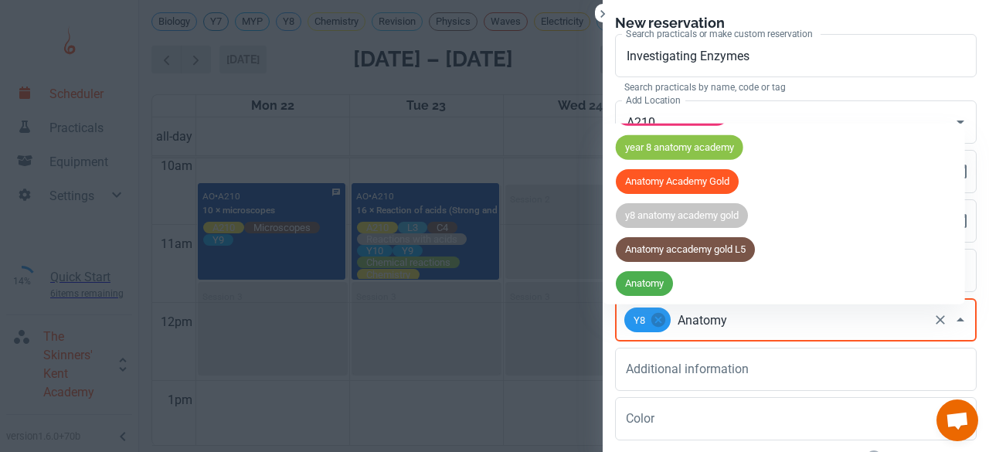
click at [685, 174] on span "Anatomy Academy Gold" at bounding box center [677, 181] width 123 height 15
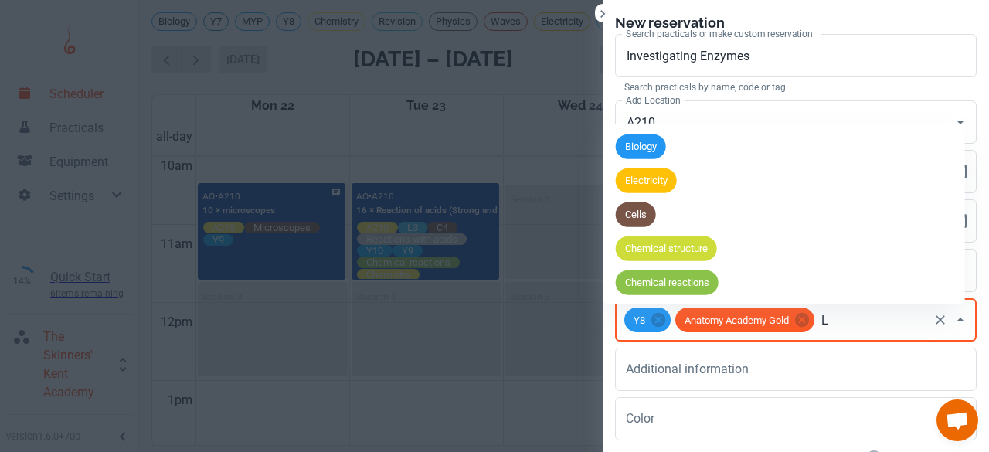
type input "L8"
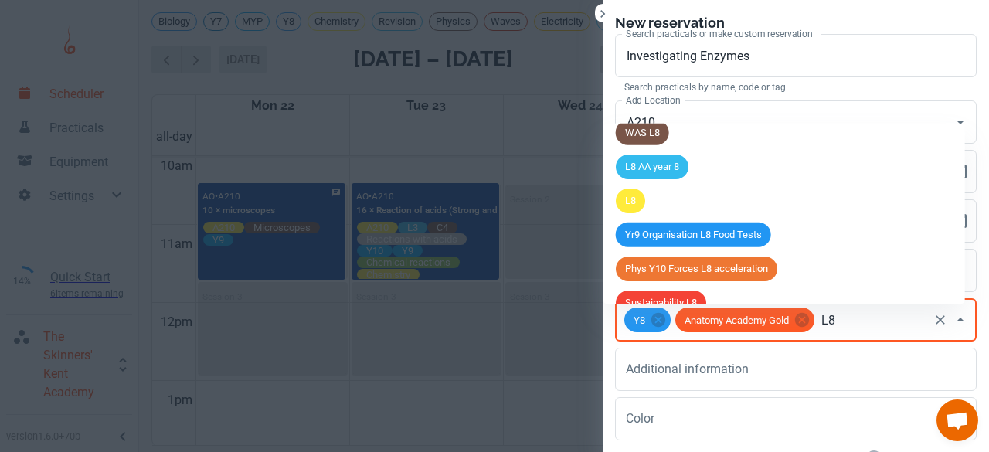
scroll to position [192, 0]
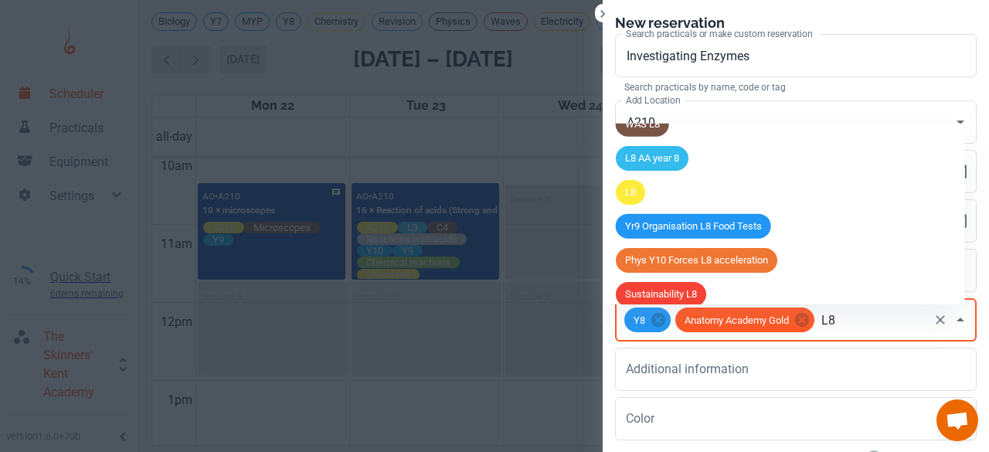
click at [644, 188] on span "L8" at bounding box center [630, 192] width 29 height 15
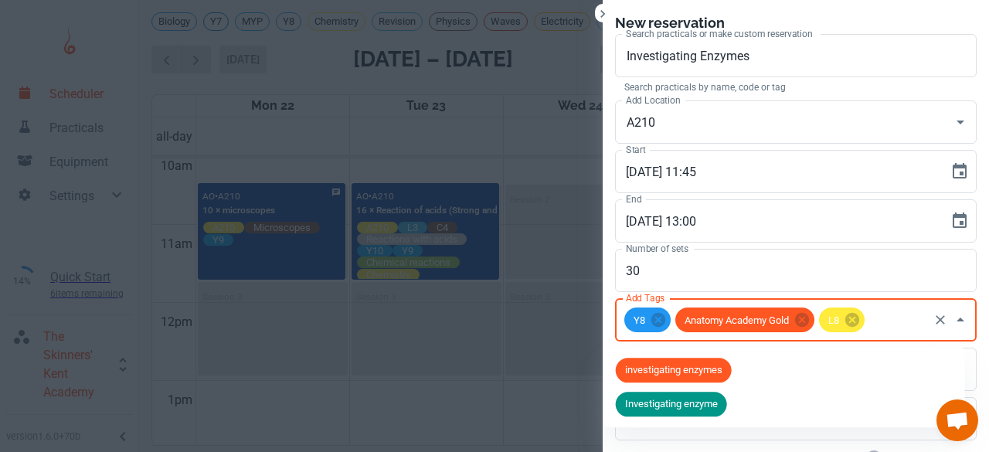
type input "Investigating enzymes"
click at [626, 405] on span "Investigating enzymes" at bounding box center [674, 404] width 117 height 15
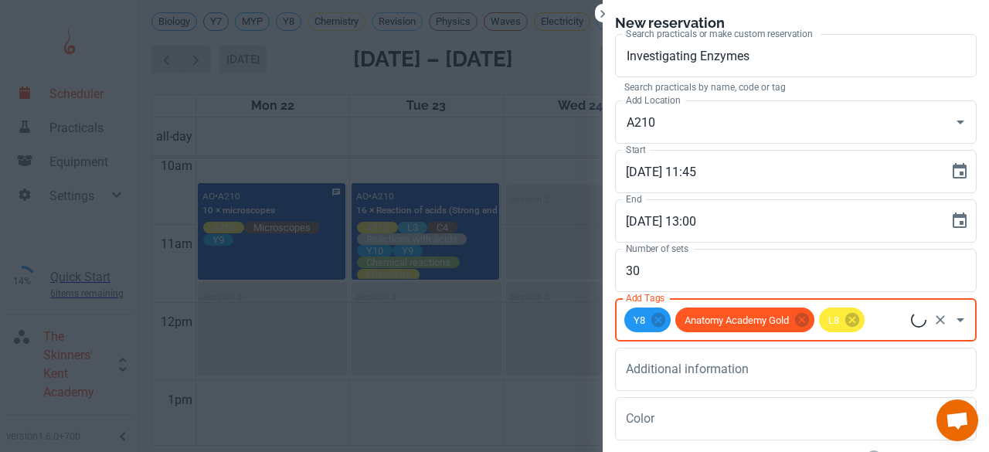
scroll to position [0, 0]
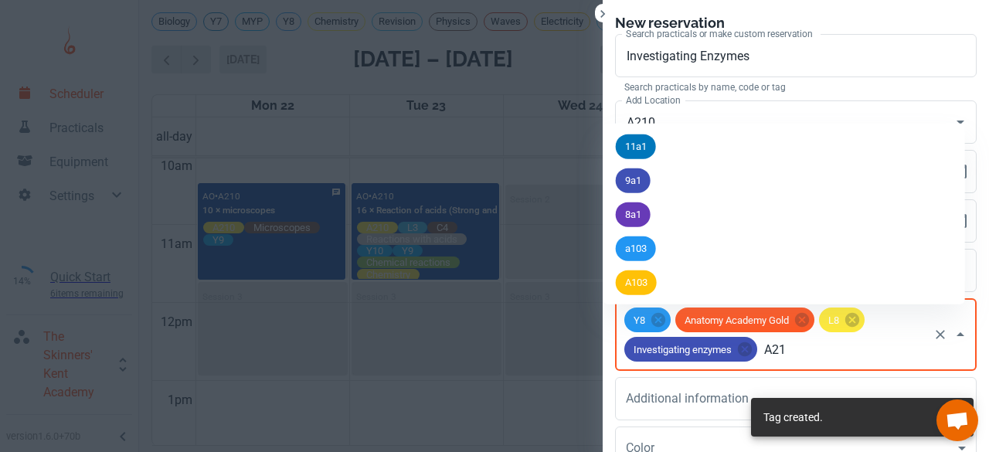
type input "A210"
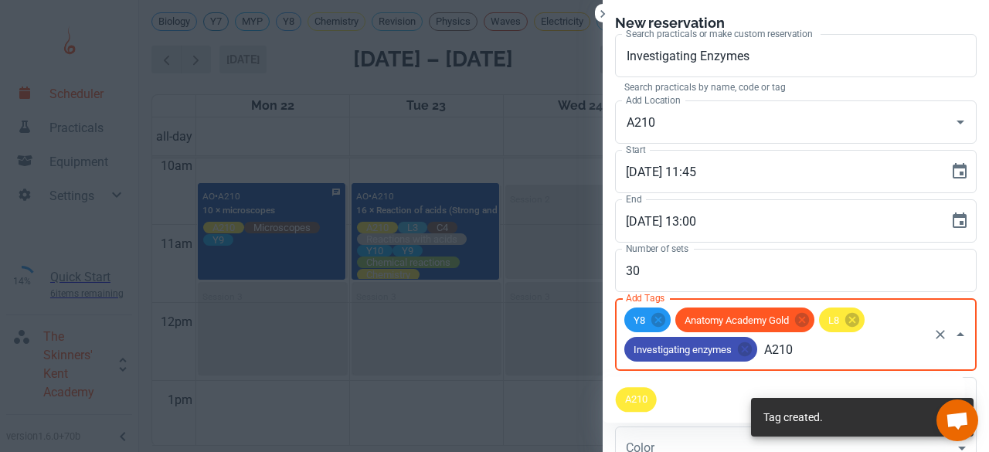
click at [640, 399] on span "A210" at bounding box center [636, 399] width 41 height 15
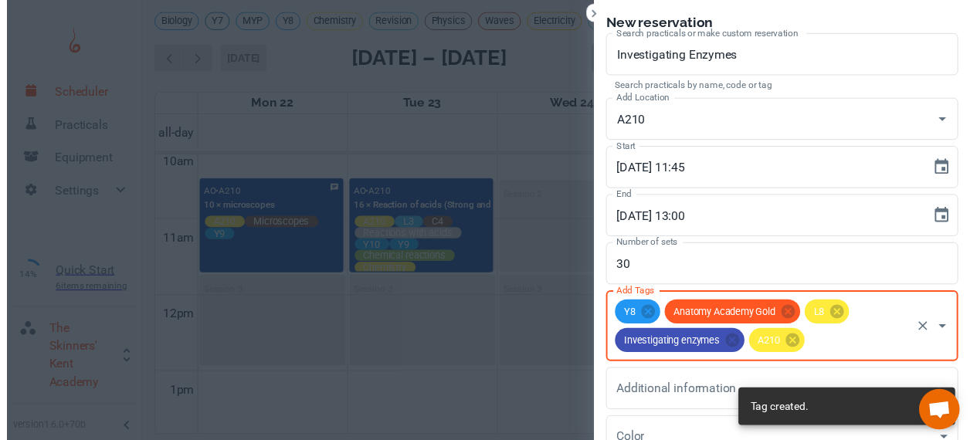
scroll to position [142, 0]
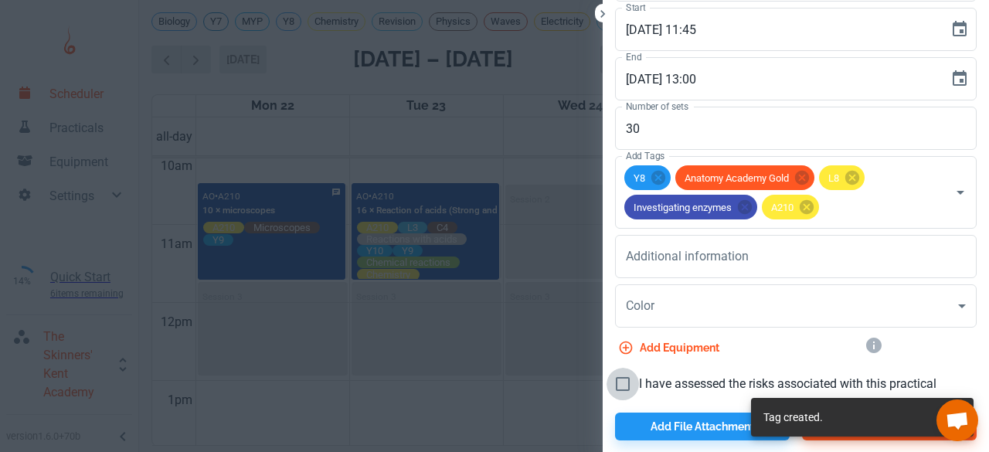
click at [616, 384] on input "I have assessed the risks associated with this practical" at bounding box center [622, 384] width 32 height 32
checkbox input "true"
click at [718, 404] on div at bounding box center [789, 403] width 374 height 6
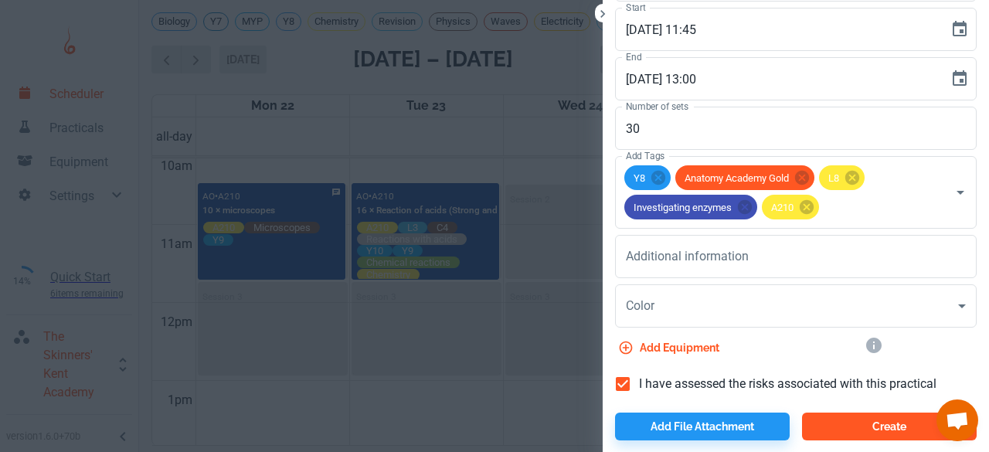
click at [846, 436] on button "Create" at bounding box center [889, 426] width 175 height 28
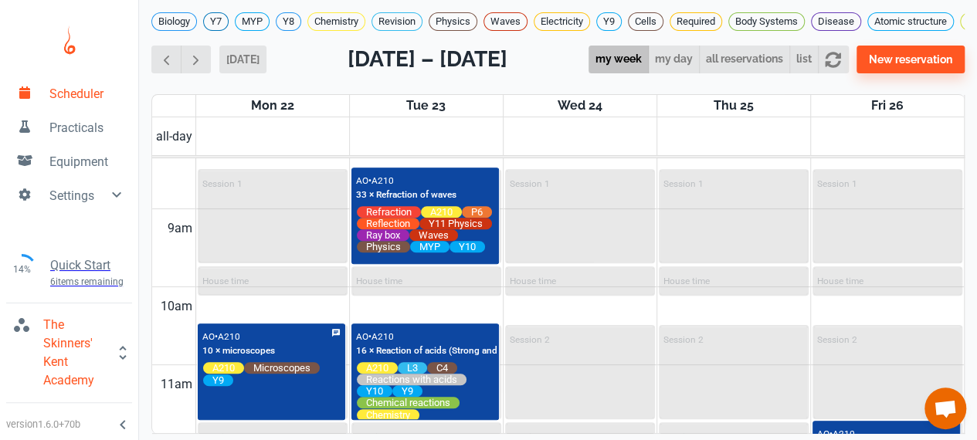
scroll to position [652, 0]
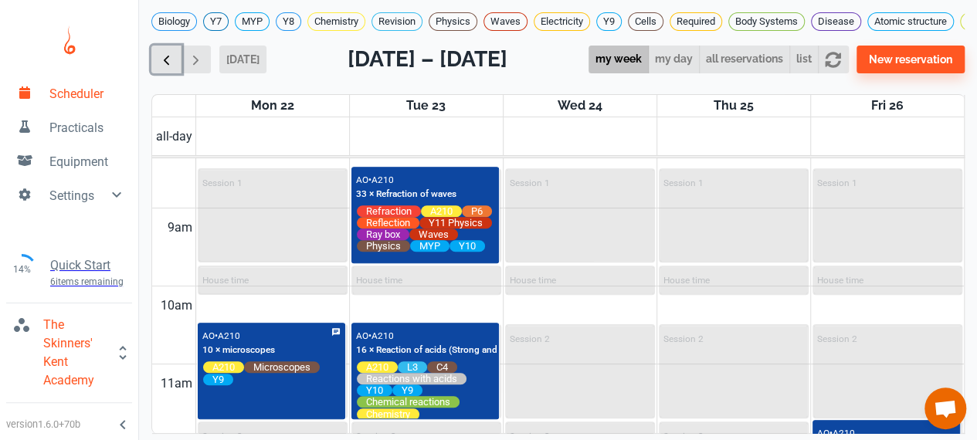
click at [171, 68] on span "button" at bounding box center [166, 60] width 16 height 16
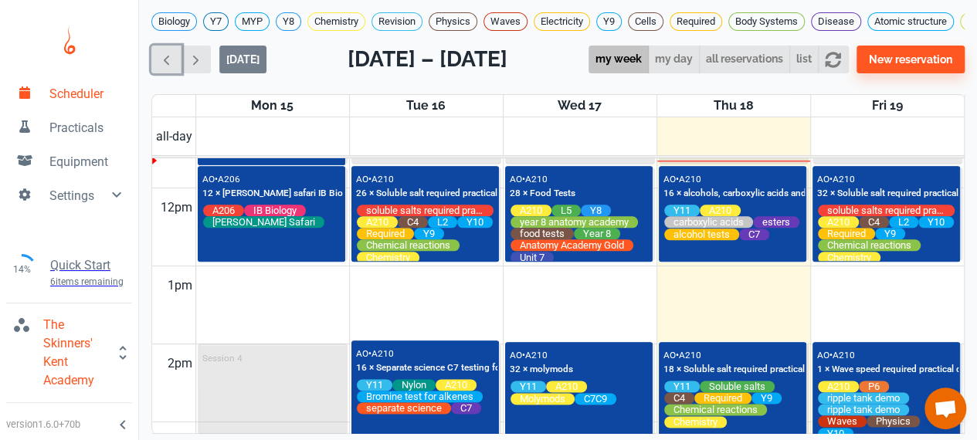
scroll to position [915, 0]
